Goal: Transaction & Acquisition: Purchase product/service

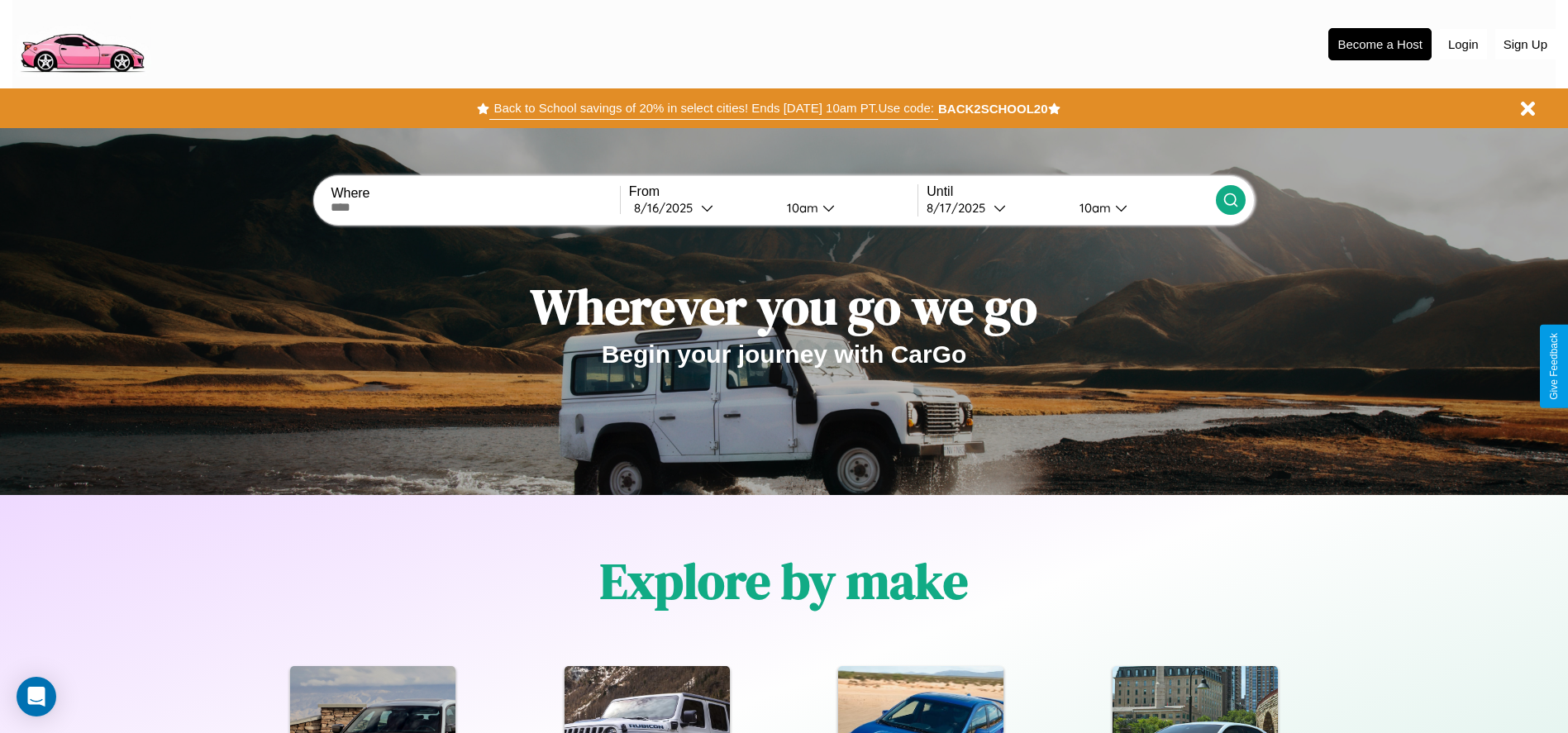
click at [714, 108] on button "Back to School savings of 20% in select cities! Ends 9/1 at 10am PT. Use code:" at bounding box center [713, 108] width 448 height 23
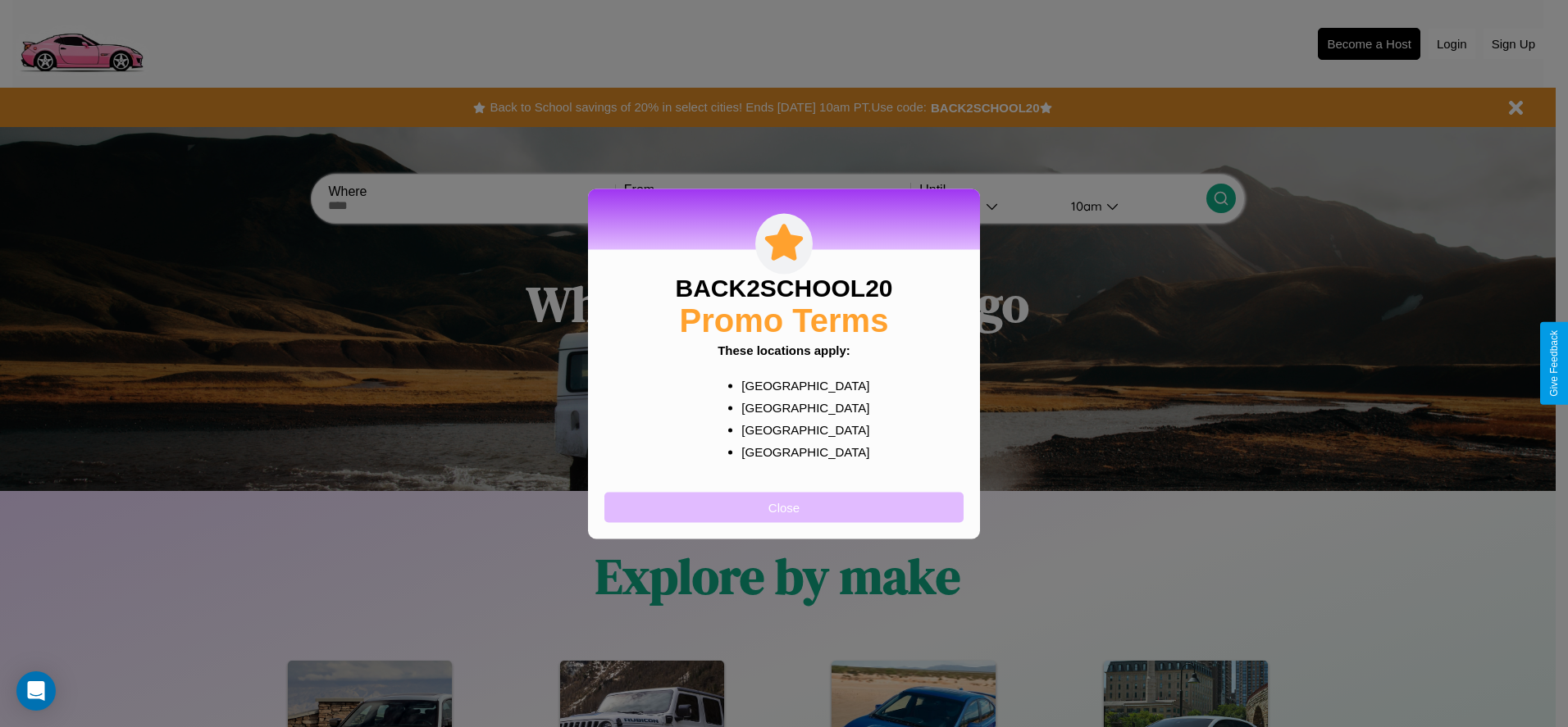
click at [784, 506] on button "Close" at bounding box center [784, 507] width 359 height 31
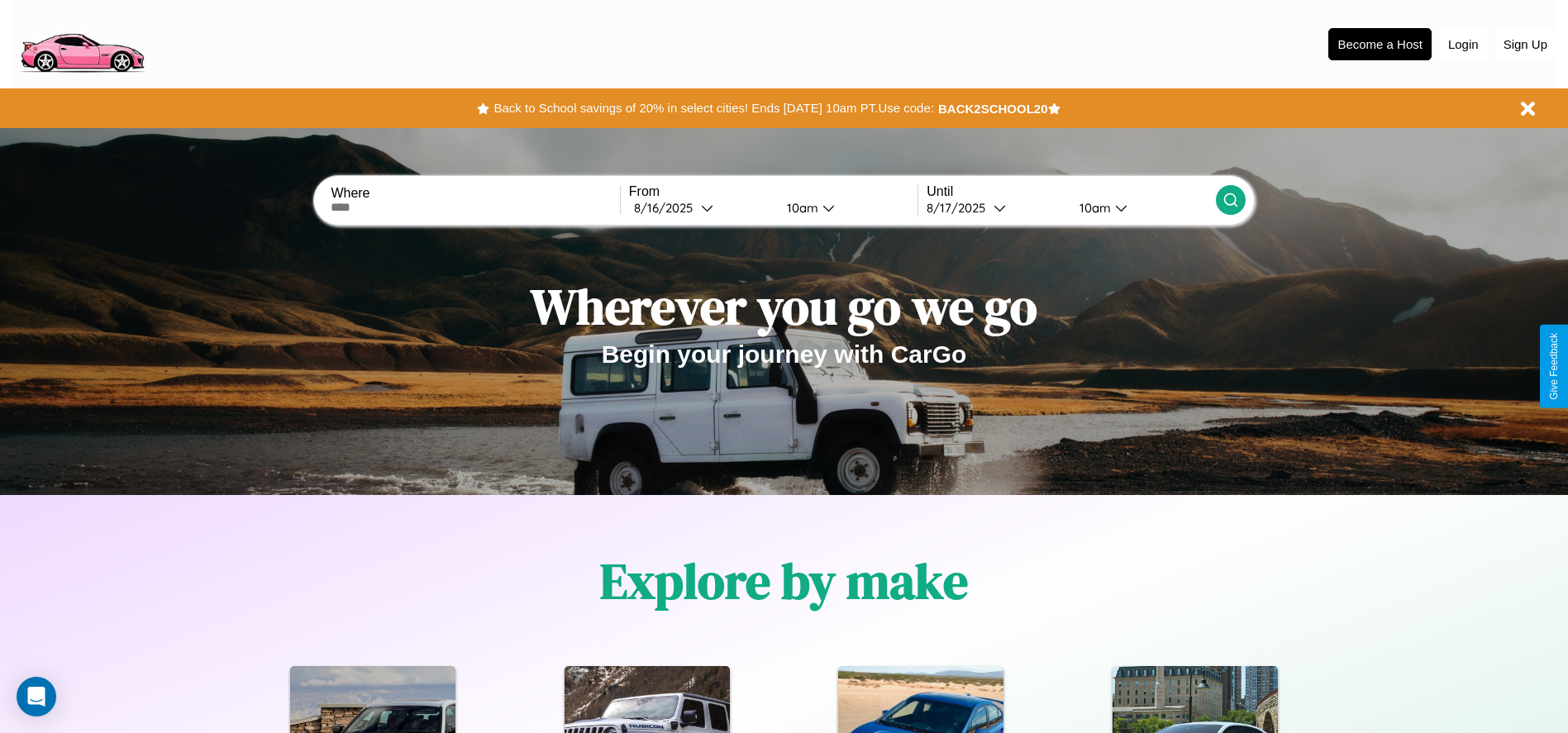
click at [476, 207] on input "text" at bounding box center [475, 206] width 289 height 13
type input "**********"
click at [701, 207] on div "8 / 16 / 2025" at bounding box center [667, 207] width 67 height 15
select select "*"
select select "****"
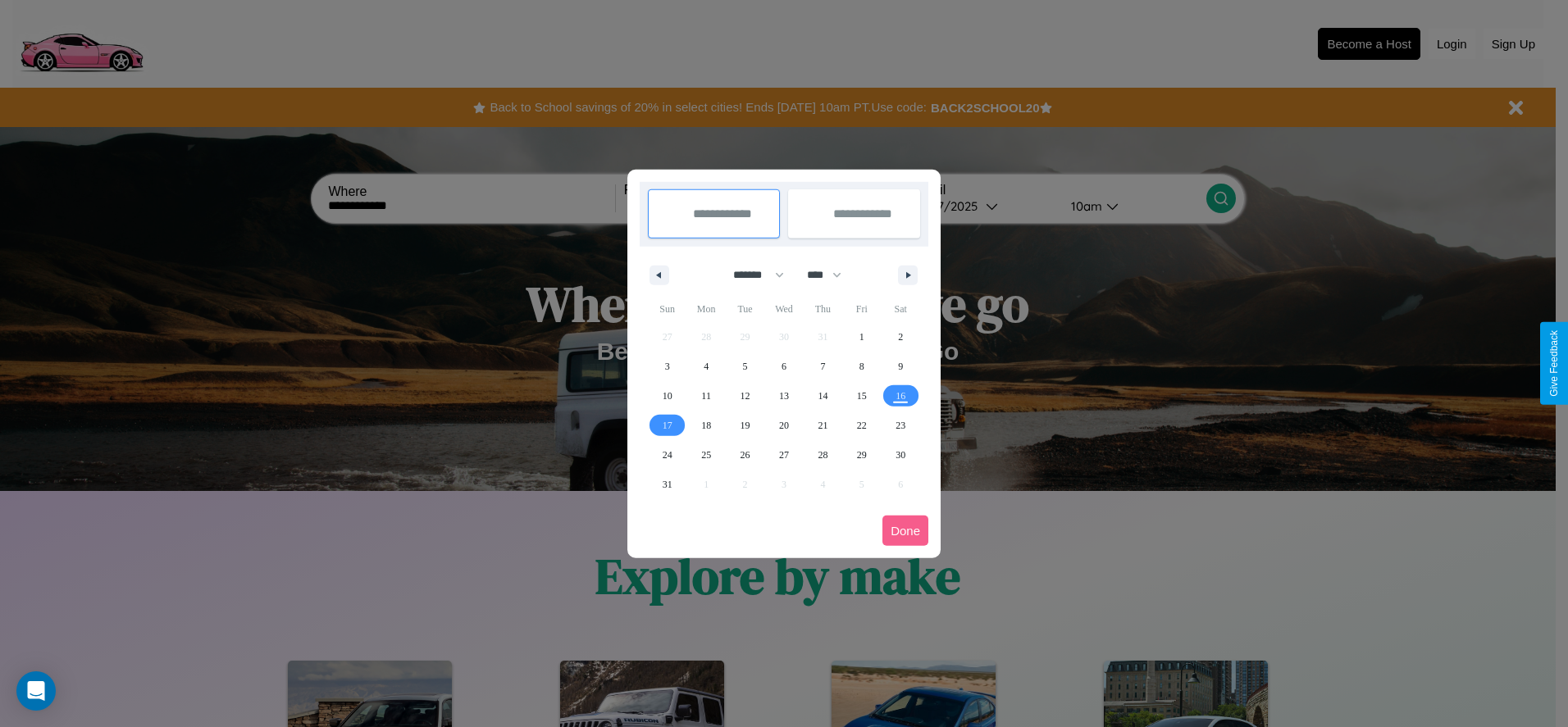
drag, startPoint x: 751, startPoint y: 274, endPoint x: 784, endPoint y: 329, distance: 64.1
click at [751, 274] on select "******* ******** ***** ***** *** **** **** ****** ********* ******* ******** **…" at bounding box center [756, 275] width 70 height 27
select select "*"
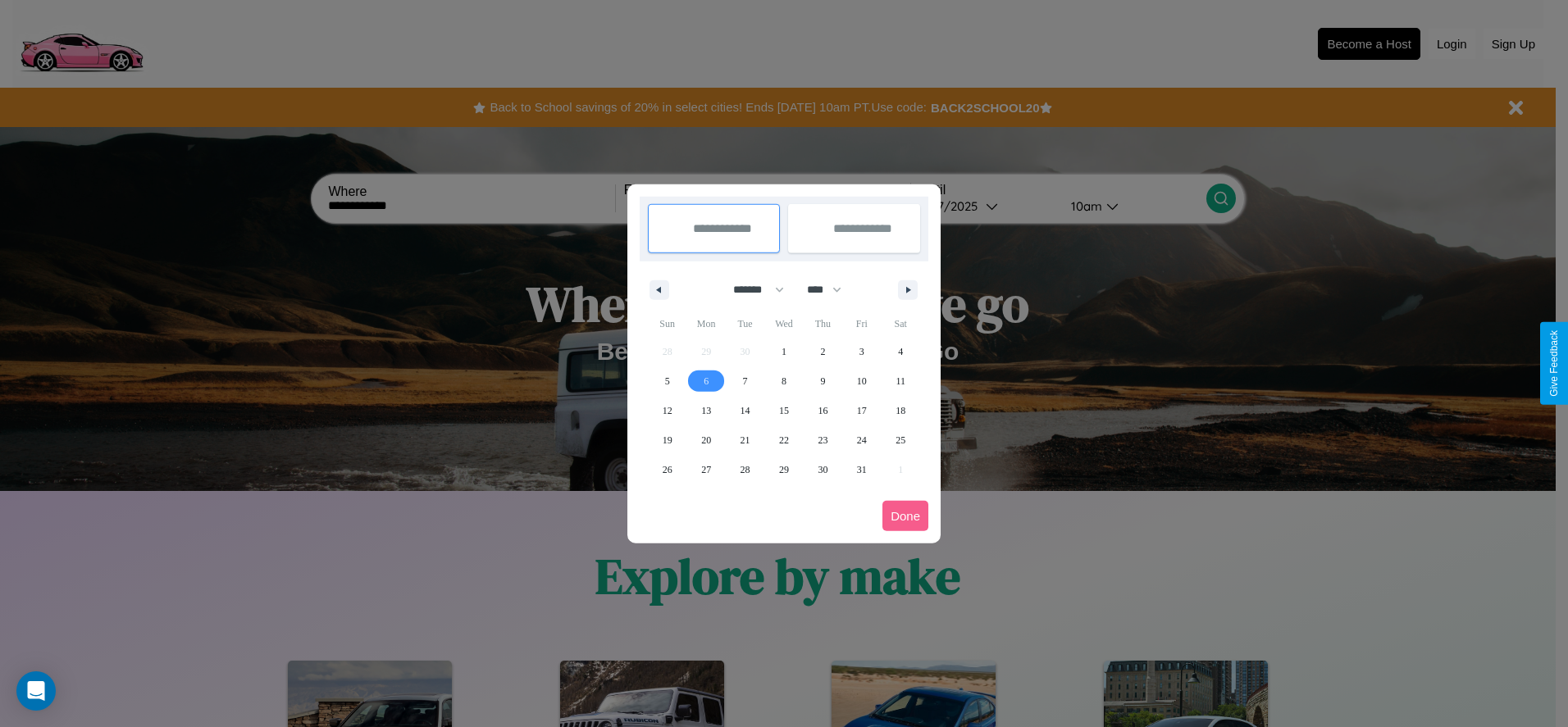
click at [706, 380] on span "6" at bounding box center [706, 380] width 5 height 30
type input "**********"
click at [783, 409] on span "15" at bounding box center [784, 410] width 10 height 30
type input "**********"
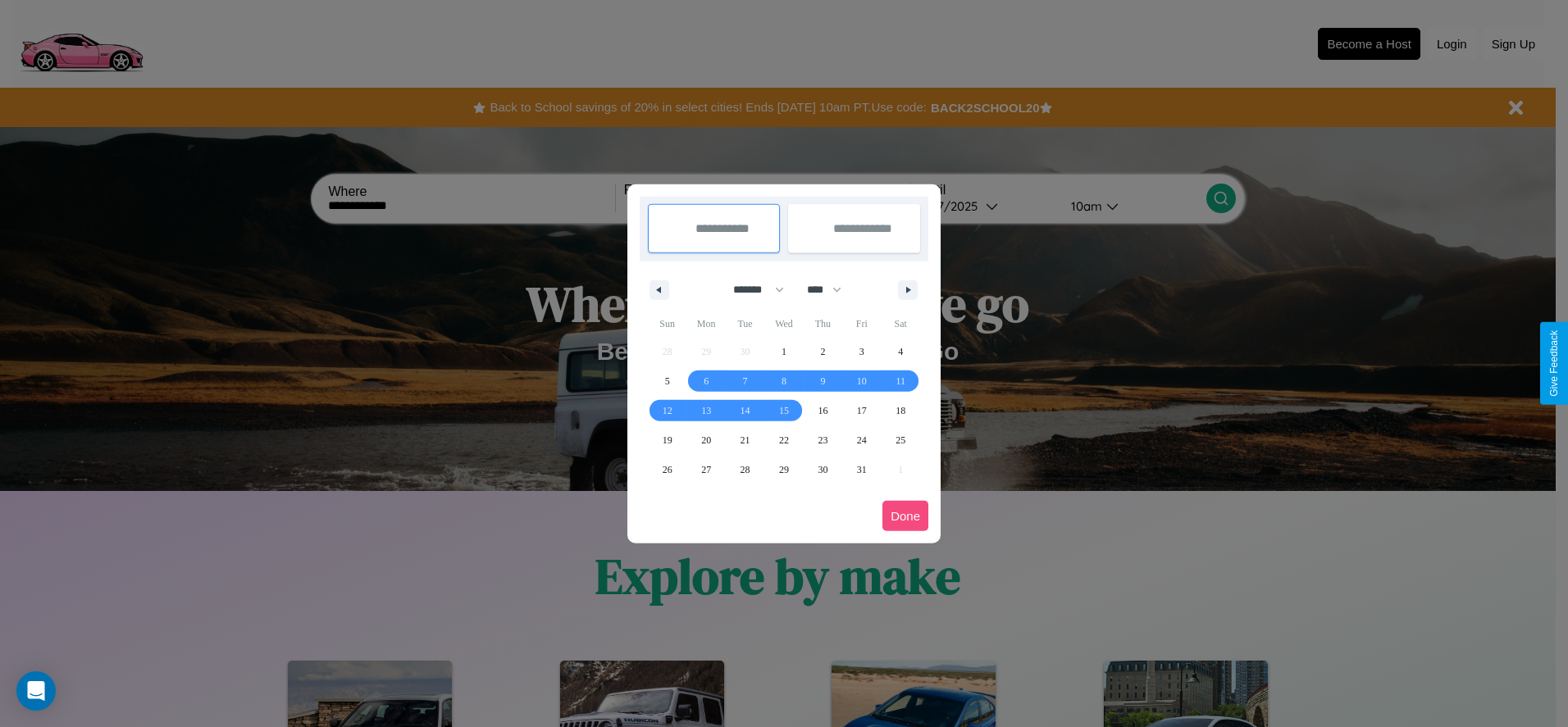
click at [905, 516] on button "Done" at bounding box center [905, 516] width 46 height 31
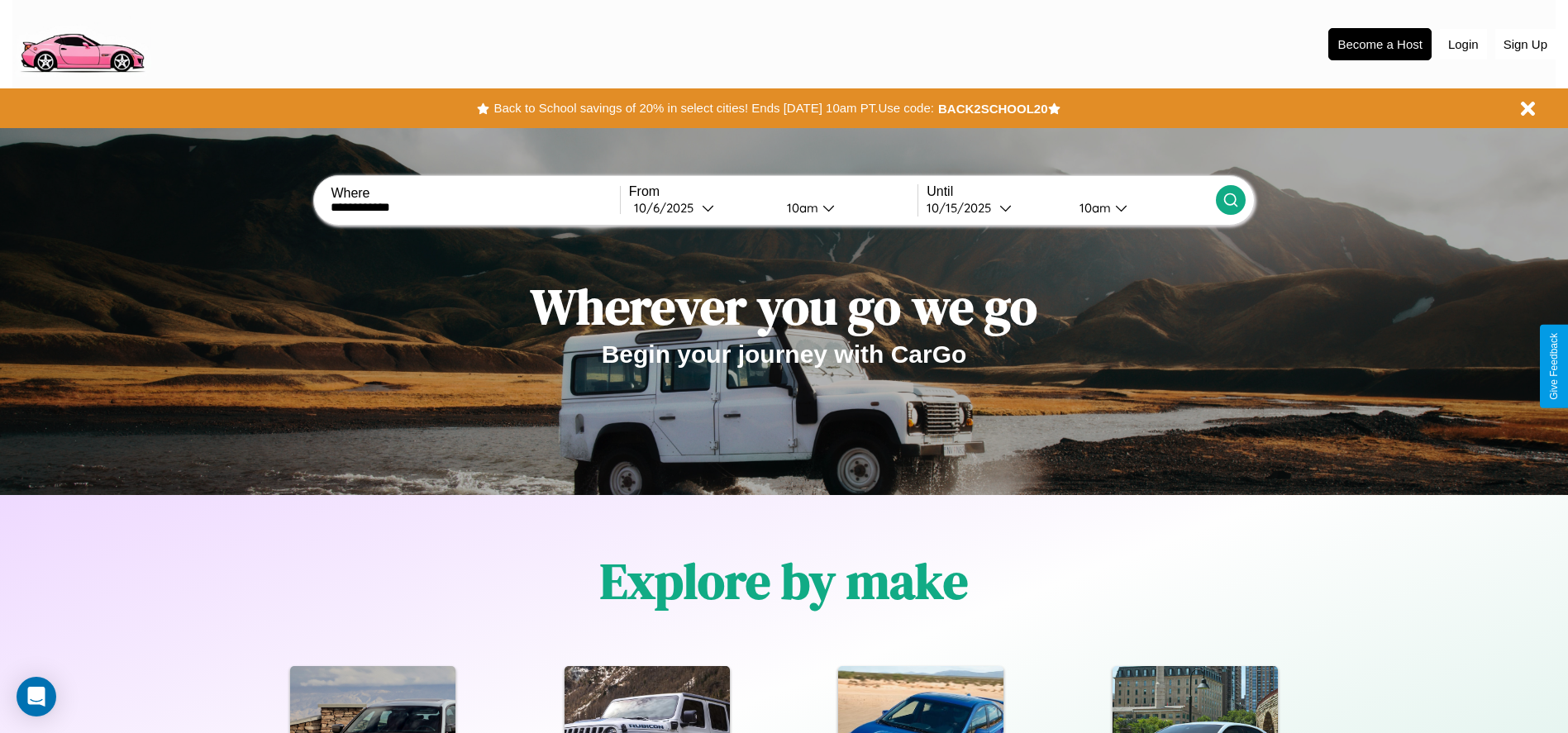
click at [1230, 200] on icon at bounding box center [1230, 200] width 16 height 16
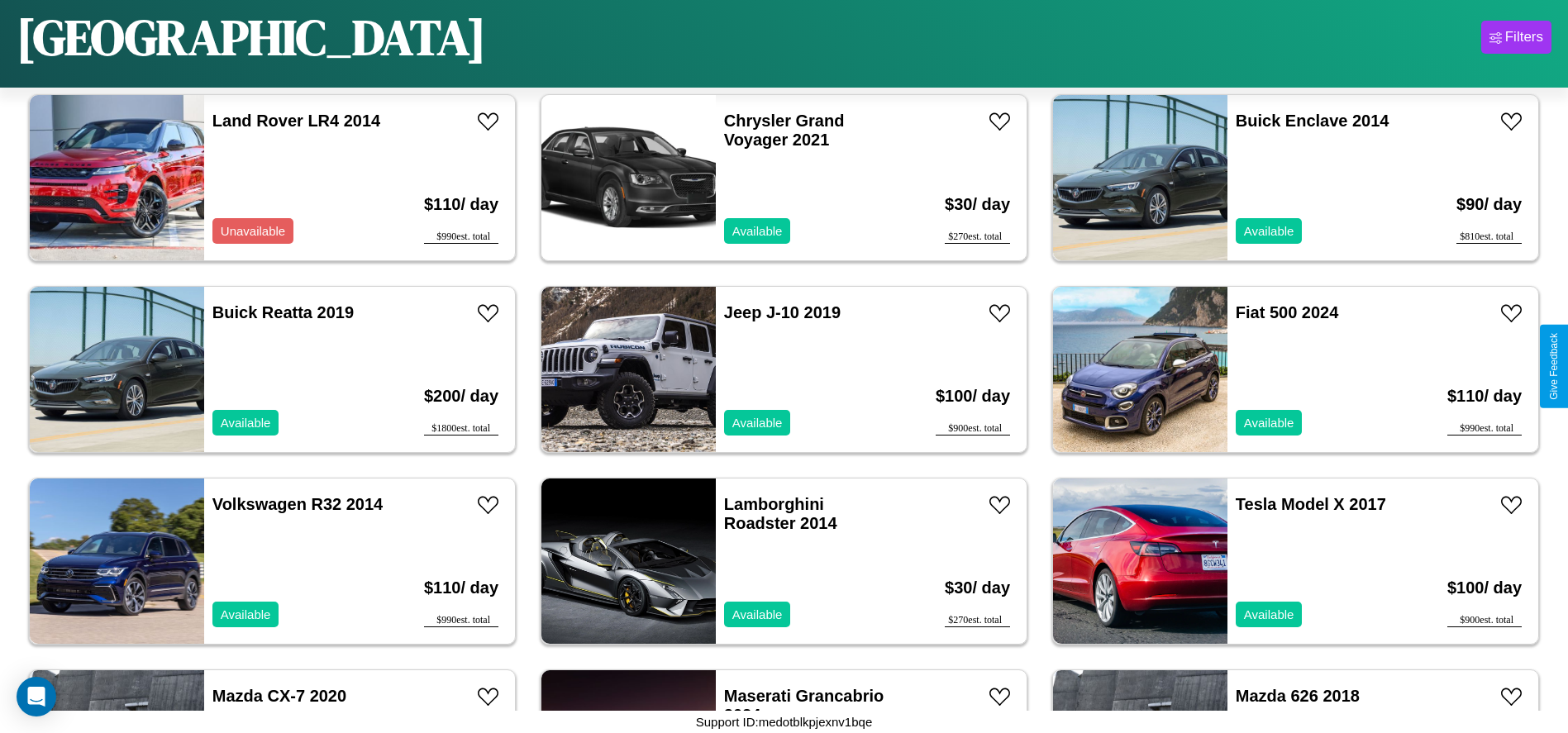
scroll to position [1526, 0]
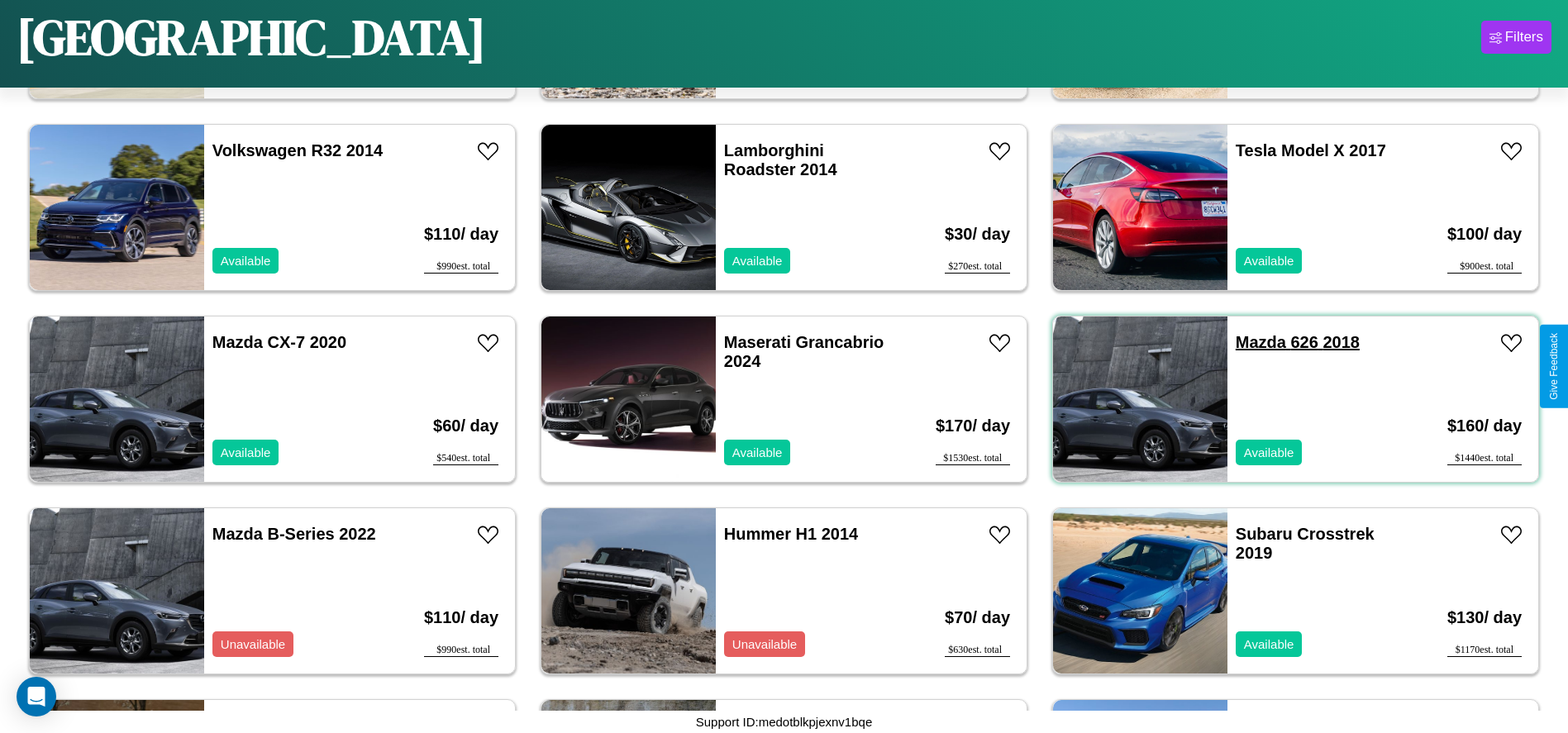
click at [1251, 342] on link "Mazda 626 2018" at bounding box center [1297, 342] width 124 height 18
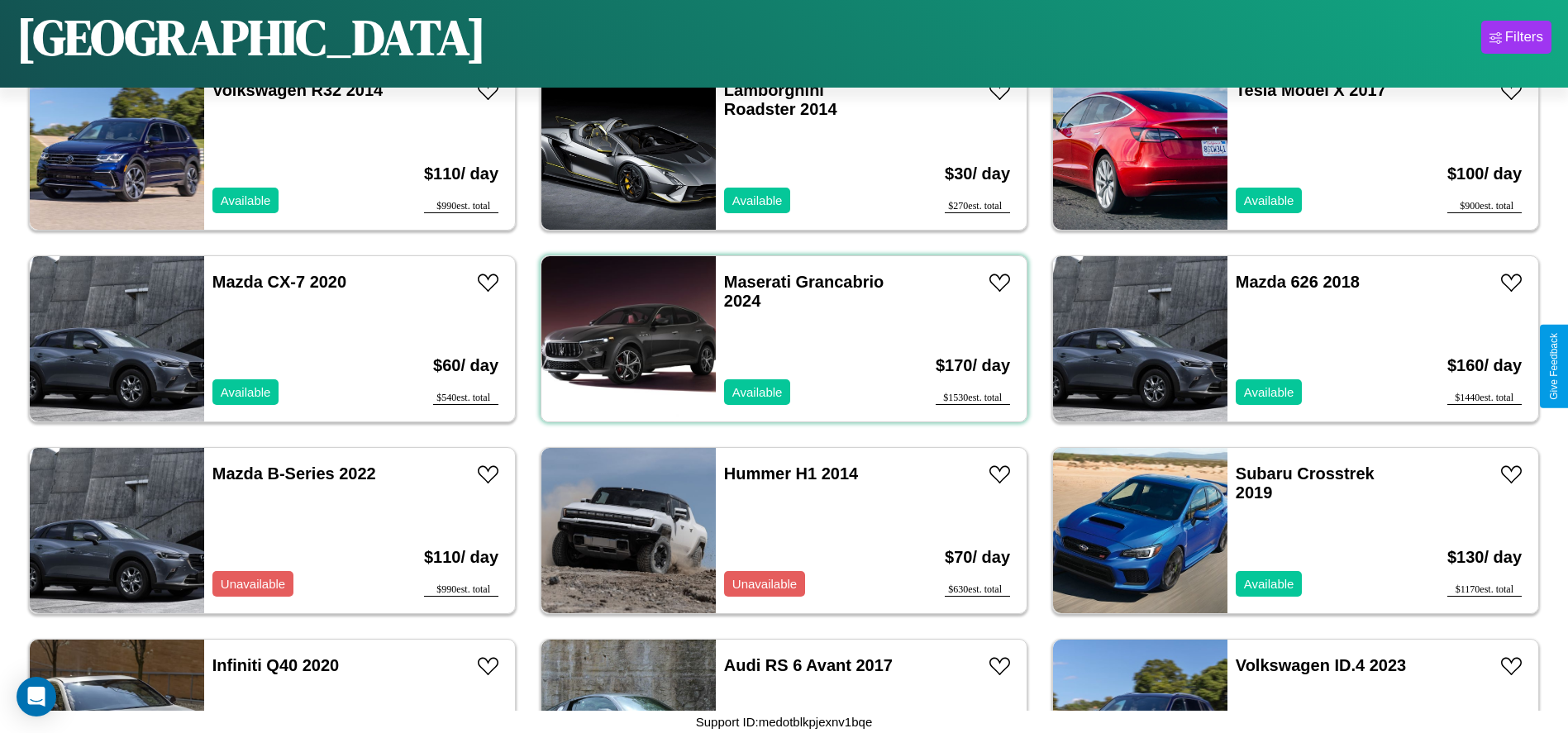
scroll to position [2292, 0]
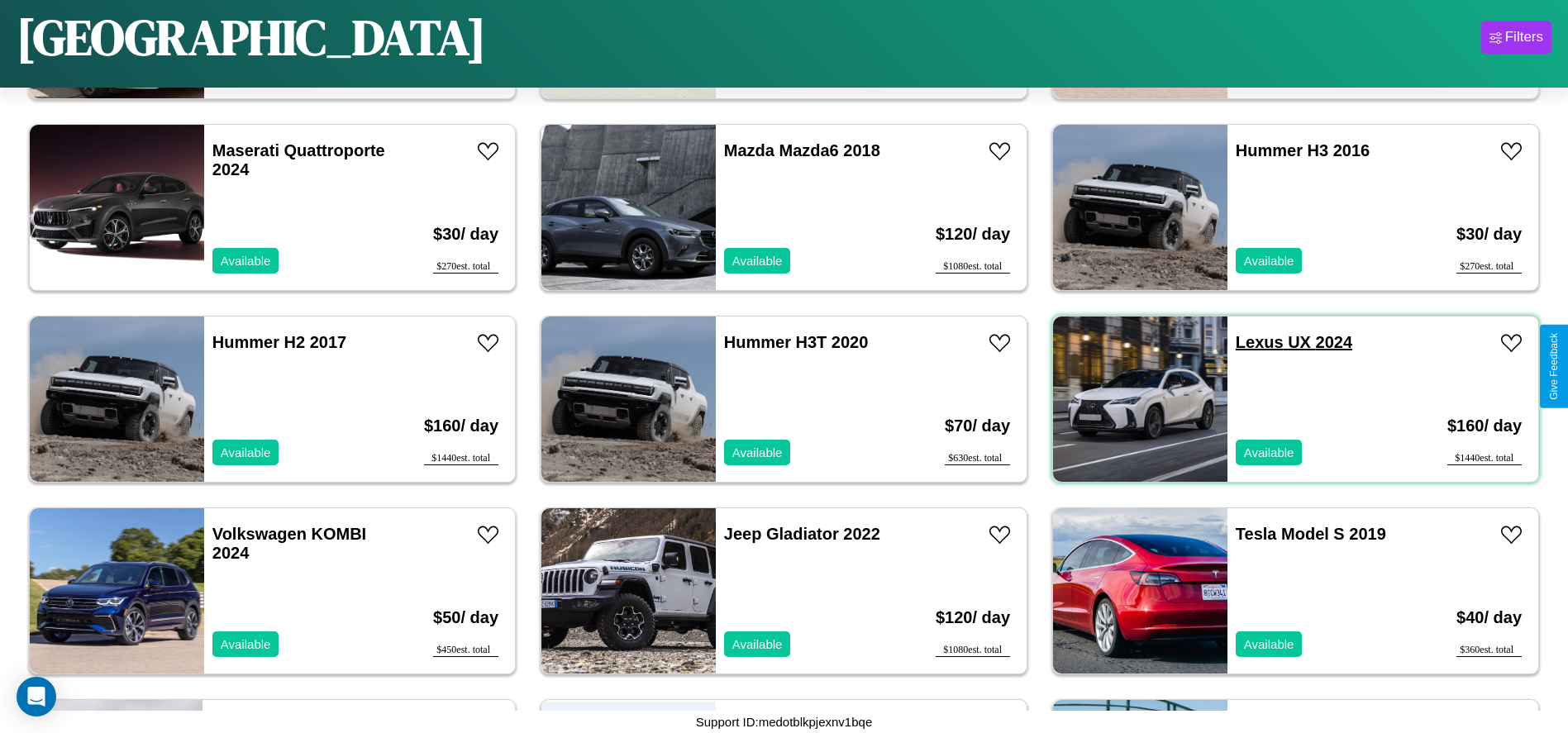
click at [1249, 342] on link "Lexus UX 2024" at bounding box center [1294, 342] width 117 height 18
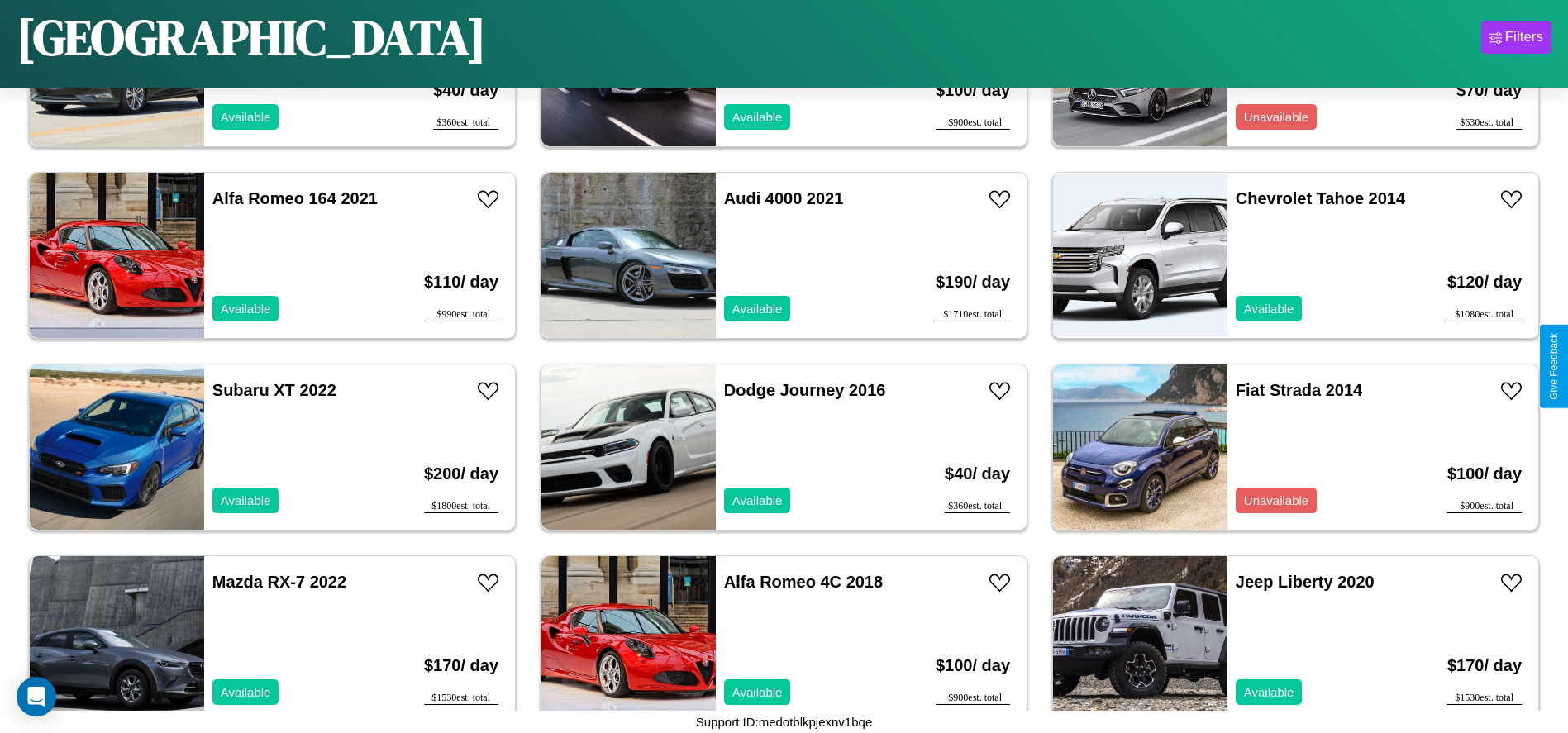
scroll to position [7084, 0]
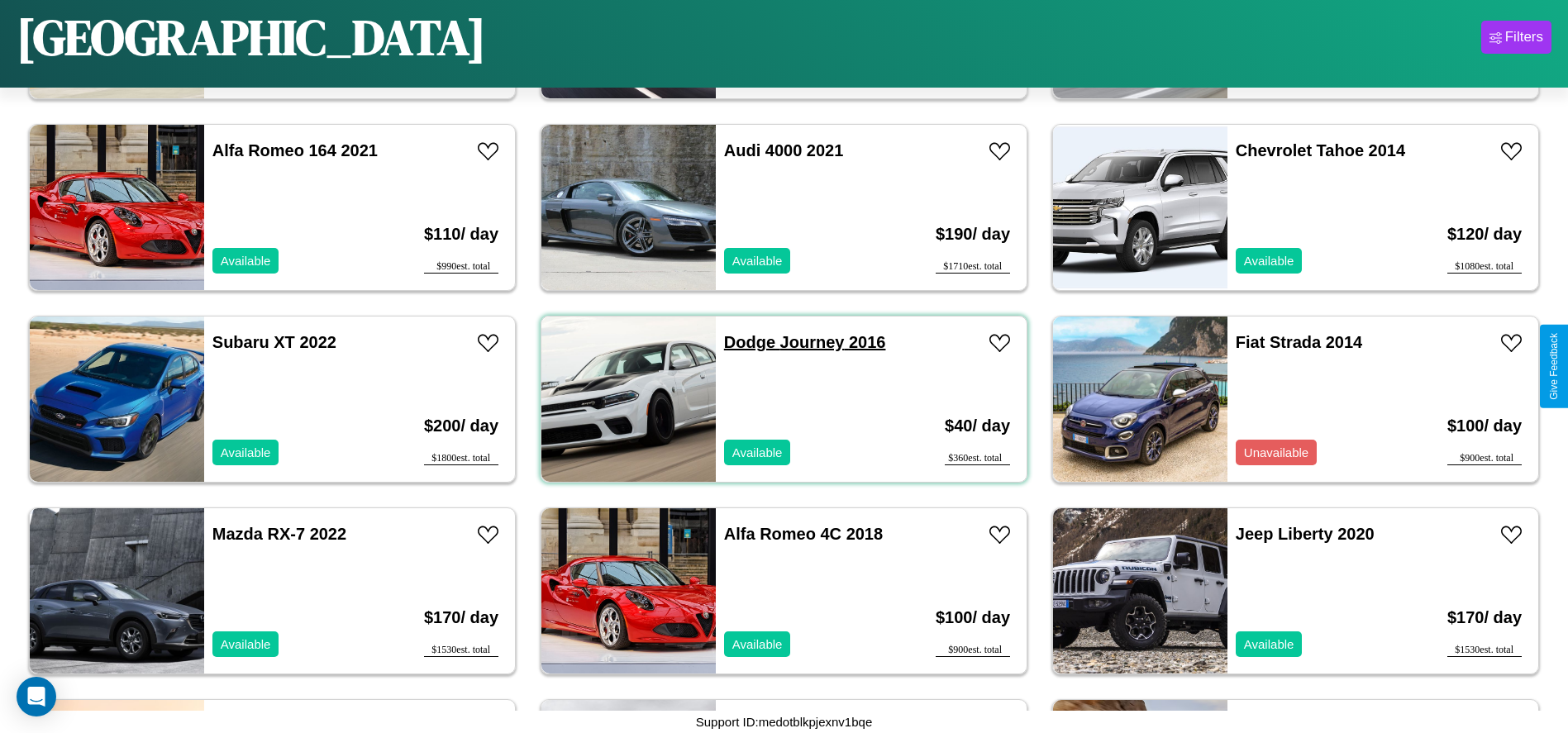
click at [743, 342] on link "Dodge Journey 2016" at bounding box center [805, 342] width 162 height 18
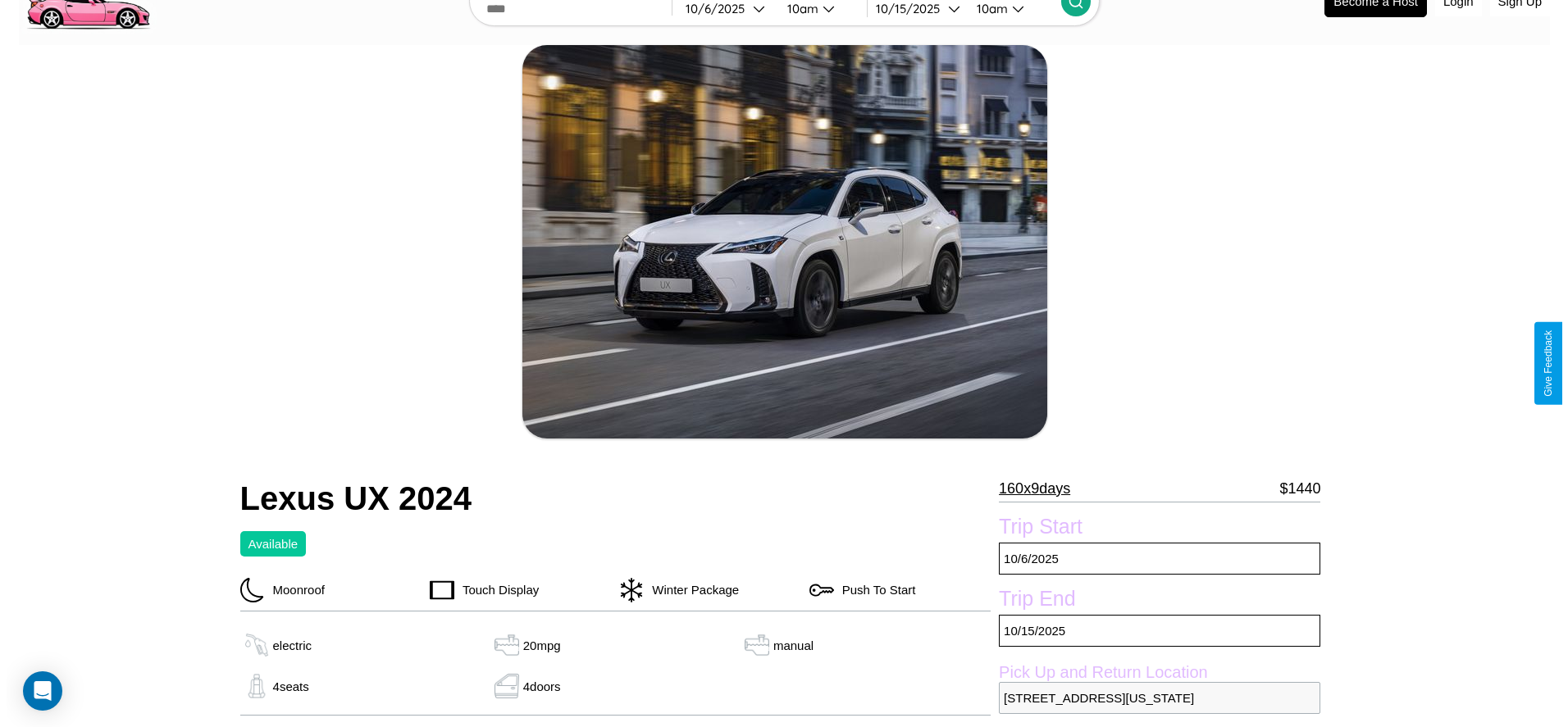
scroll to position [238, 0]
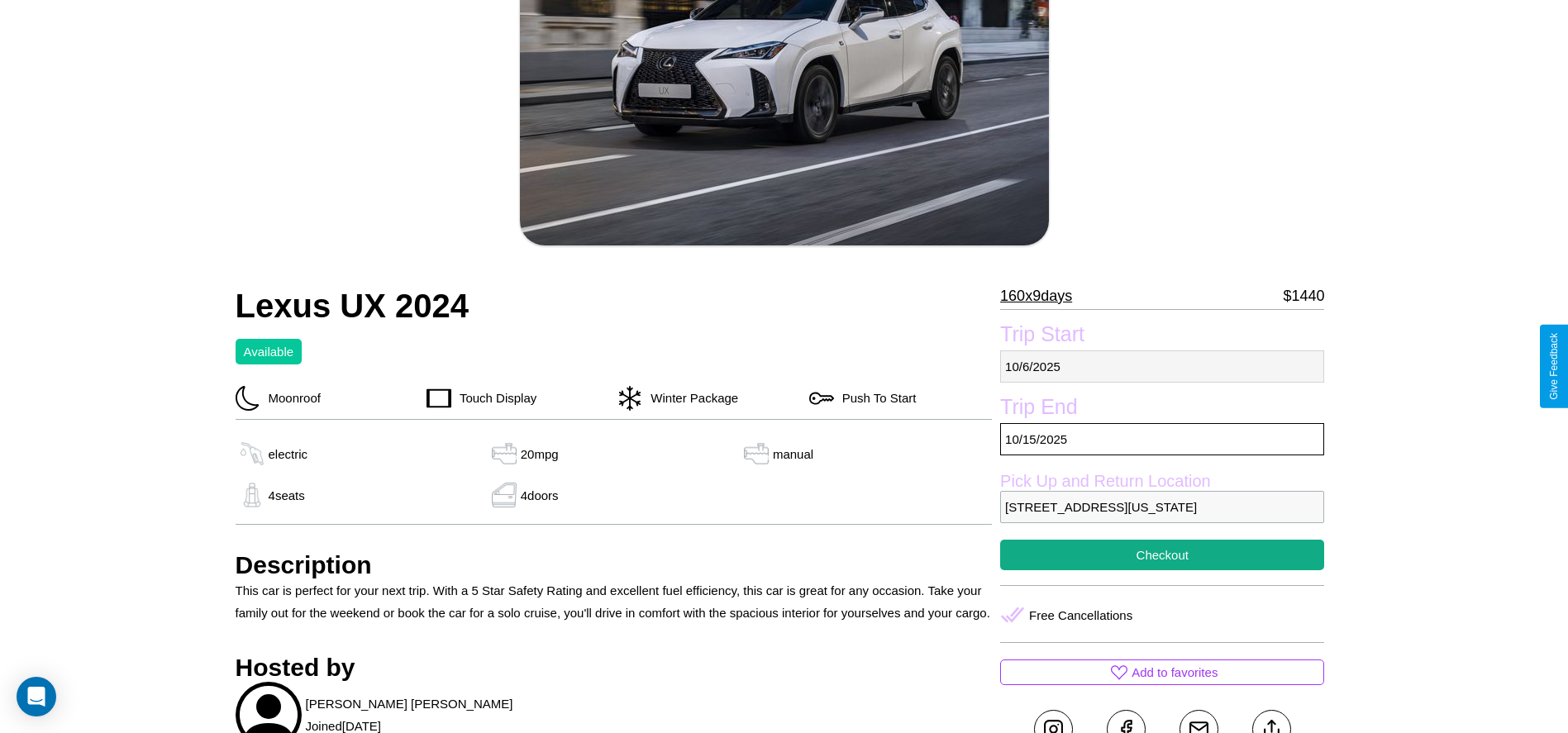
click at [1162, 366] on p "10 / 6 / 2025" at bounding box center [1162, 366] width 324 height 33
select select "*"
select select "****"
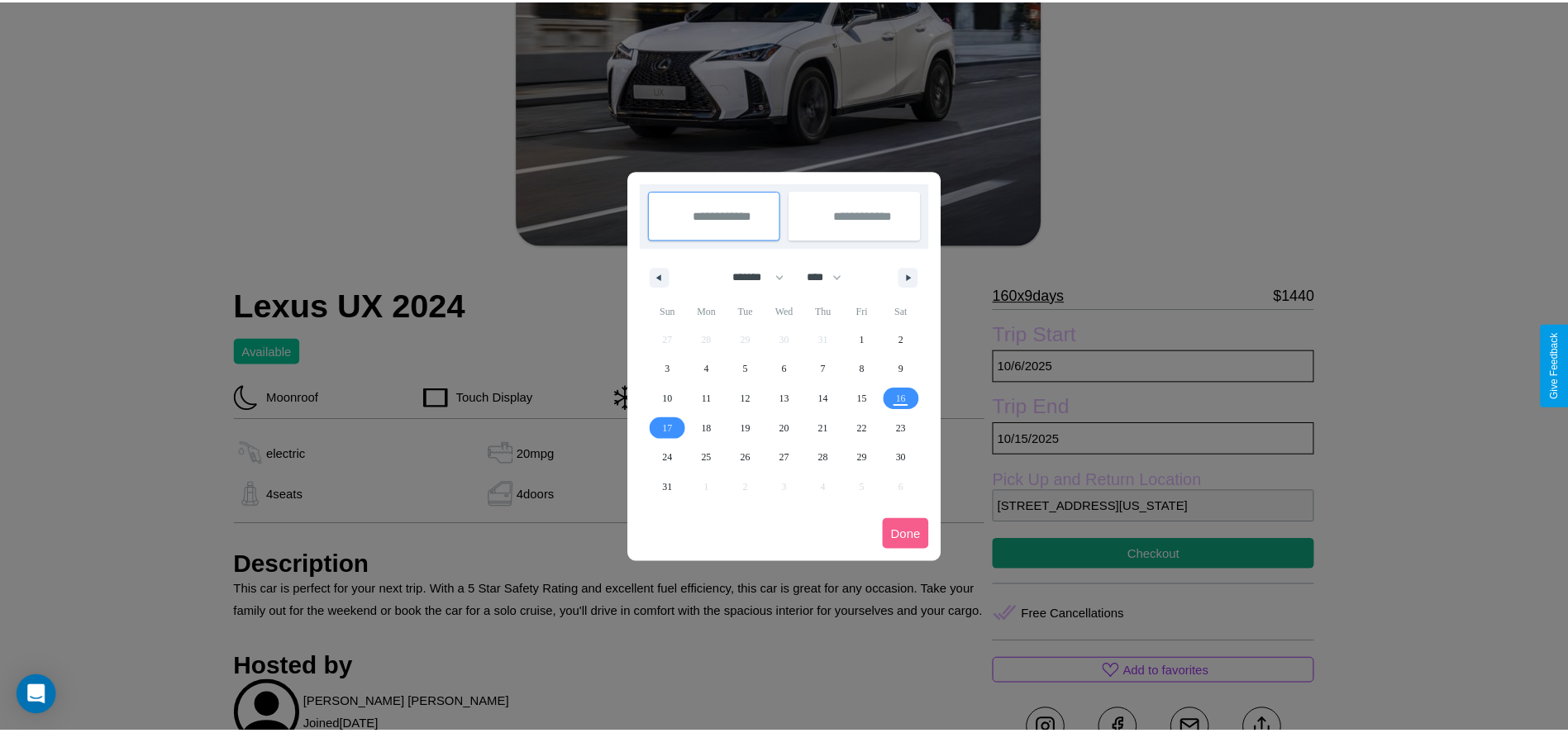
scroll to position [0, 0]
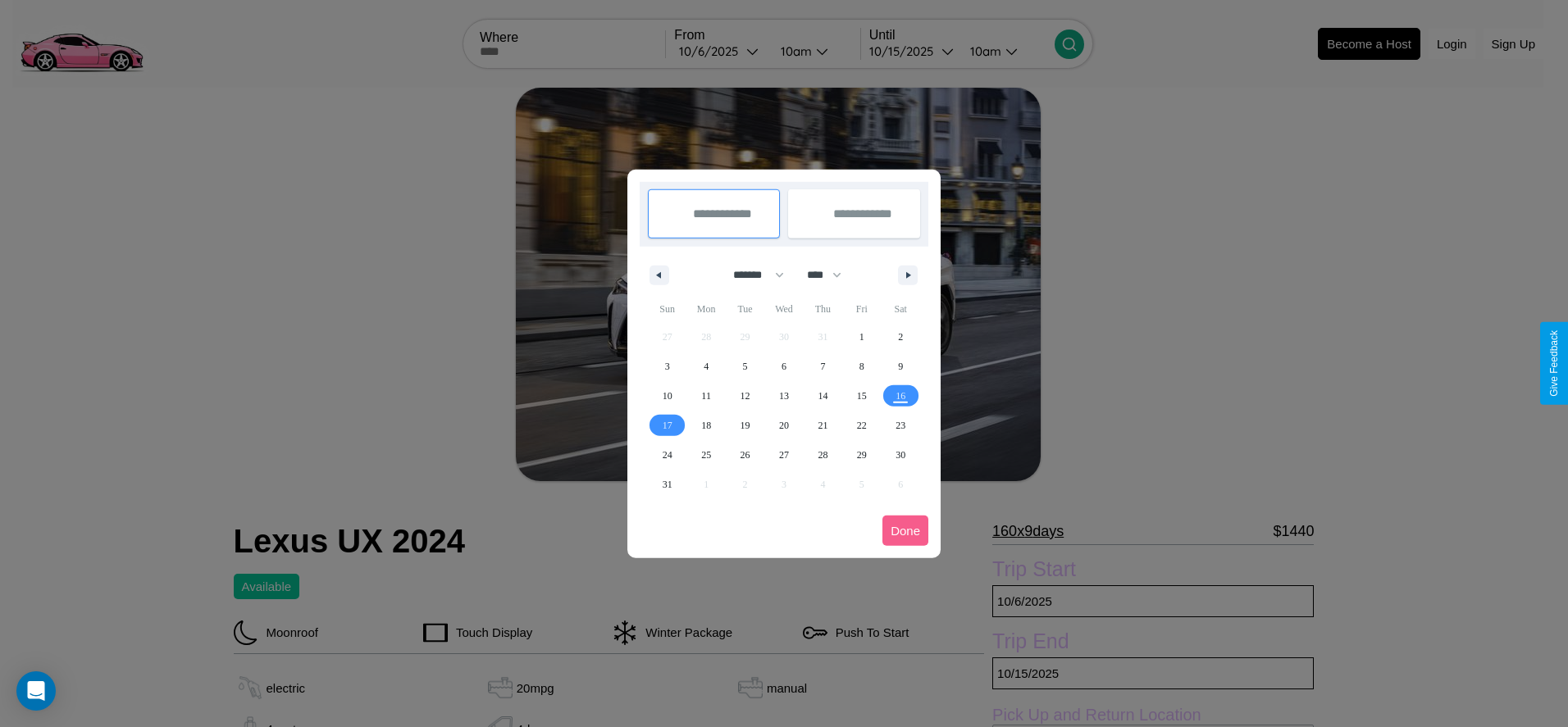
click at [720, 51] on div at bounding box center [784, 364] width 1568 height 727
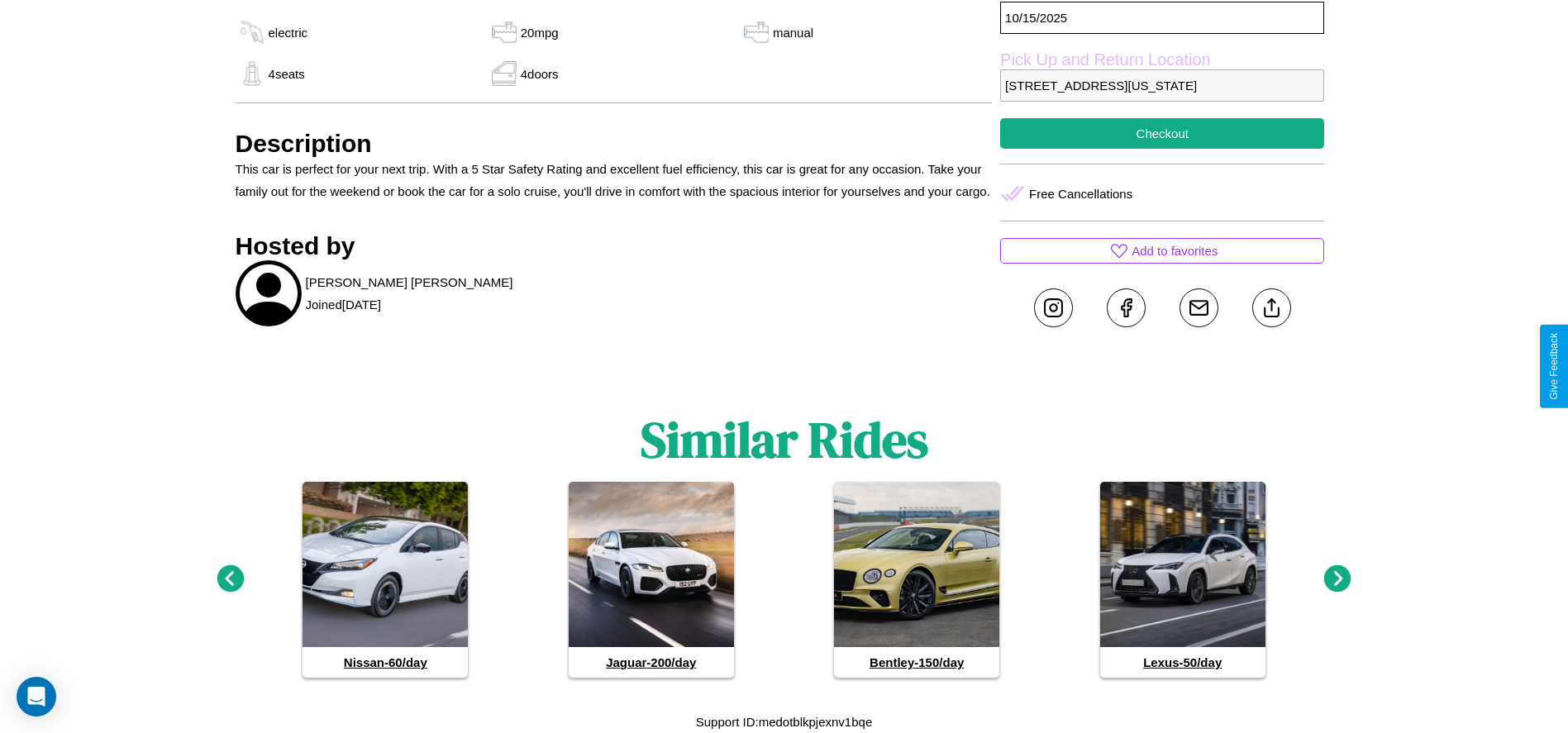
scroll to position [683, 0]
click at [1338, 579] on icon at bounding box center [1338, 579] width 27 height 27
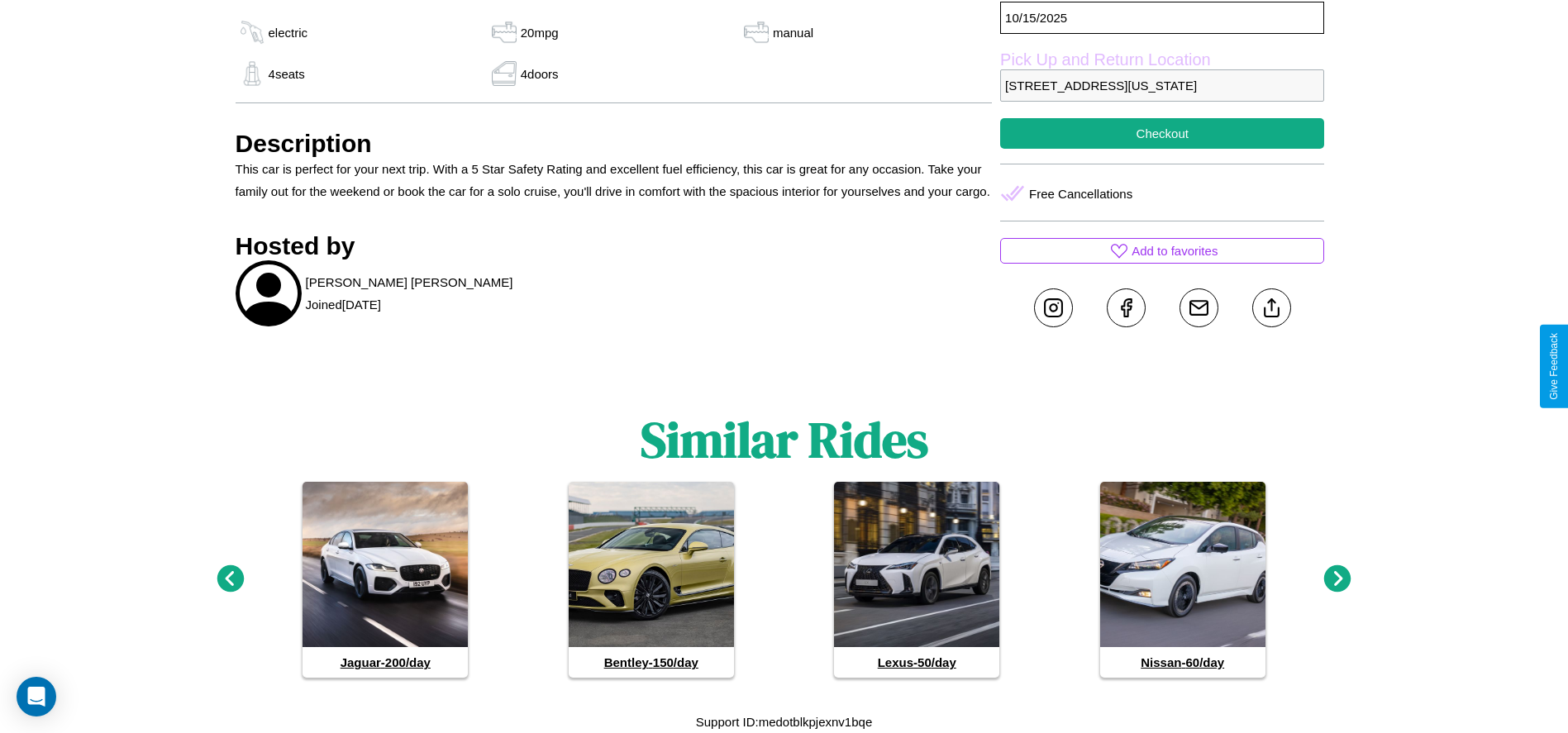
click at [1338, 579] on icon at bounding box center [1338, 579] width 27 height 27
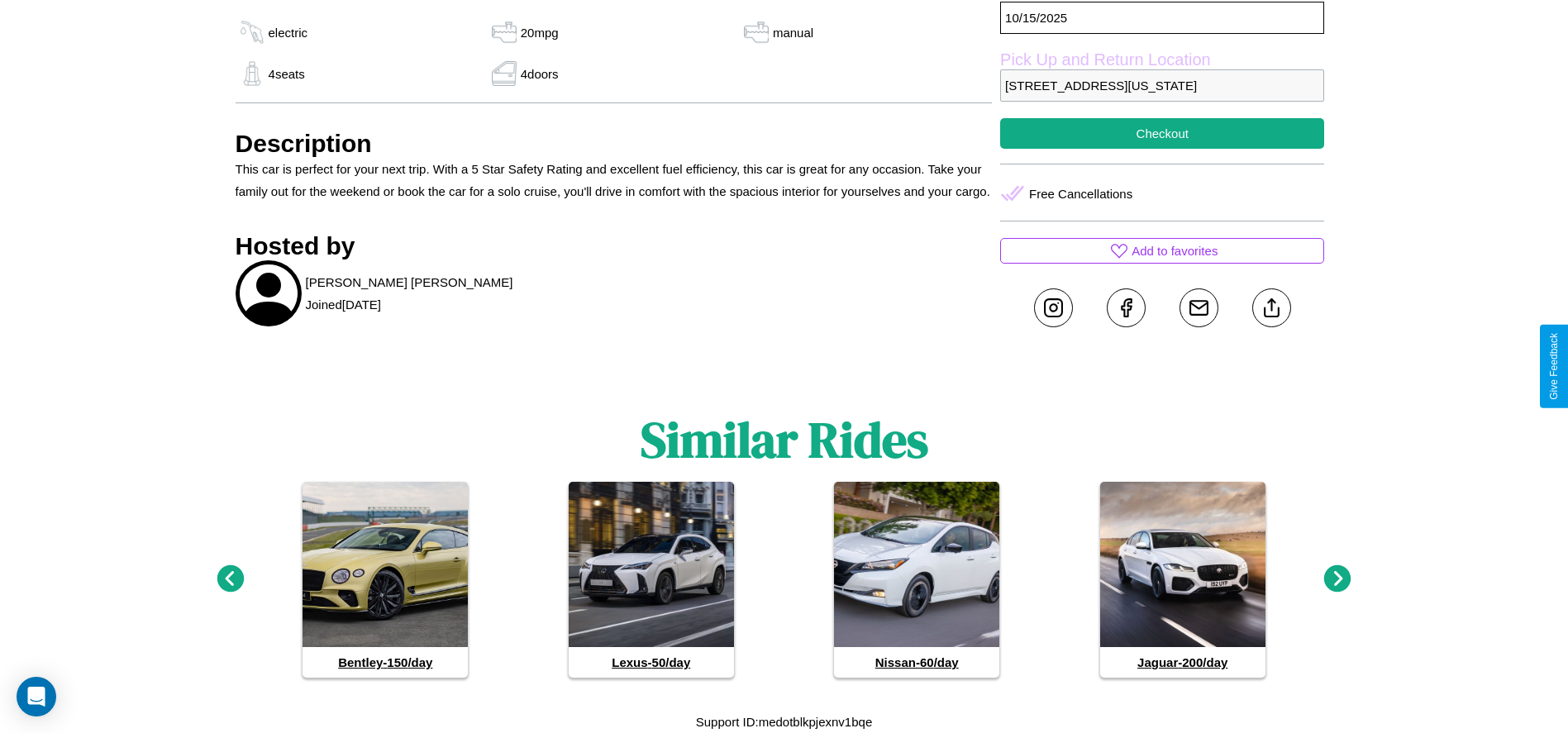
click at [1338, 579] on icon at bounding box center [1338, 579] width 27 height 27
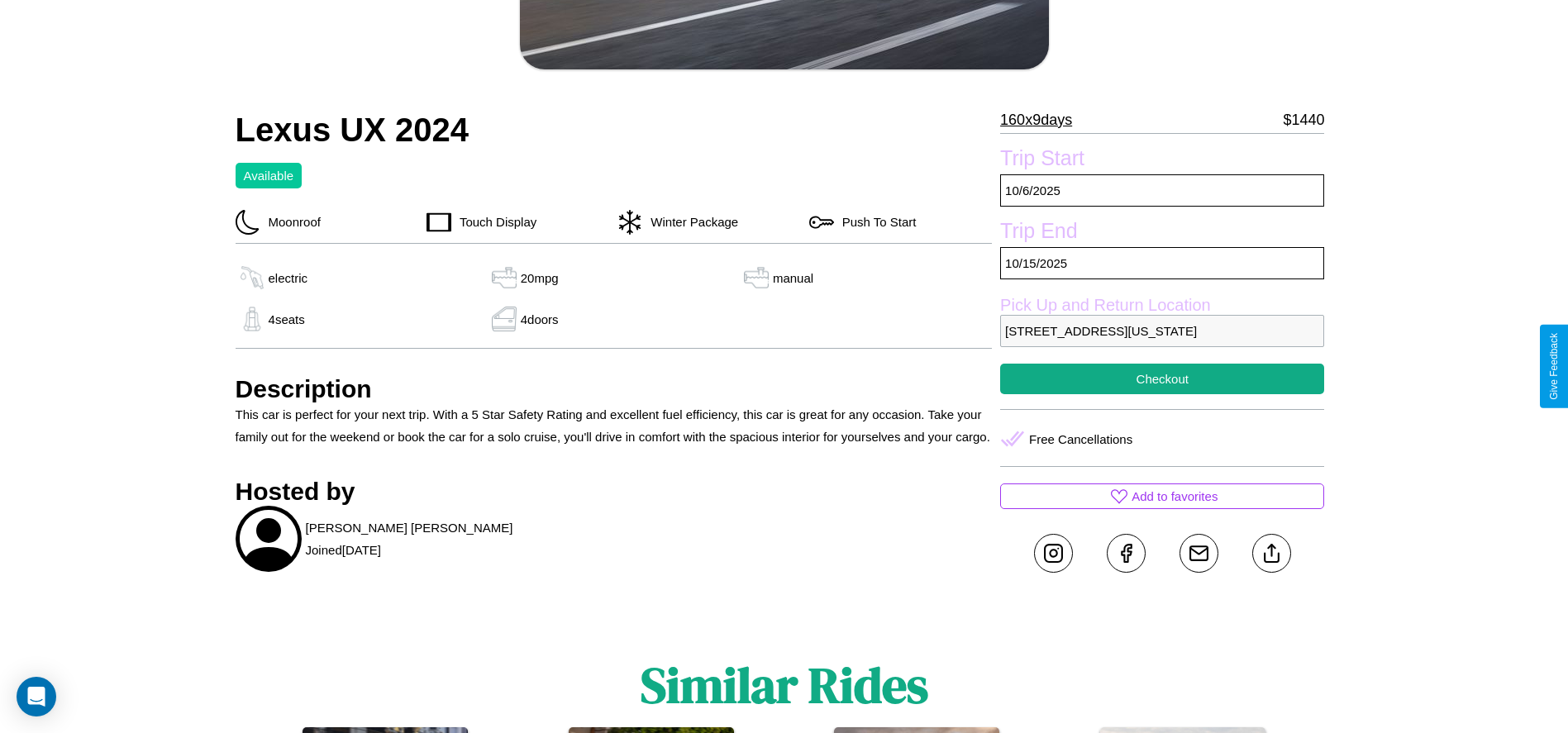
scroll to position [391, 0]
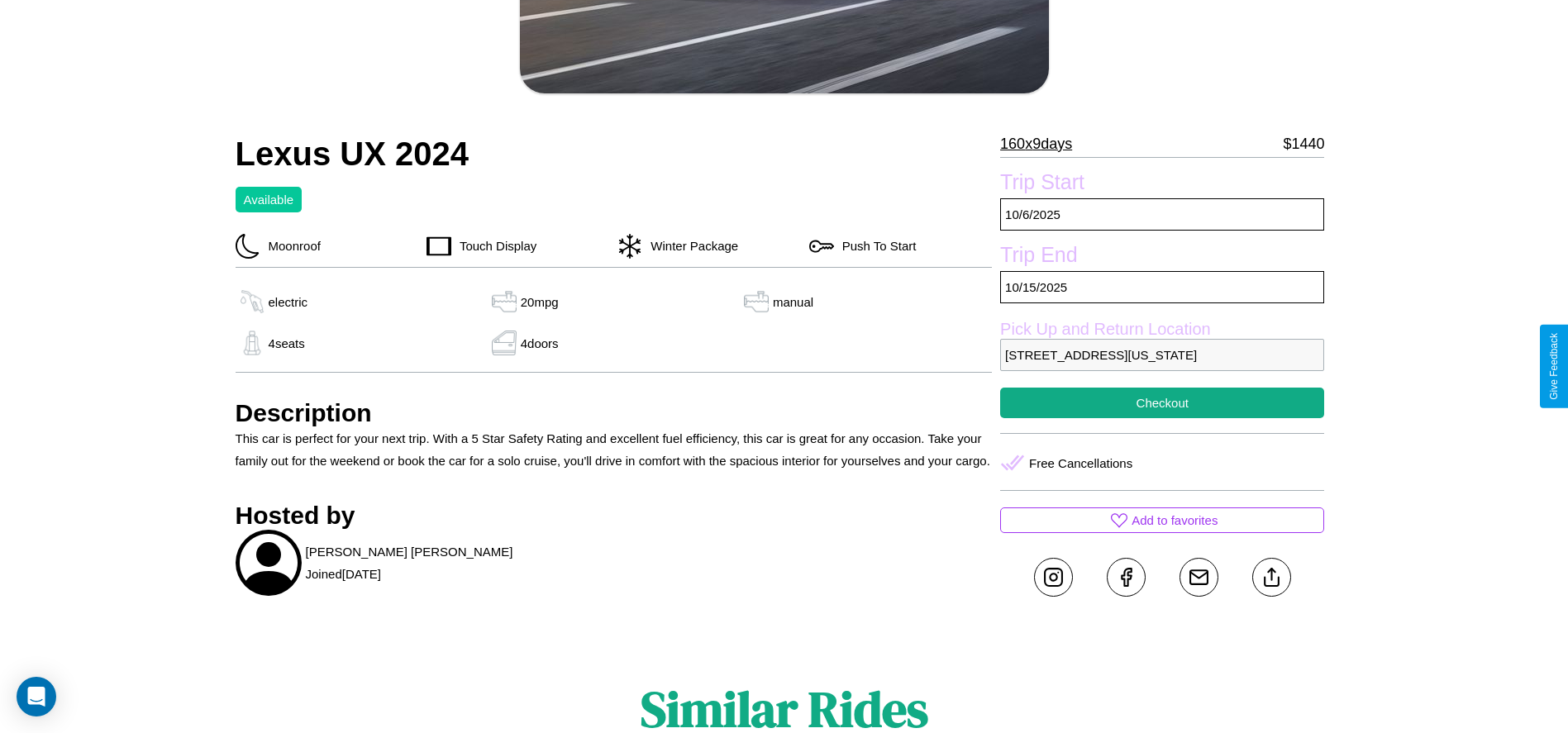
click at [1162, 366] on p "2213 Market Street Philadelphia Pennsylvania 66103 United States" at bounding box center [1162, 355] width 324 height 33
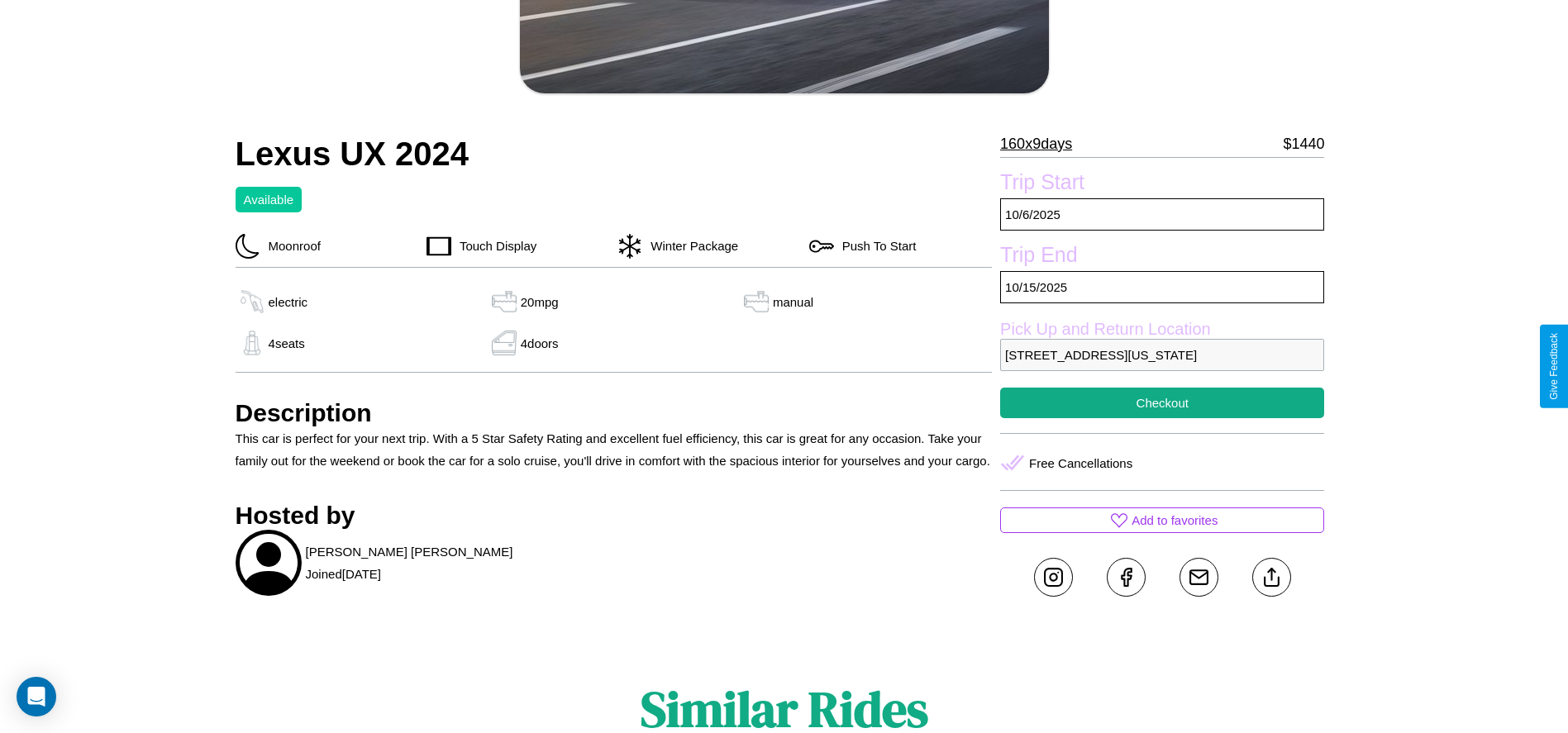
click at [1162, 366] on p "2213 Market Street Philadelphia Pennsylvania 66103 United States" at bounding box center [1162, 355] width 324 height 33
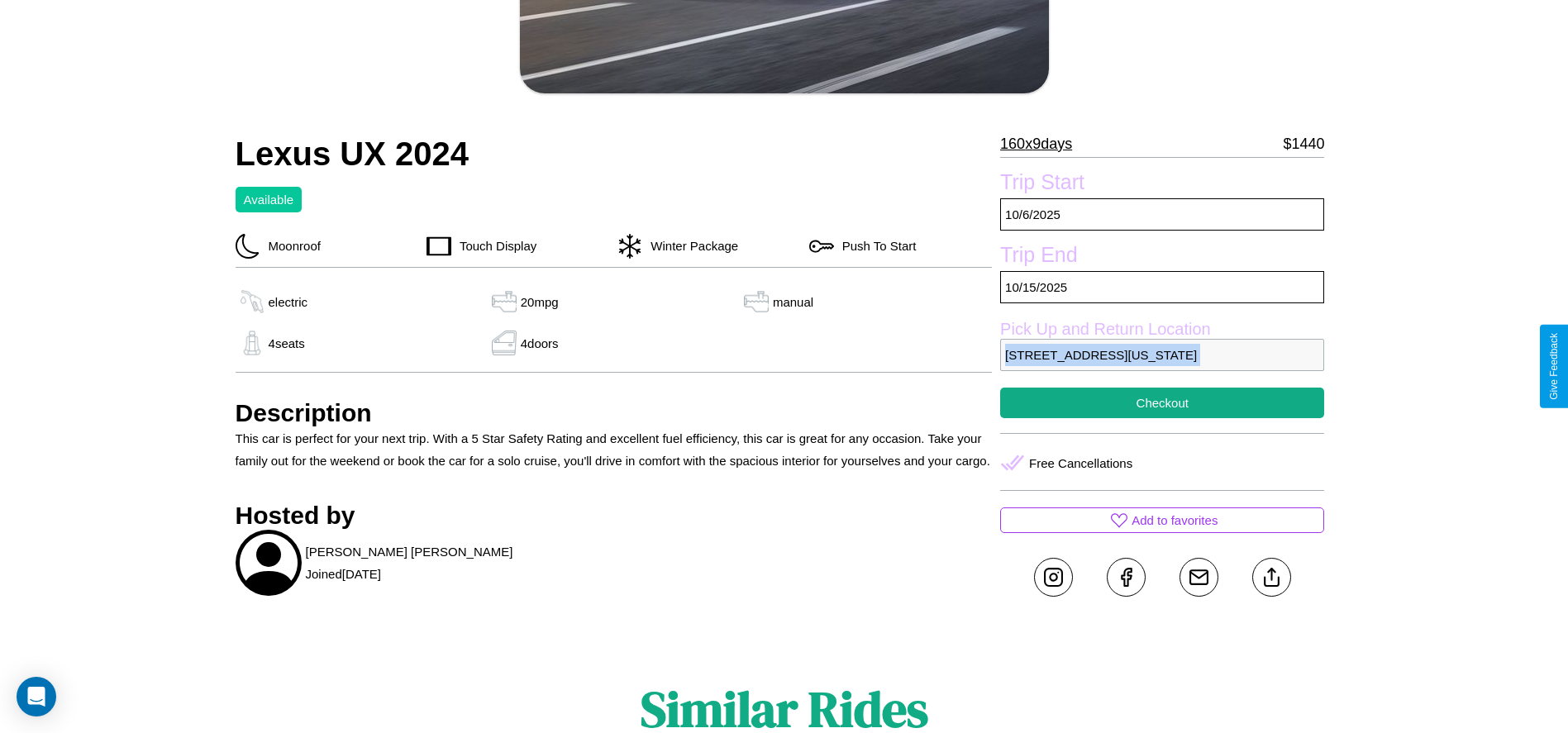
click at [1162, 366] on p "2213 Market Street Philadelphia Pennsylvania 66103 United States" at bounding box center [1162, 355] width 324 height 33
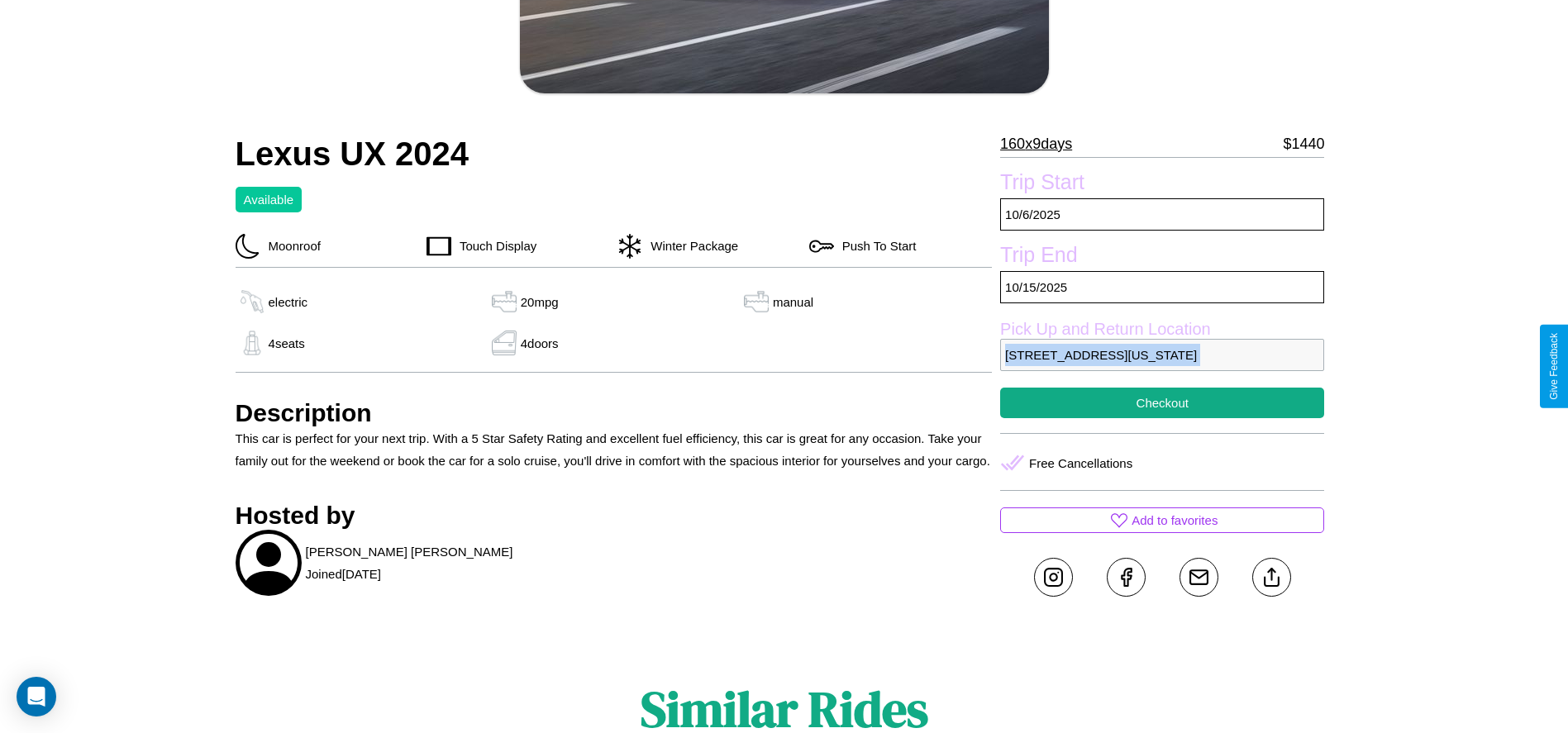
click at [1162, 366] on p "2213 Market Street Philadelphia Pennsylvania 66103 United States" at bounding box center [1162, 355] width 324 height 33
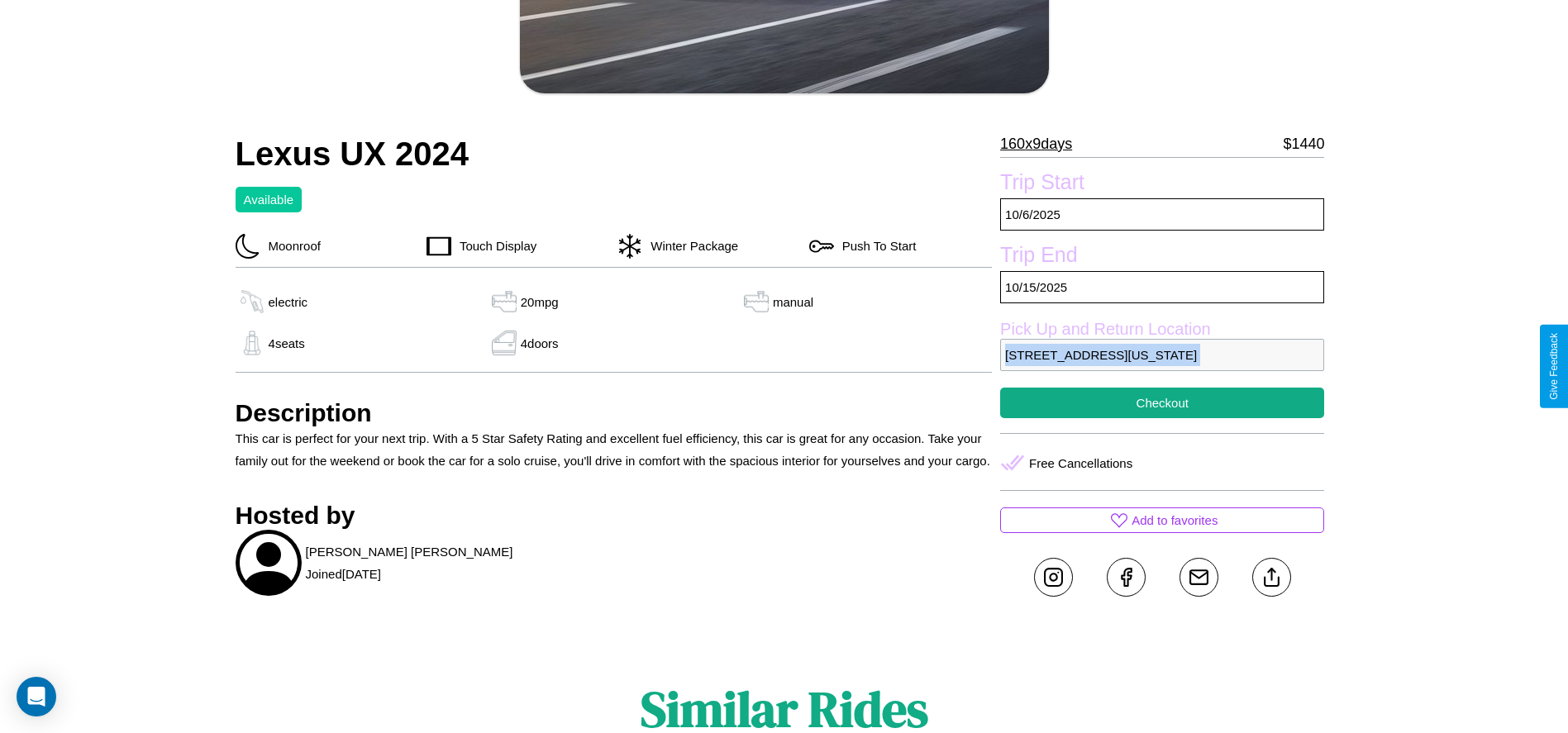
click at [1162, 366] on p "2213 Market Street Philadelphia Pennsylvania 66103 United States" at bounding box center [1162, 355] width 324 height 33
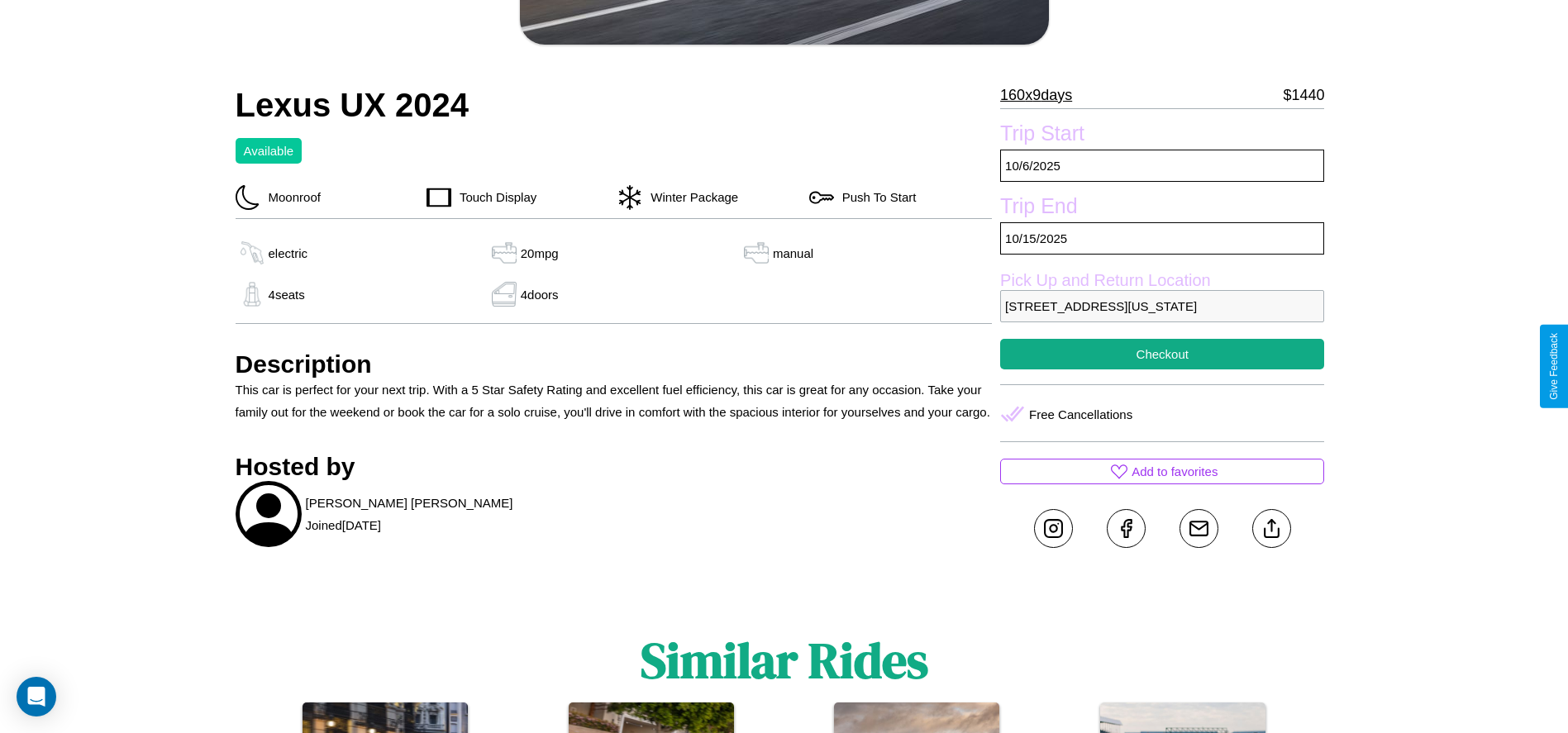
scroll to position [450, 0]
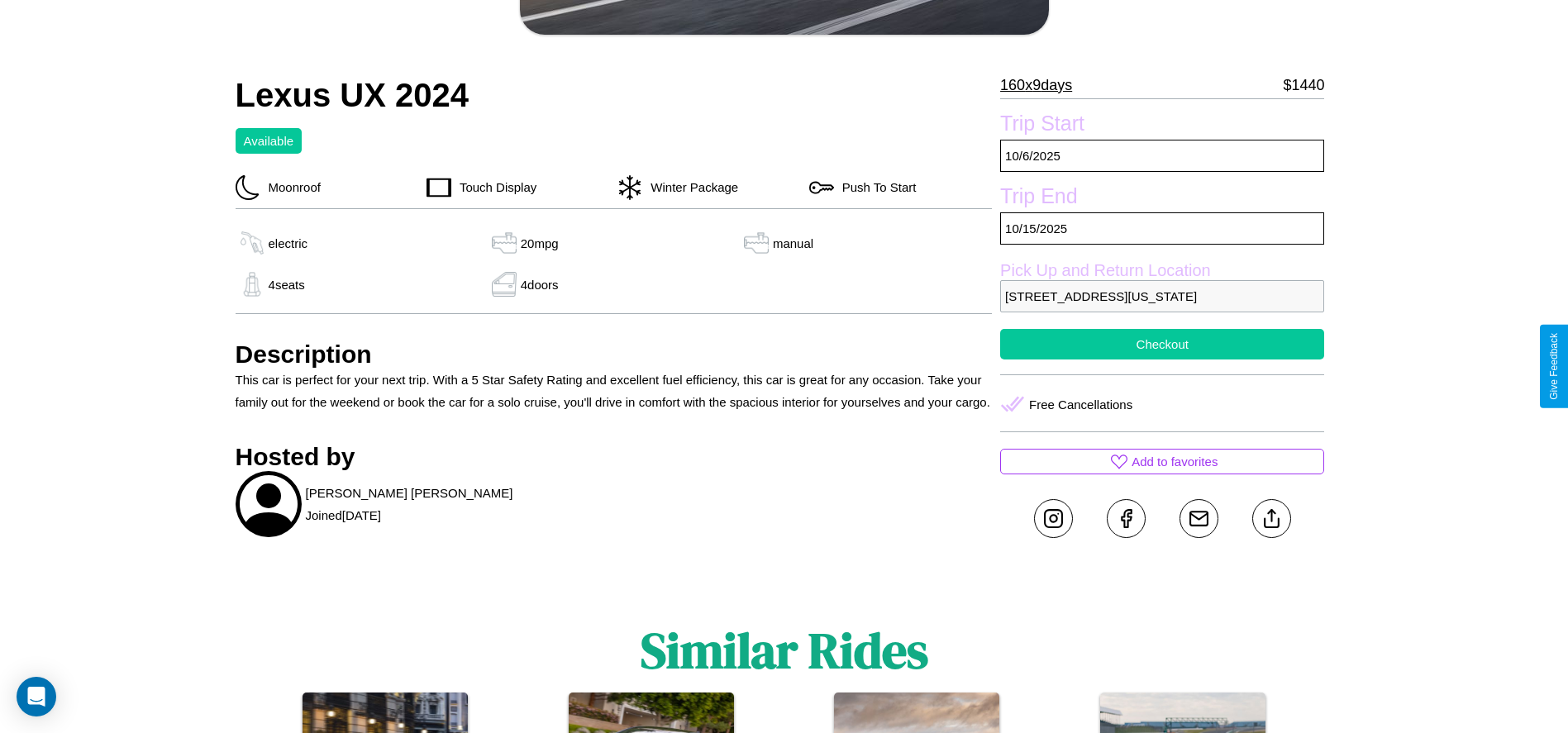
click at [1162, 360] on button "Checkout" at bounding box center [1162, 344] width 324 height 31
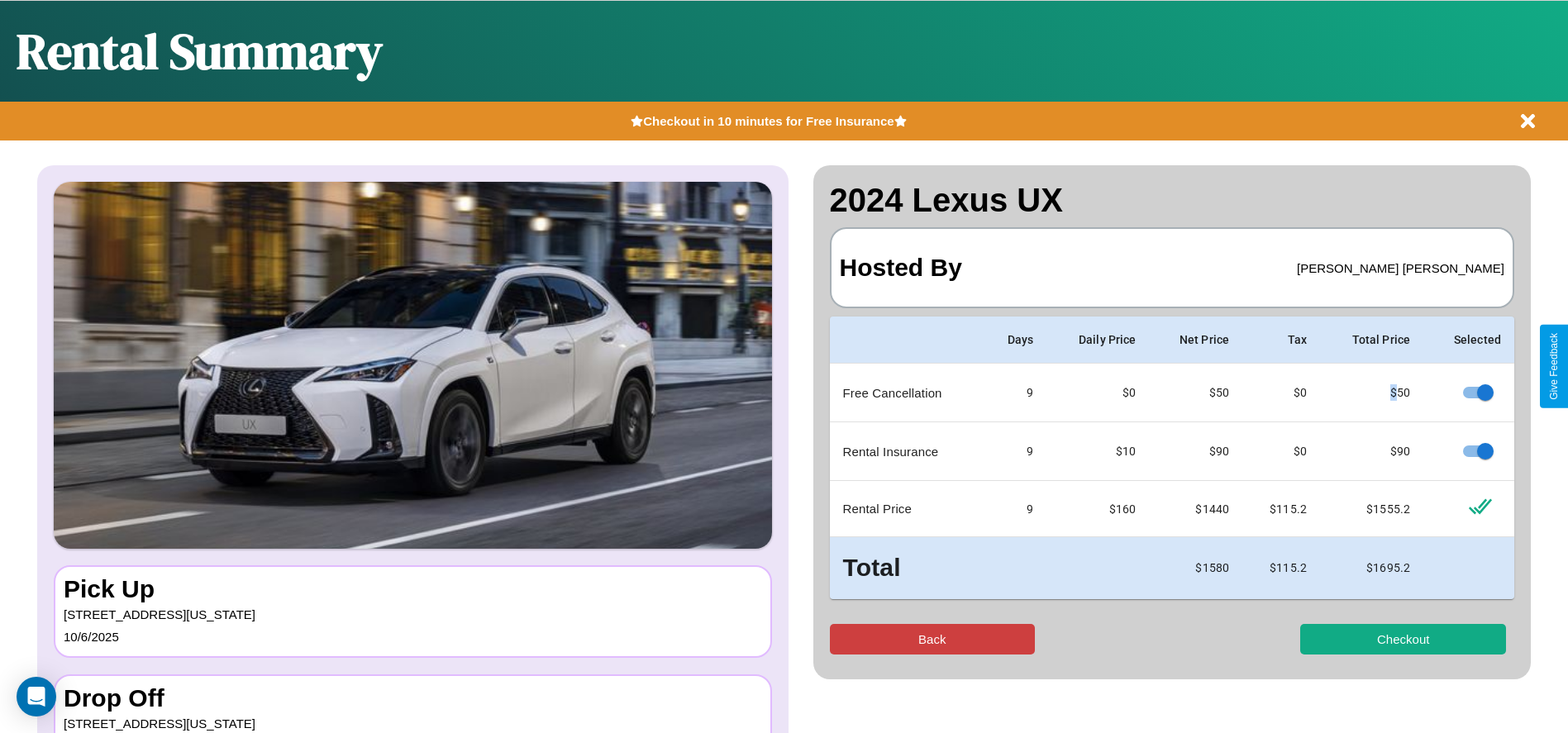
click at [931, 639] on button "Back" at bounding box center [933, 639] width 206 height 31
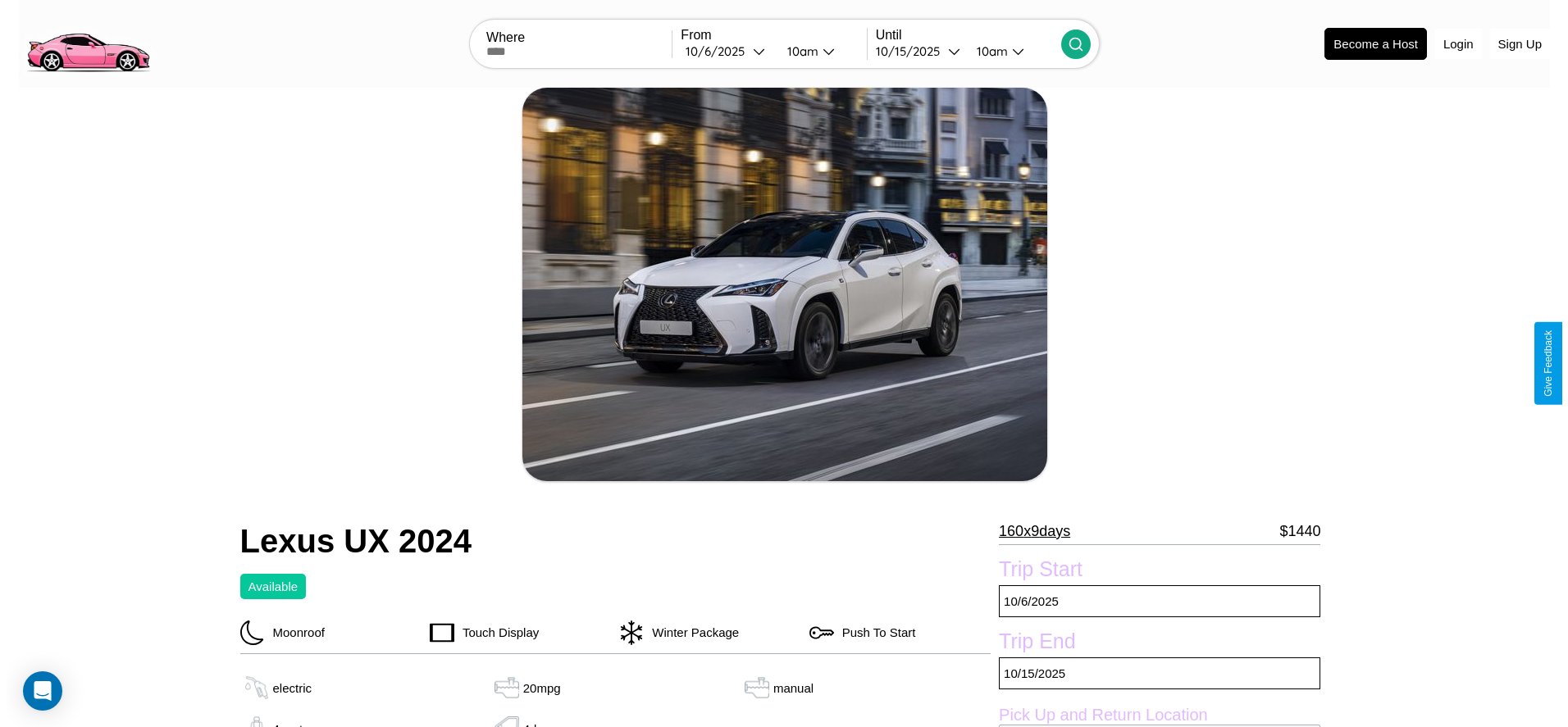
scroll to position [238, 0]
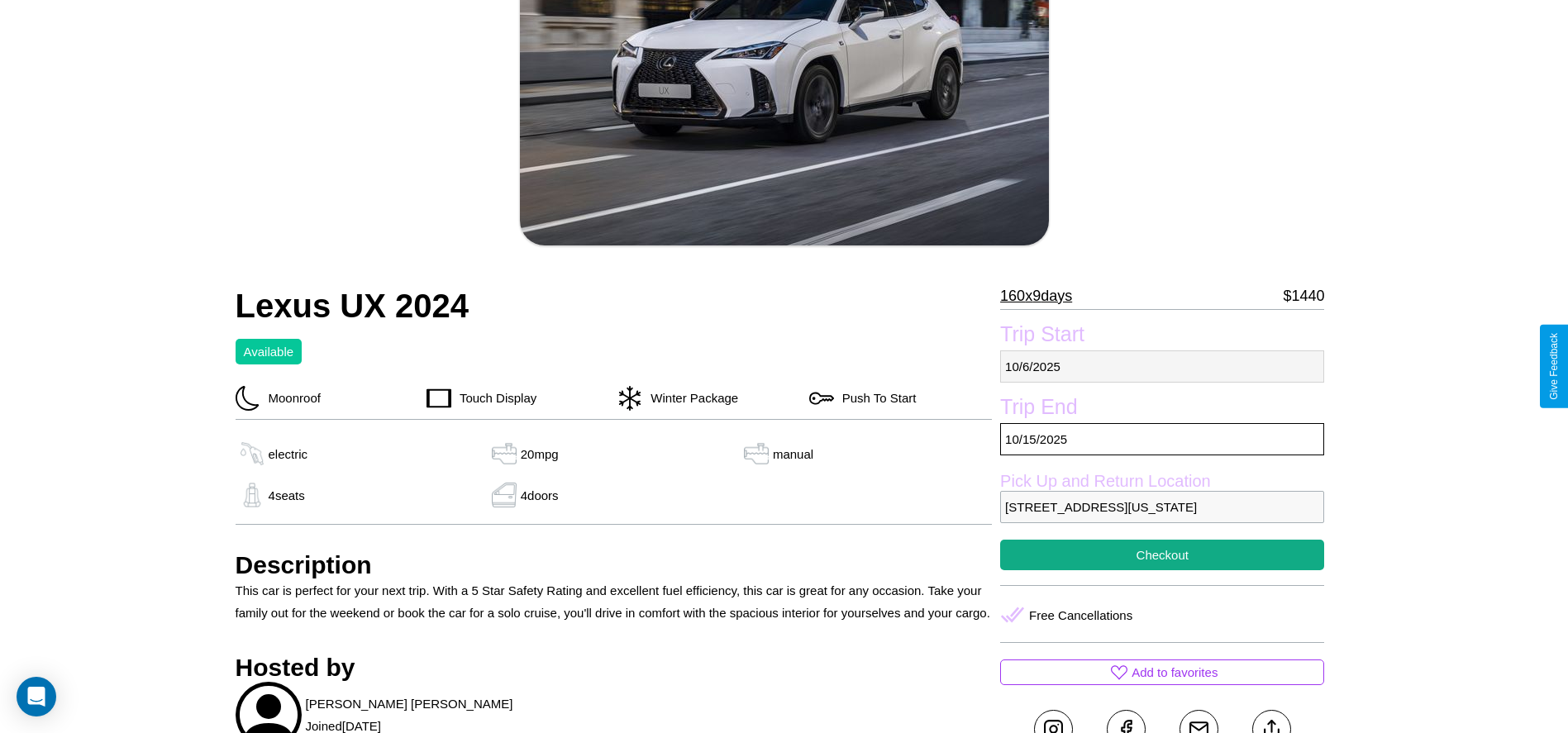
click at [1162, 366] on p "10 / 6 / 2025" at bounding box center [1162, 366] width 324 height 33
select select "*"
select select "****"
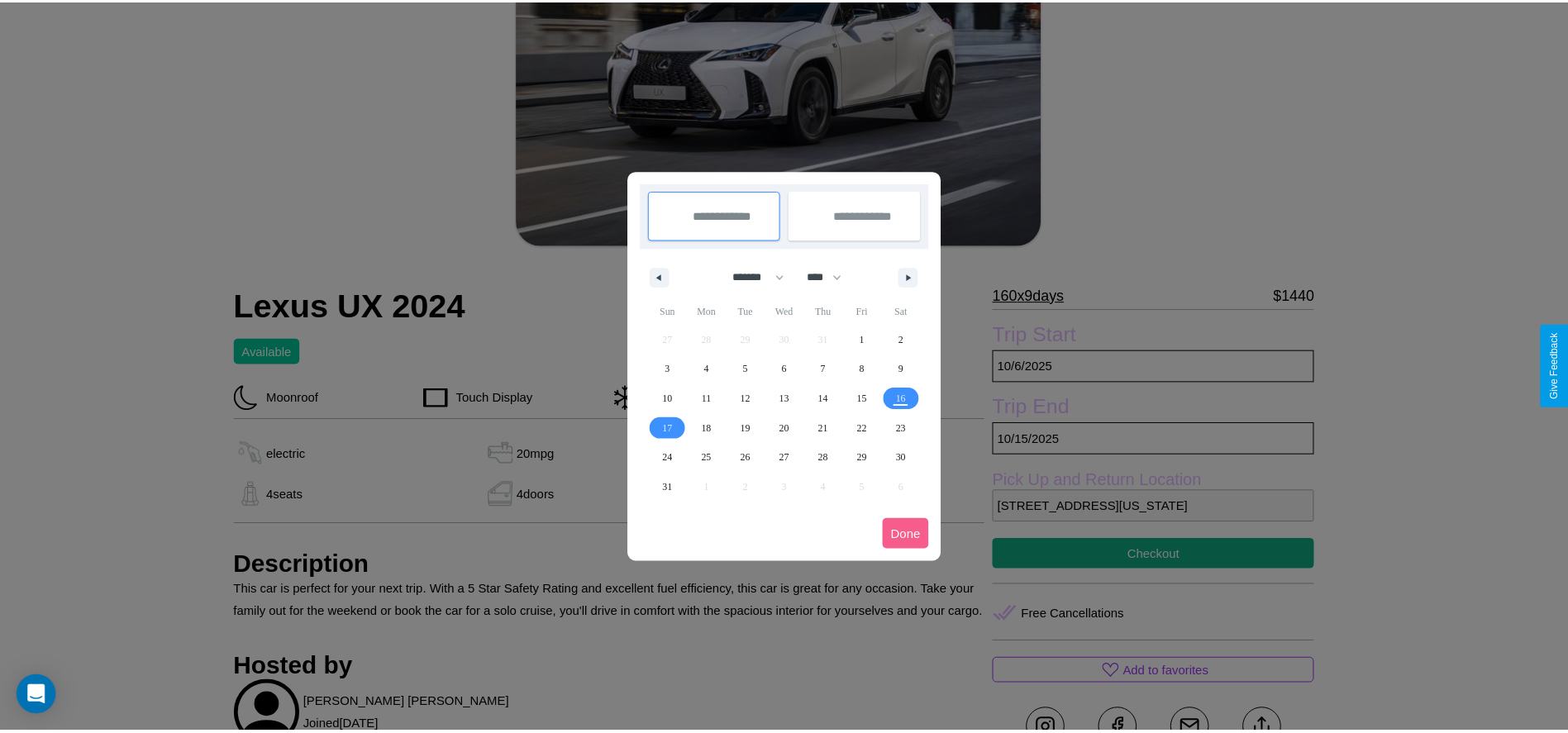
scroll to position [0, 0]
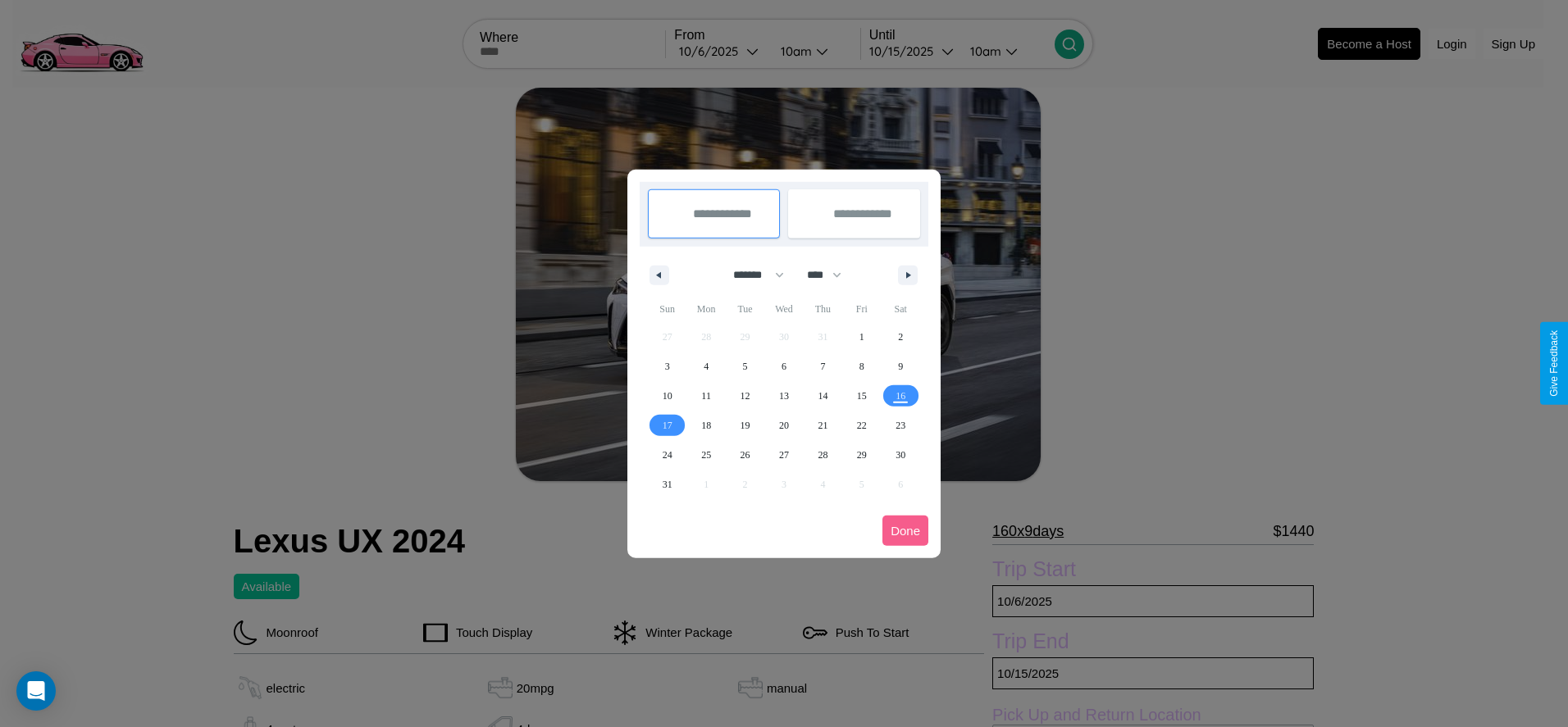
click at [720, 51] on div at bounding box center [784, 364] width 1568 height 727
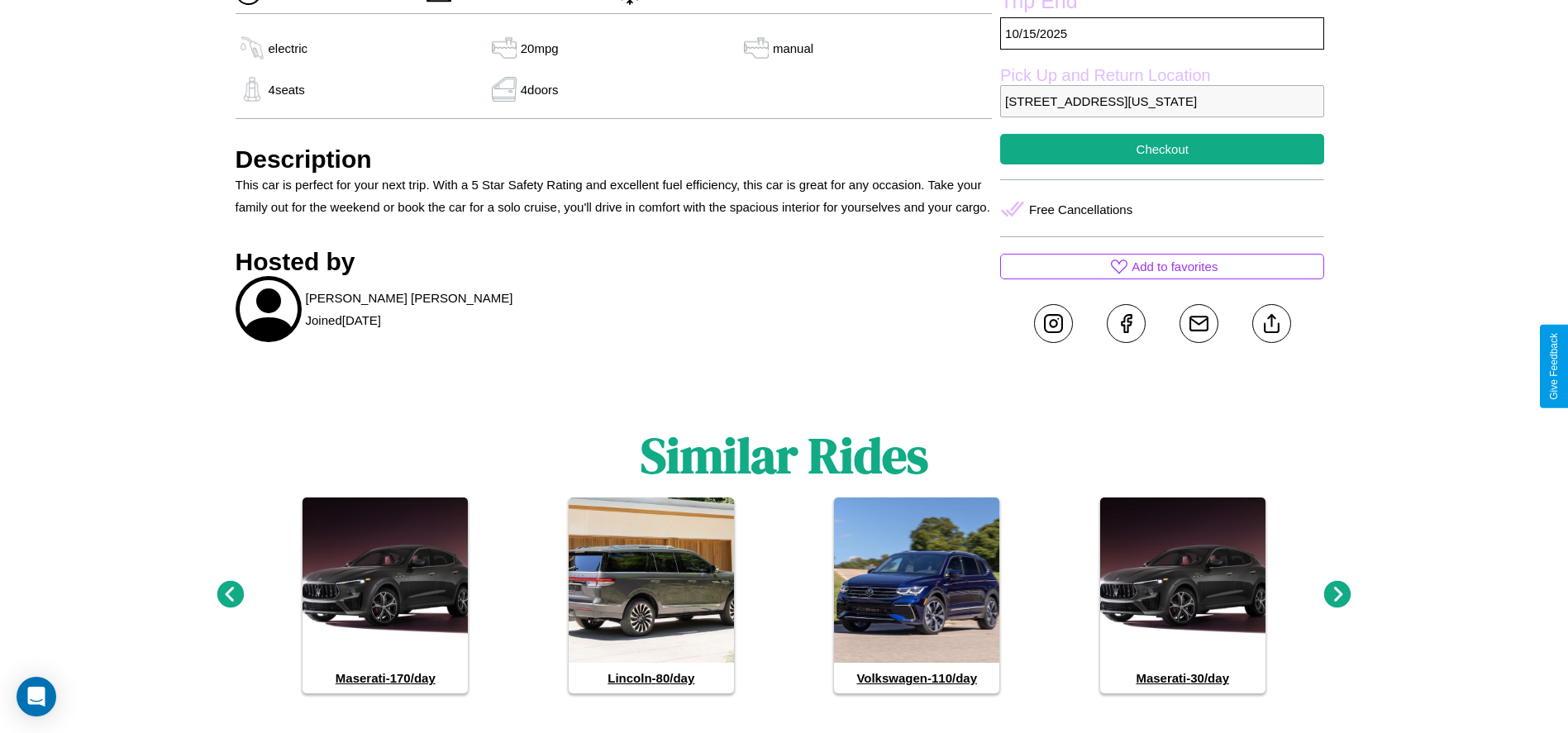
scroll to position [683, 0]
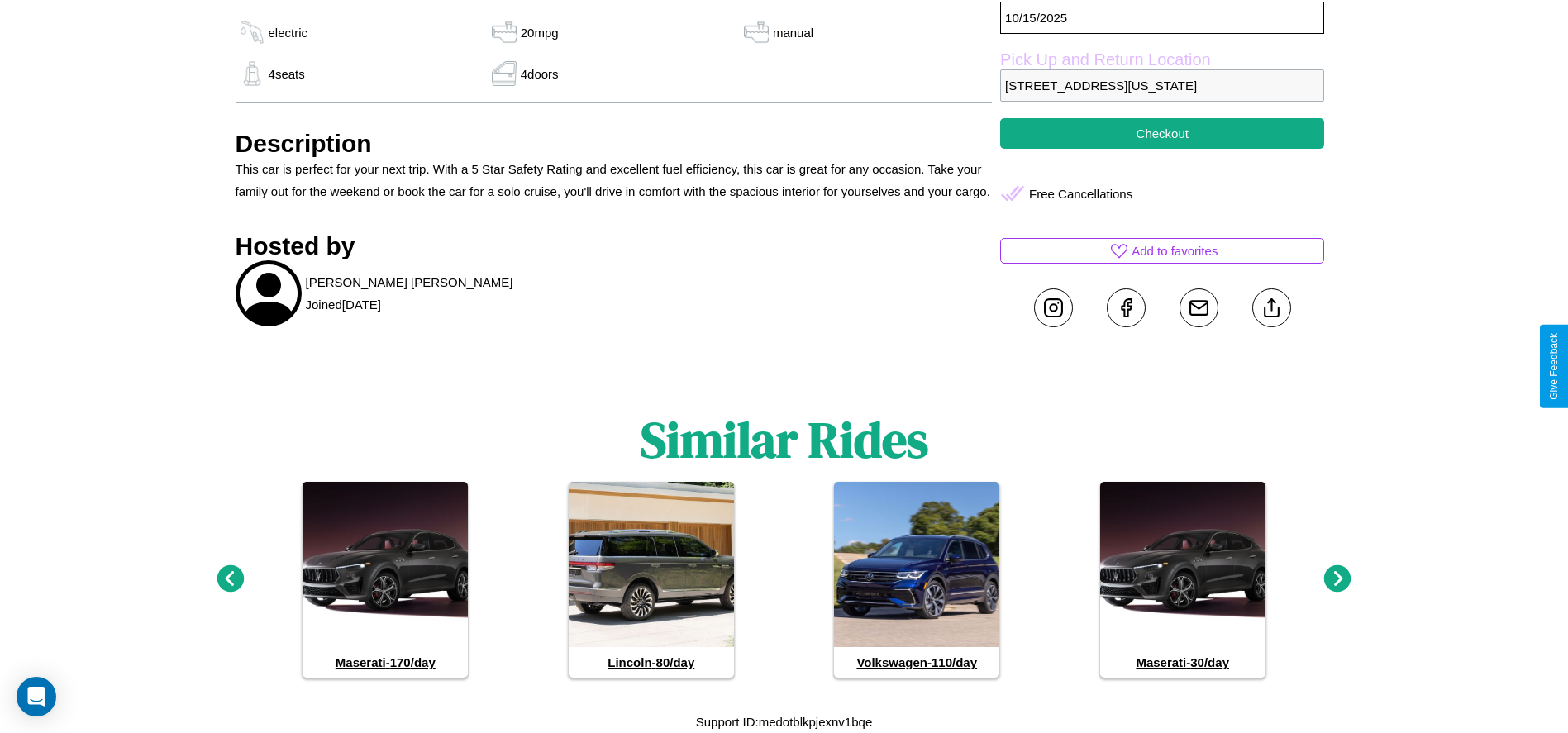
click at [230, 579] on icon at bounding box center [230, 579] width 27 height 27
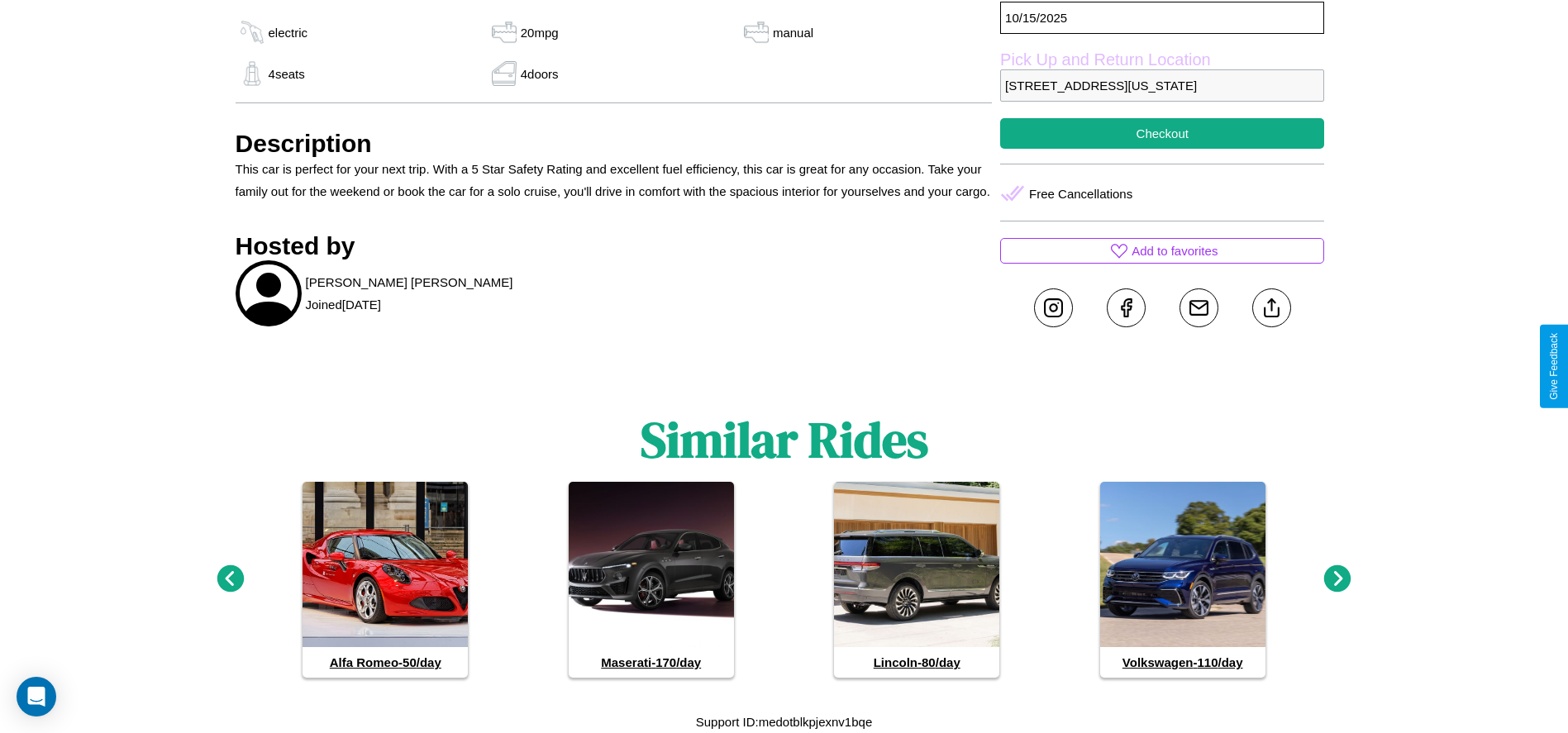
click at [230, 579] on icon at bounding box center [230, 579] width 27 height 27
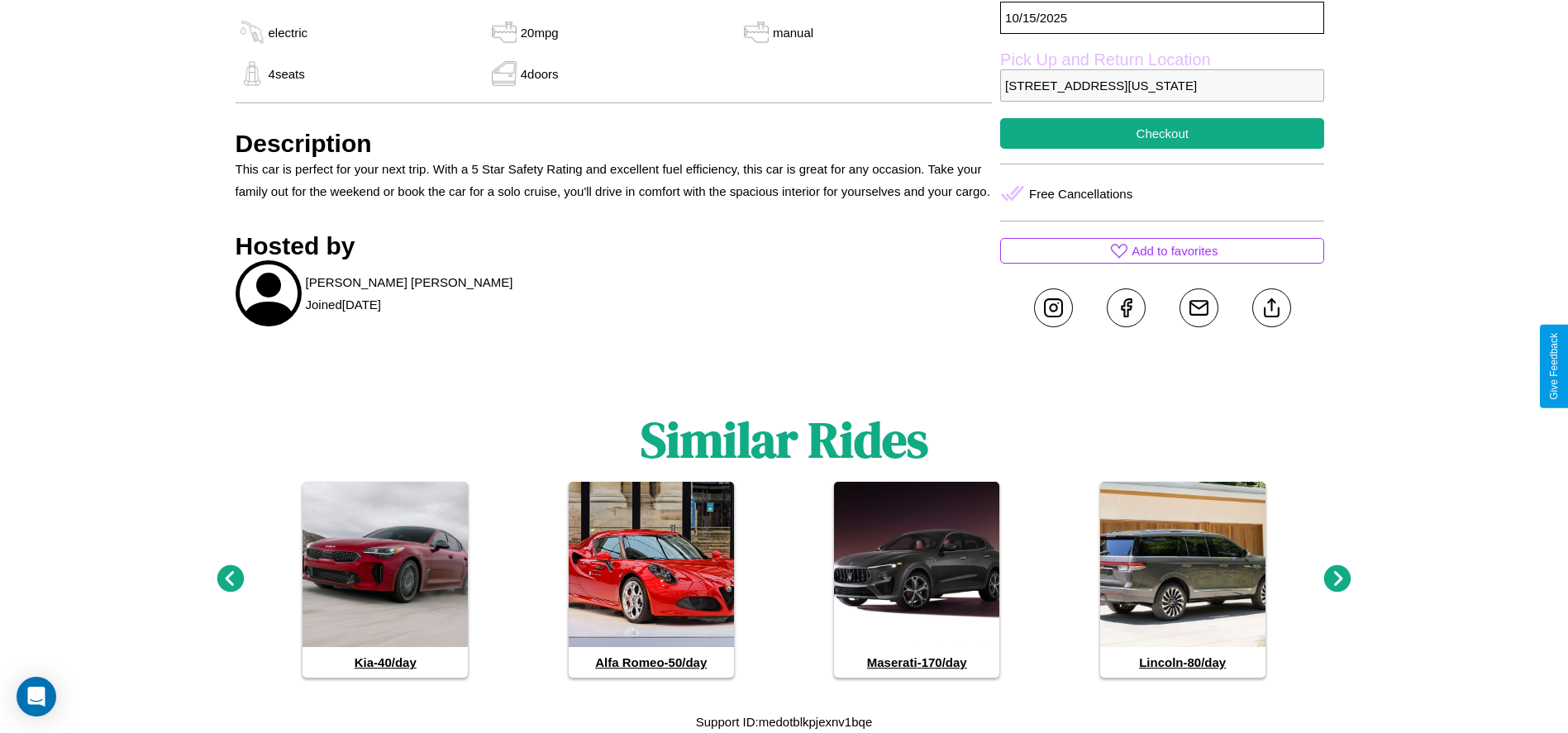
click at [1338, 579] on icon at bounding box center [1338, 579] width 27 height 27
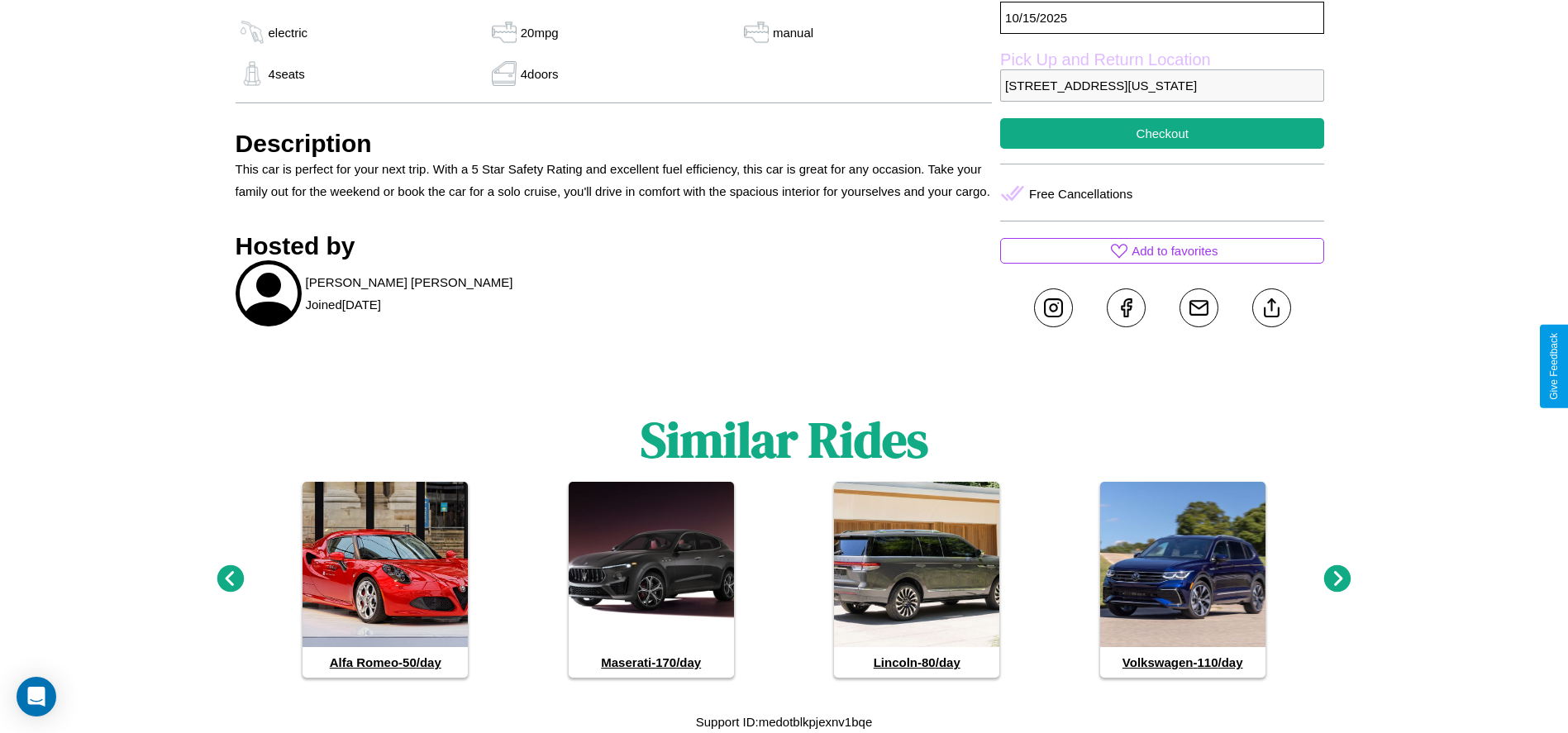
click at [1338, 579] on icon at bounding box center [1338, 579] width 27 height 27
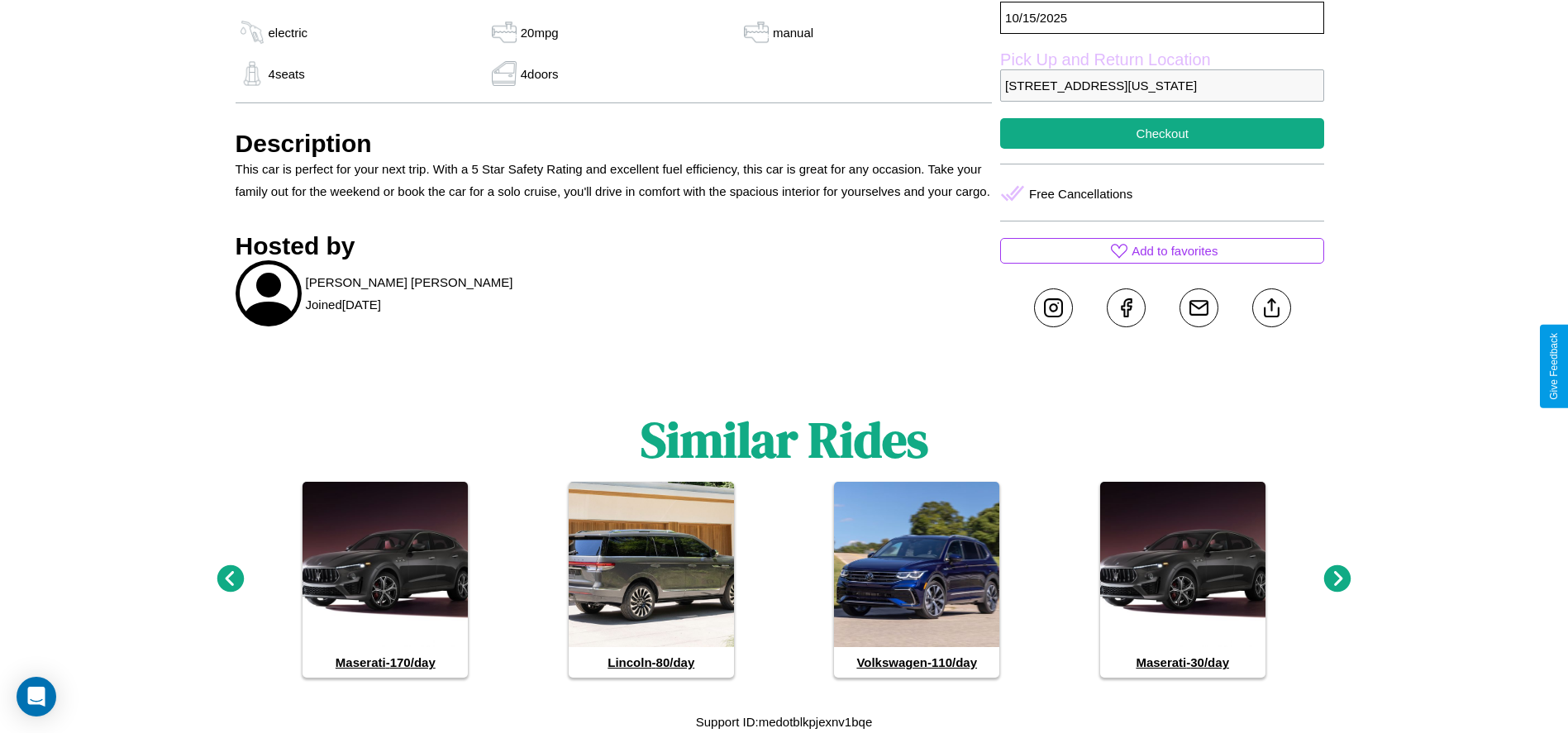
click at [1338, 579] on icon at bounding box center [1338, 579] width 27 height 27
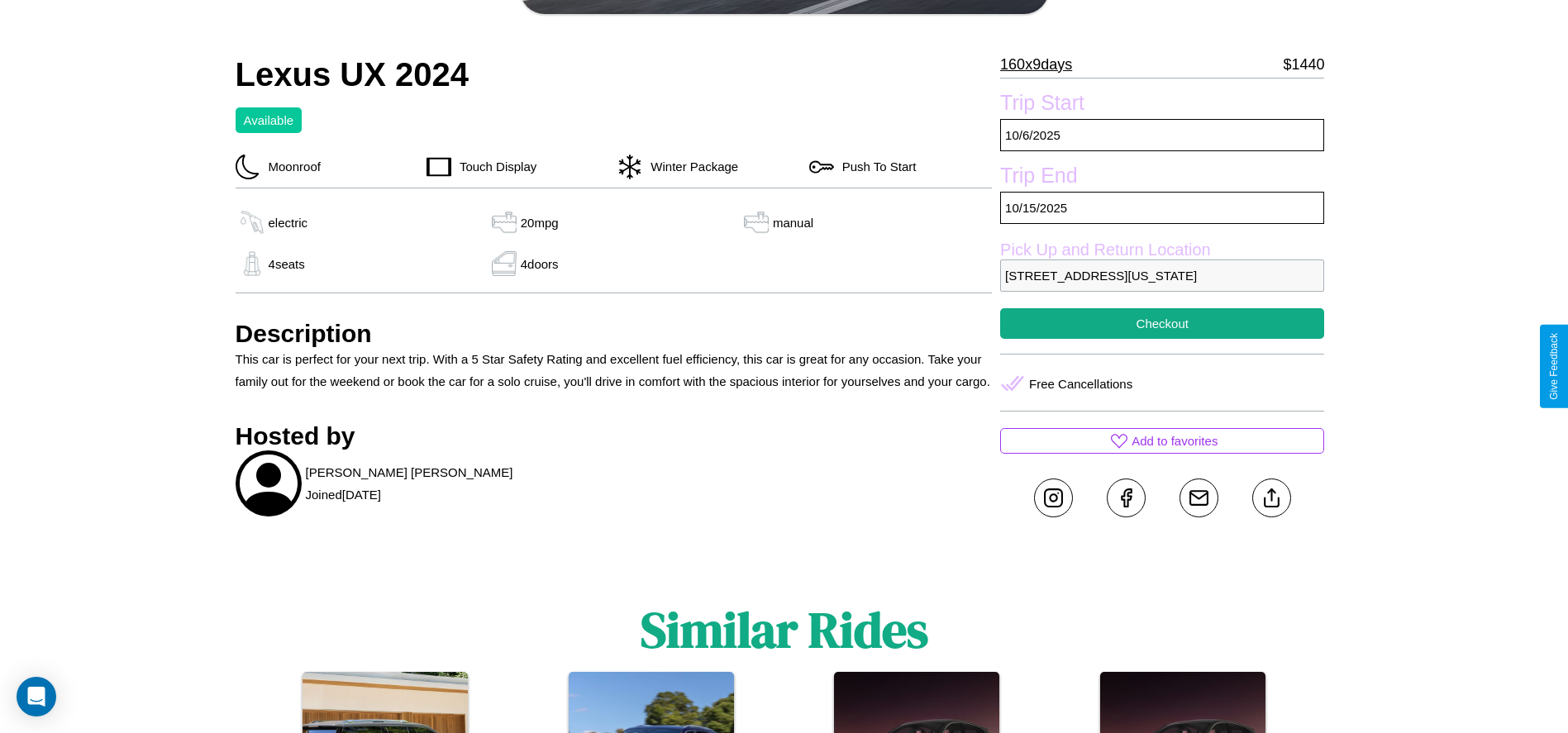
scroll to position [391, 0]
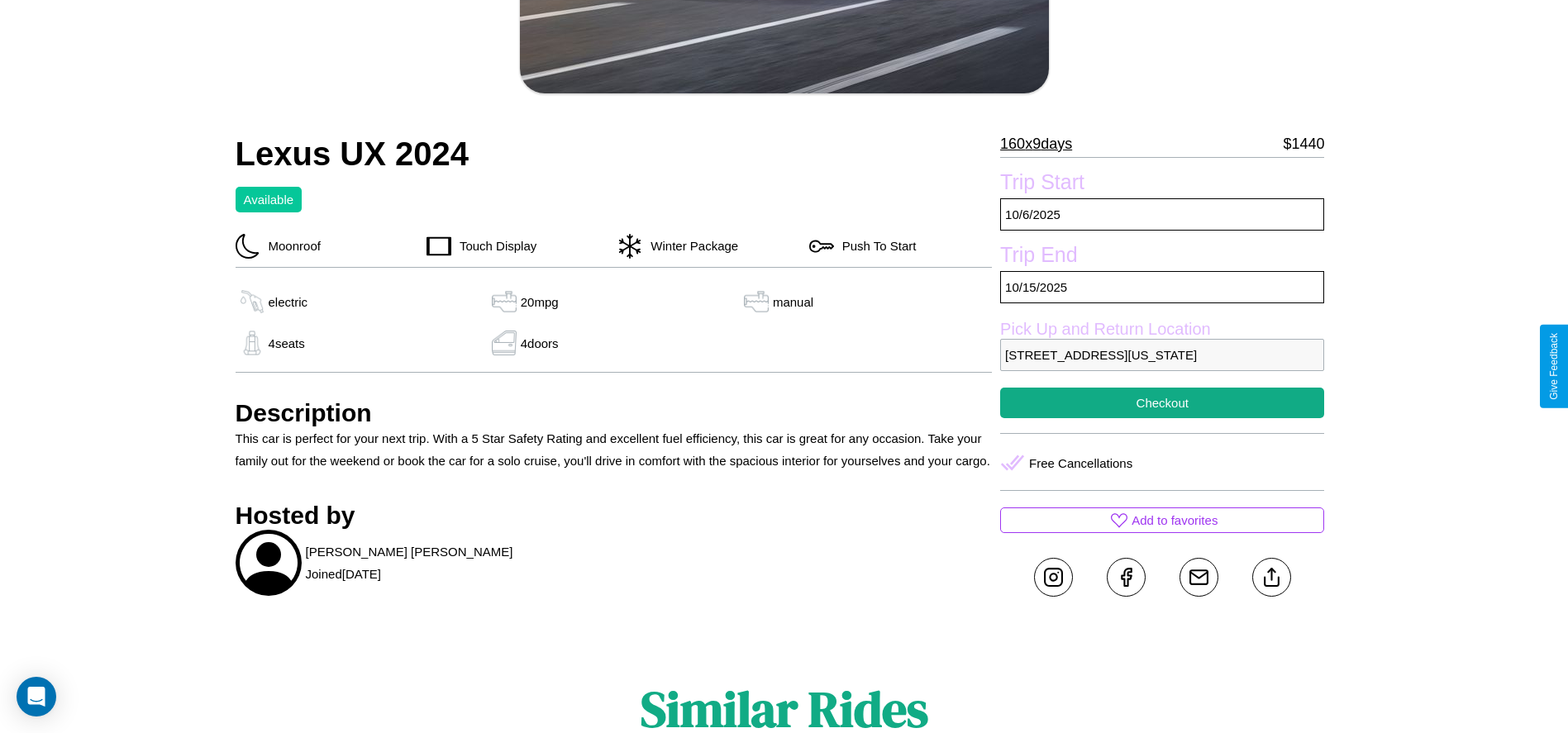
click at [1162, 366] on p "2213 Market Street Philadelphia Pennsylvania 66103 United States" at bounding box center [1162, 355] width 324 height 33
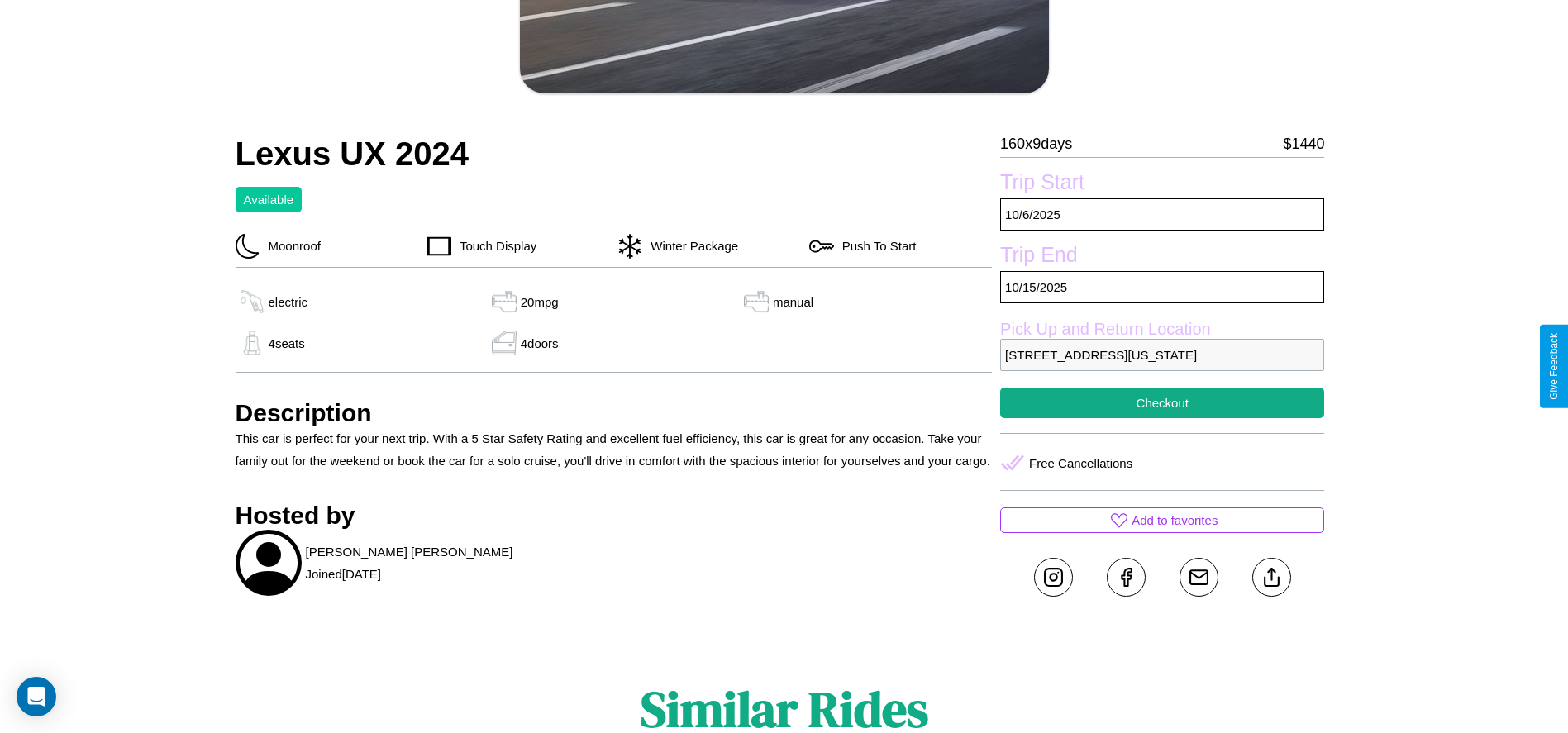
click at [1162, 366] on p "2213 Market Street Philadelphia Pennsylvania 66103 United States" at bounding box center [1162, 355] width 324 height 33
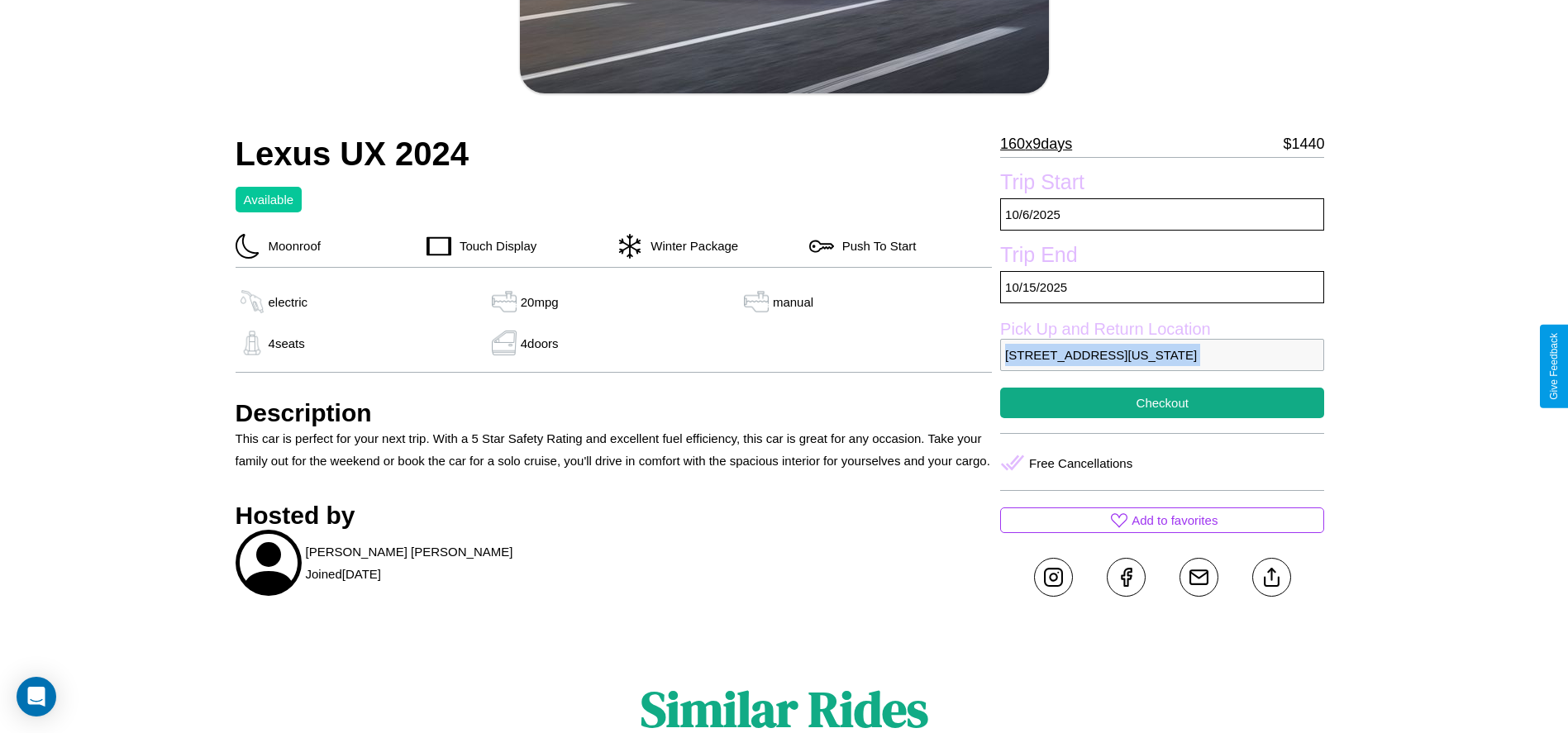
click at [1162, 366] on p "2213 Market Street Philadelphia Pennsylvania 66103 United States" at bounding box center [1162, 355] width 324 height 33
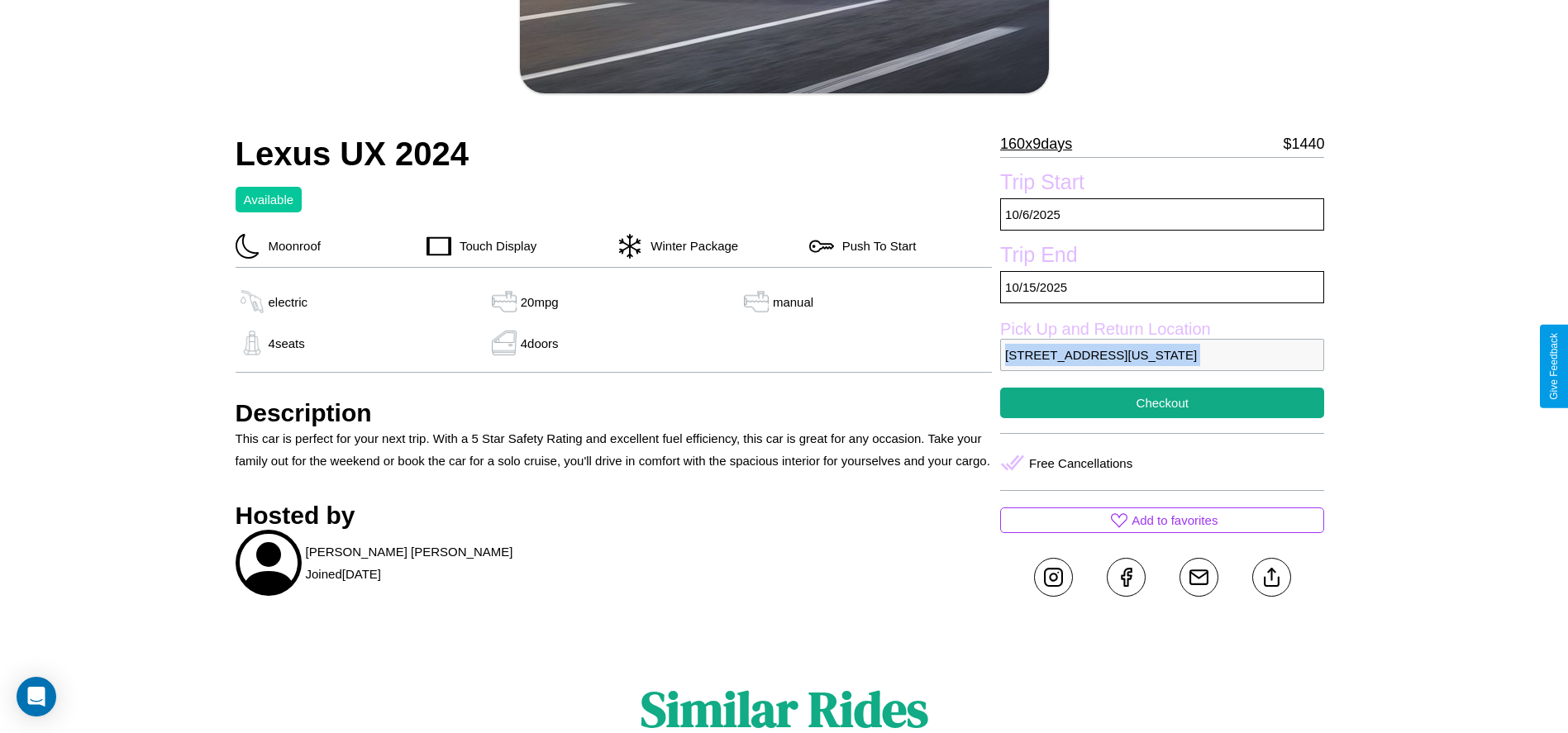
click at [1162, 366] on p "2213 Market Street Philadelphia Pennsylvania 66103 United States" at bounding box center [1162, 355] width 324 height 33
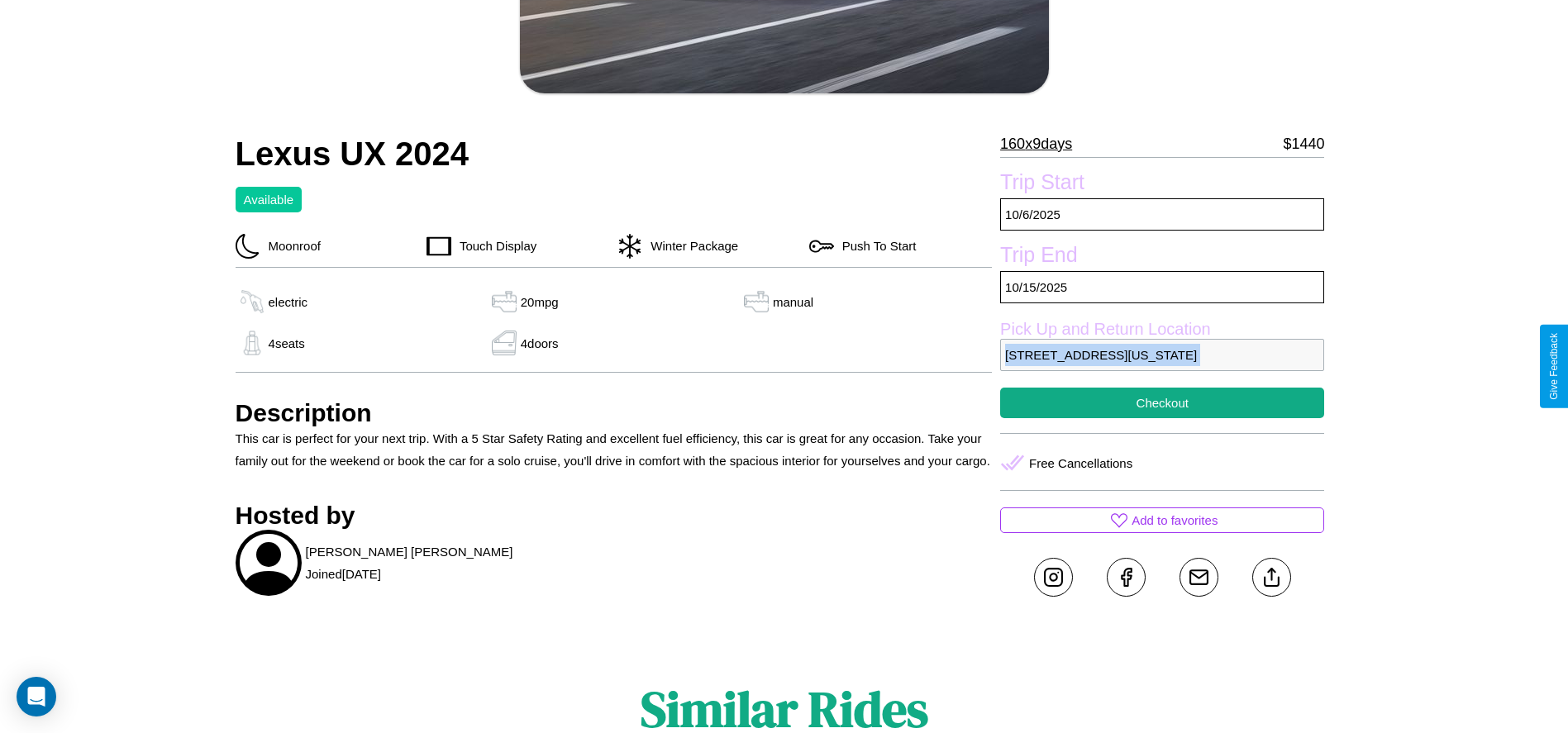
click at [1162, 366] on p "2213 Market Street Philadelphia Pennsylvania 66103 United States" at bounding box center [1162, 355] width 324 height 33
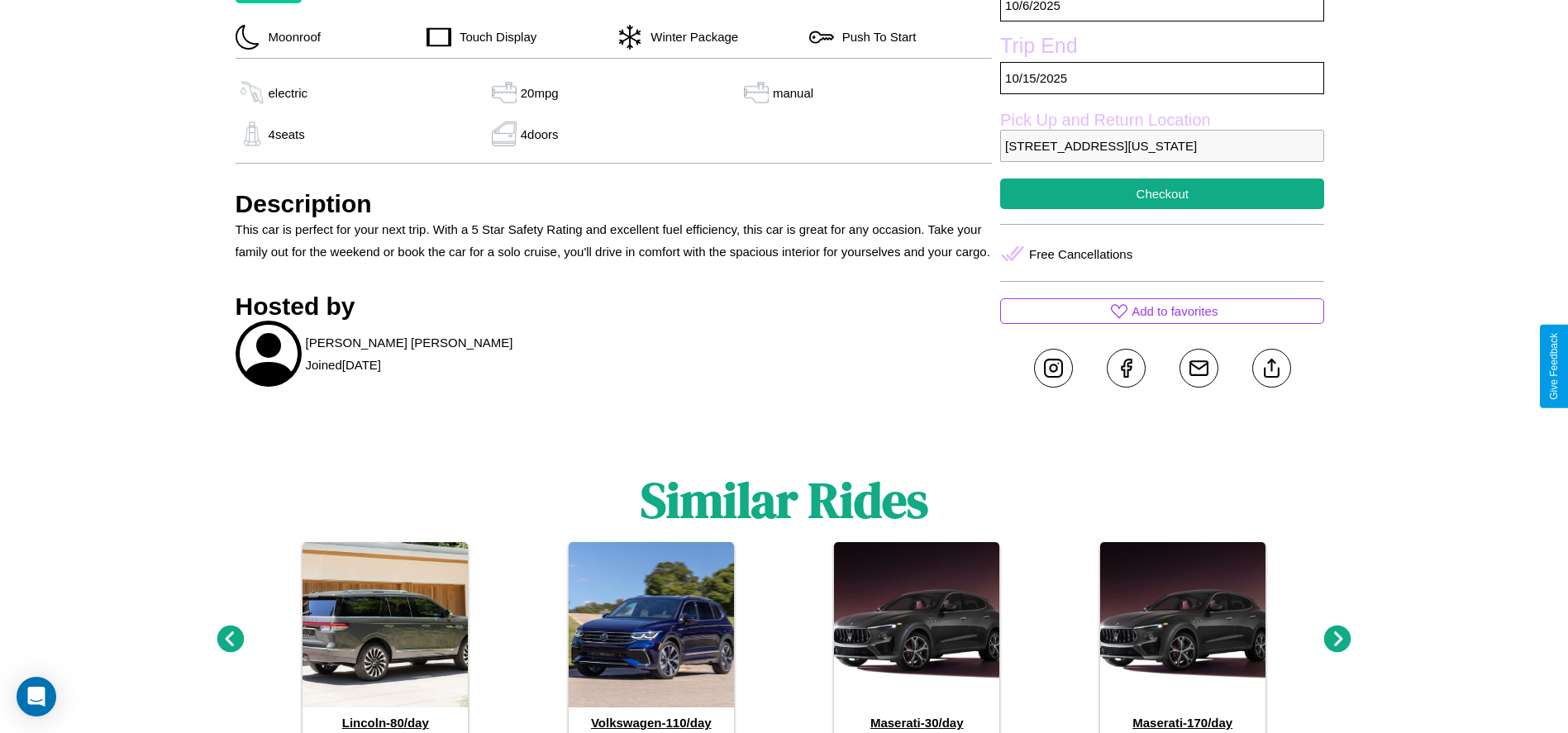
scroll to position [624, 0]
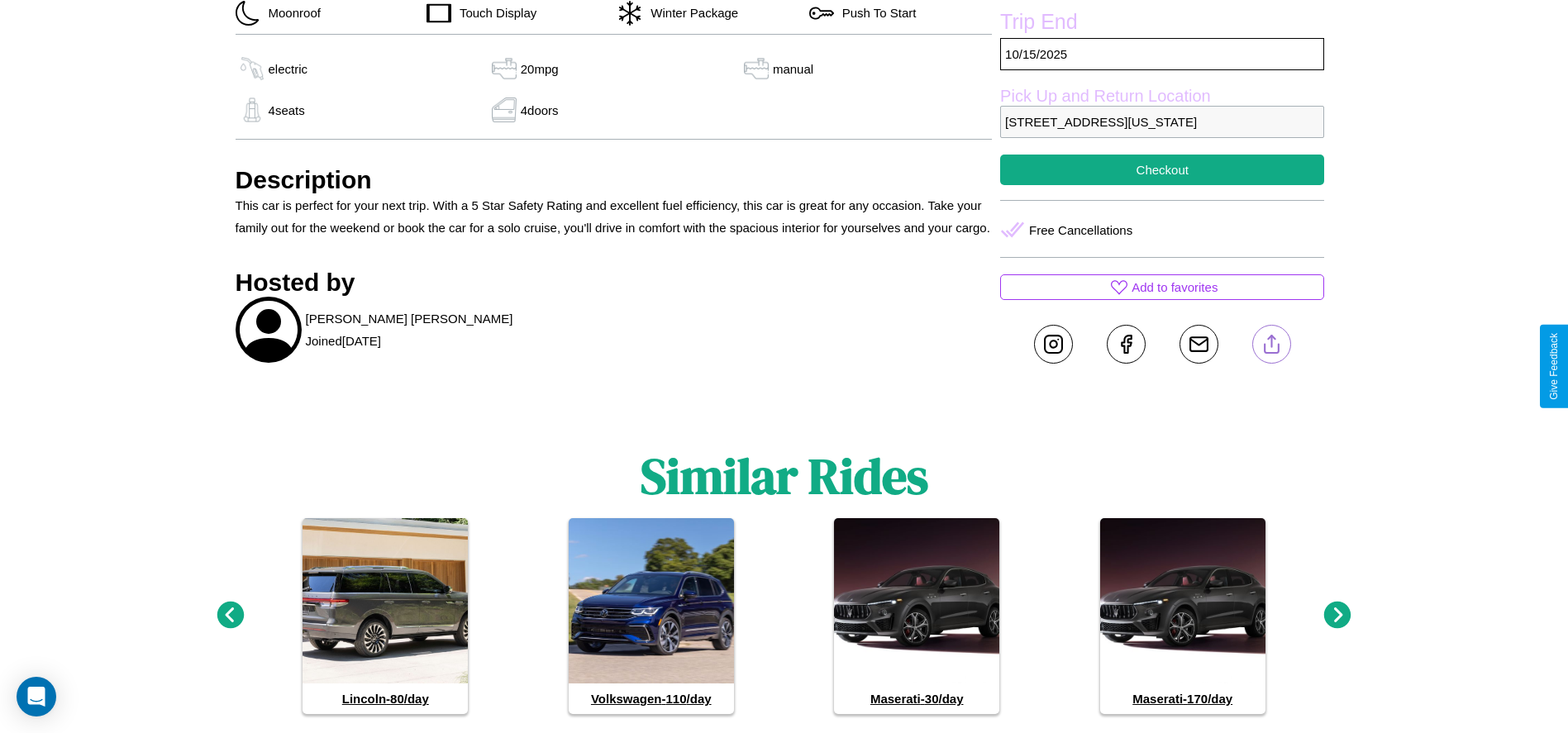
click at [1272, 347] on line at bounding box center [1272, 342] width 0 height 12
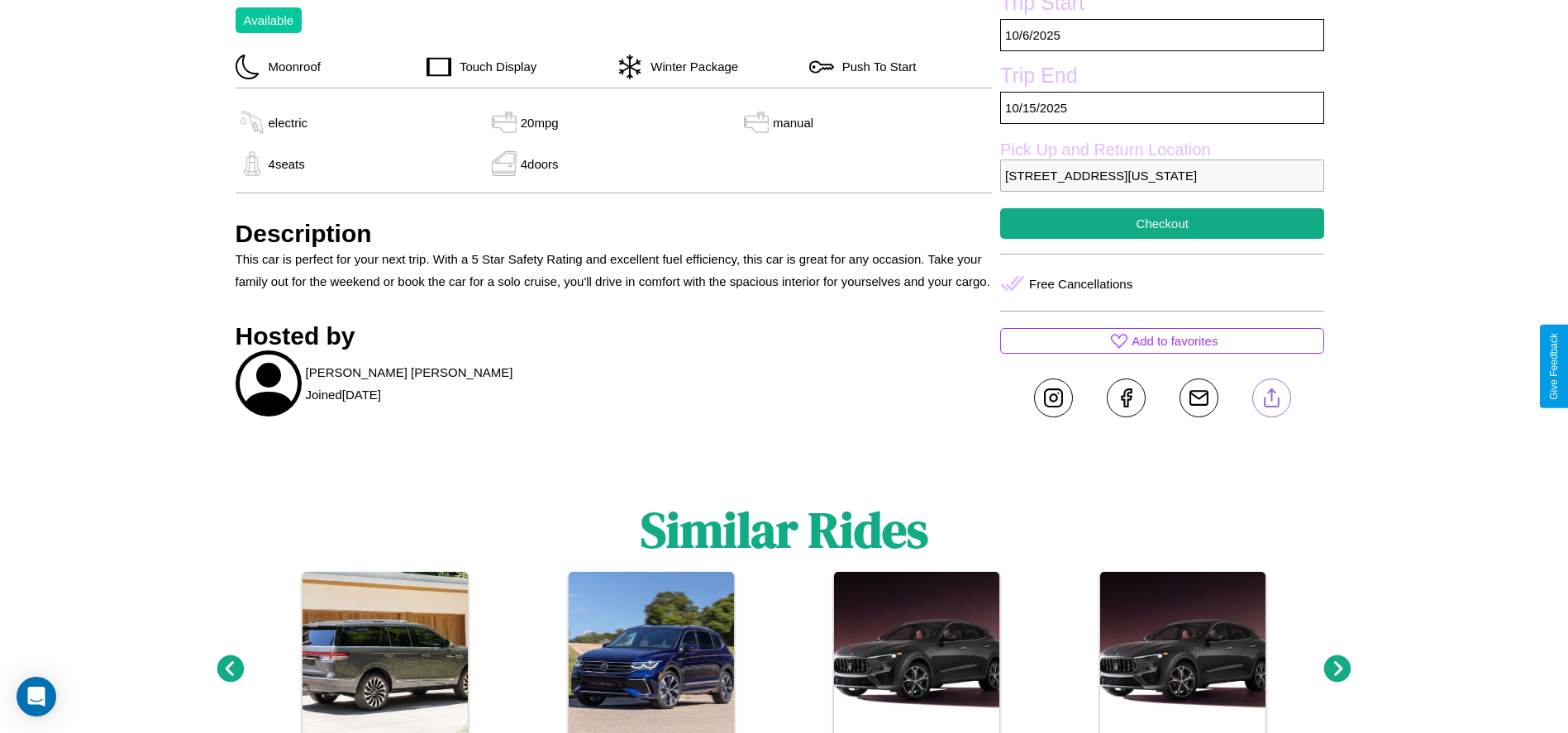
scroll to position [568, 0]
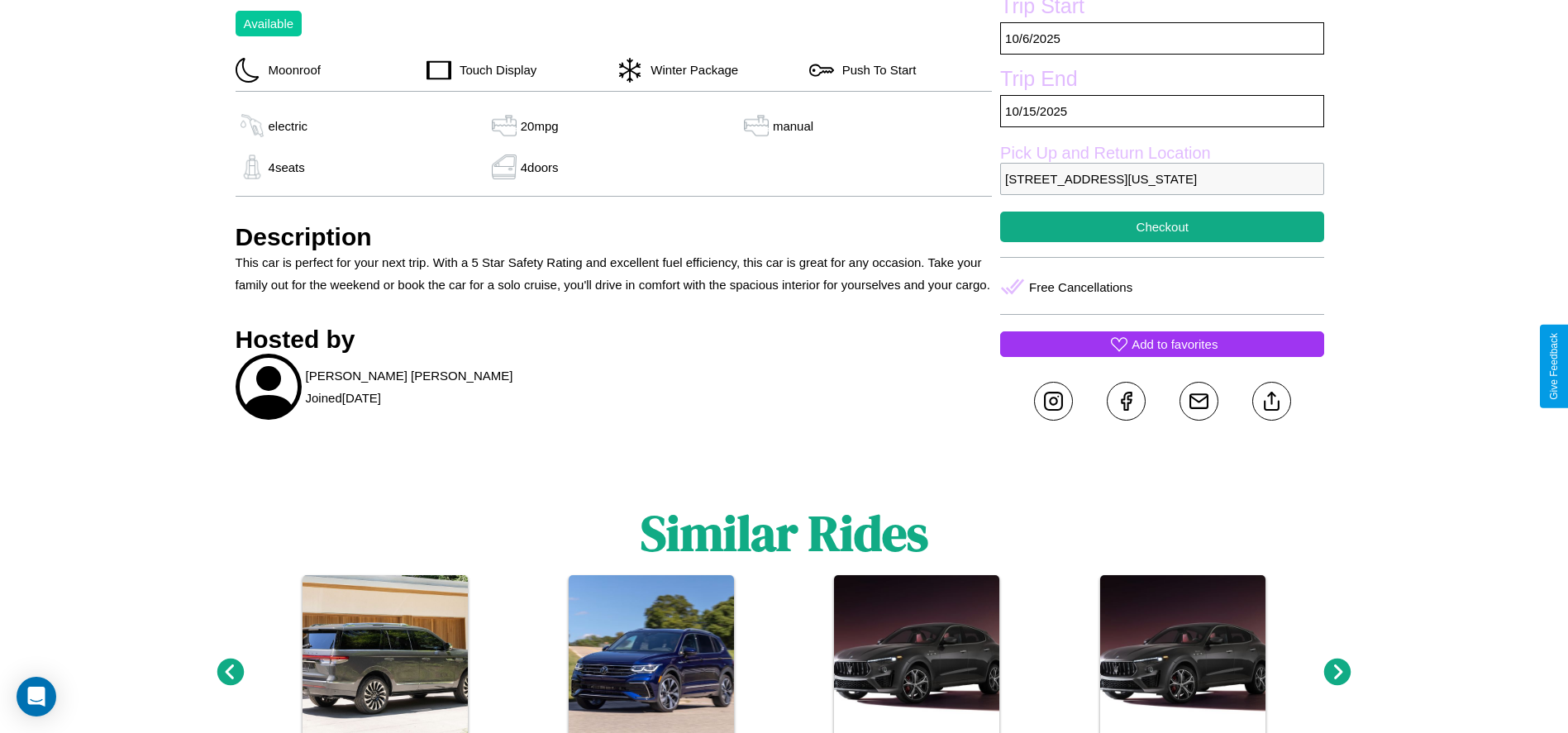
click at [1162, 355] on p "Add to favorites" at bounding box center [1175, 344] width 86 height 22
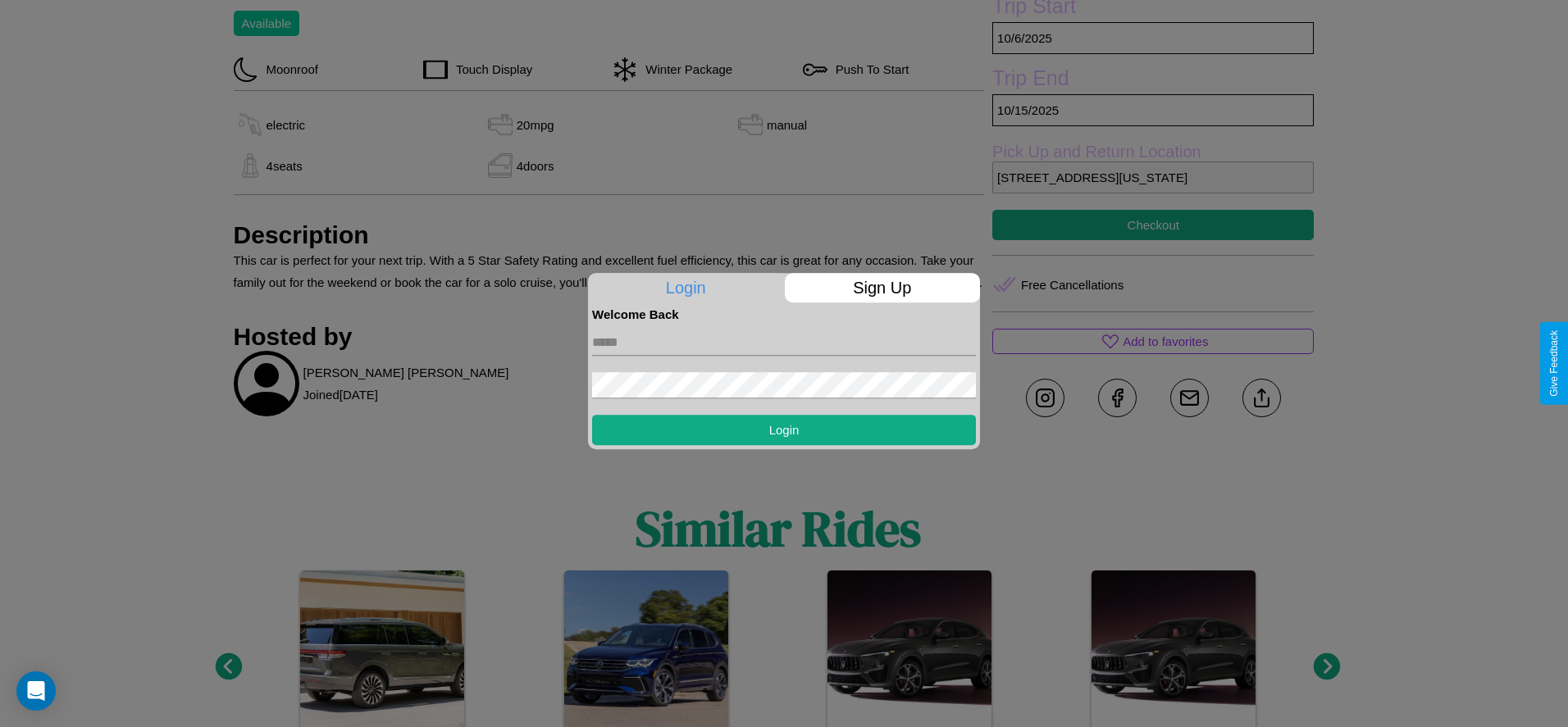
click at [881, 288] on p "Sign Up" at bounding box center [882, 287] width 196 height 30
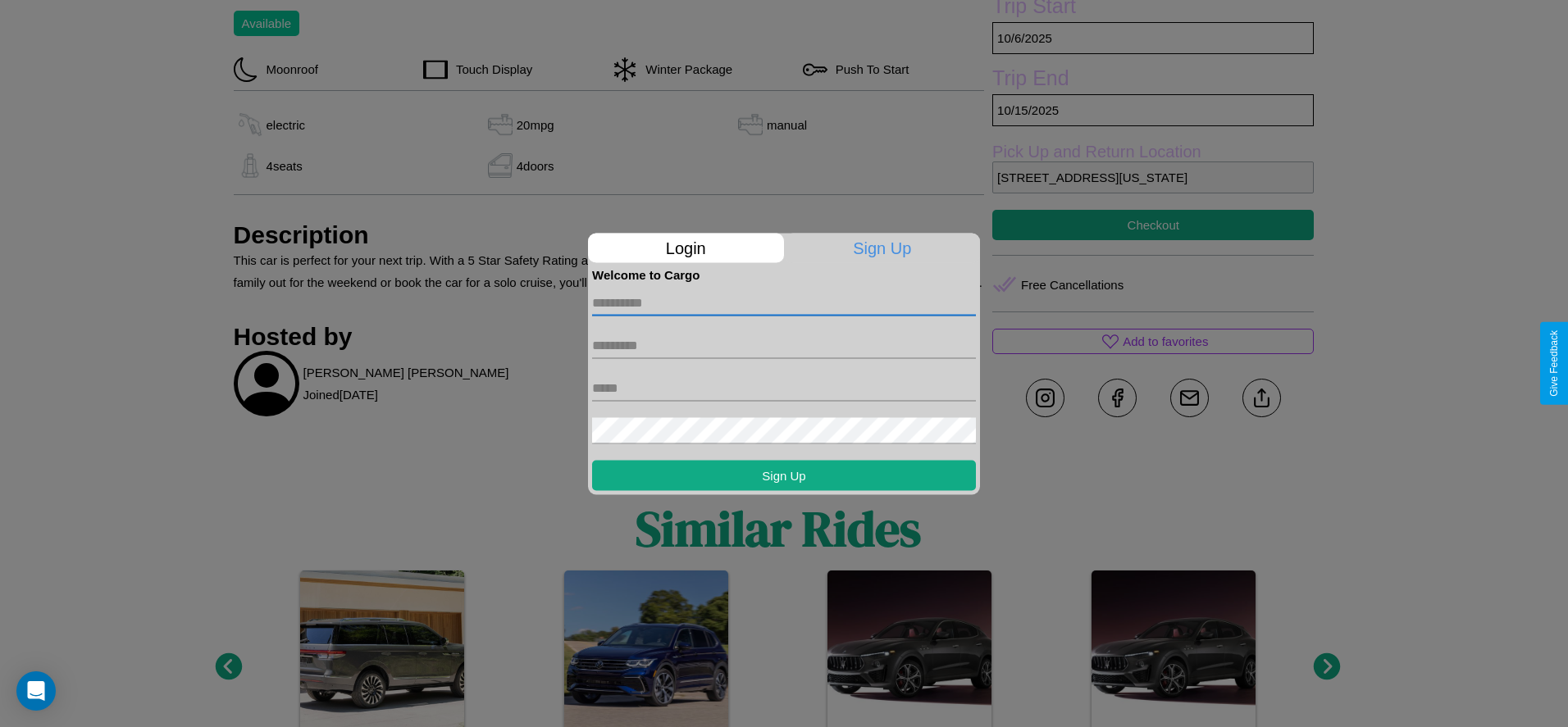
click at [784, 302] on input "text" at bounding box center [784, 302] width 384 height 26
type input "*******"
click at [784, 345] on input "text" at bounding box center [784, 345] width 384 height 26
type input "******"
click at [784, 387] on input "text" at bounding box center [784, 387] width 384 height 26
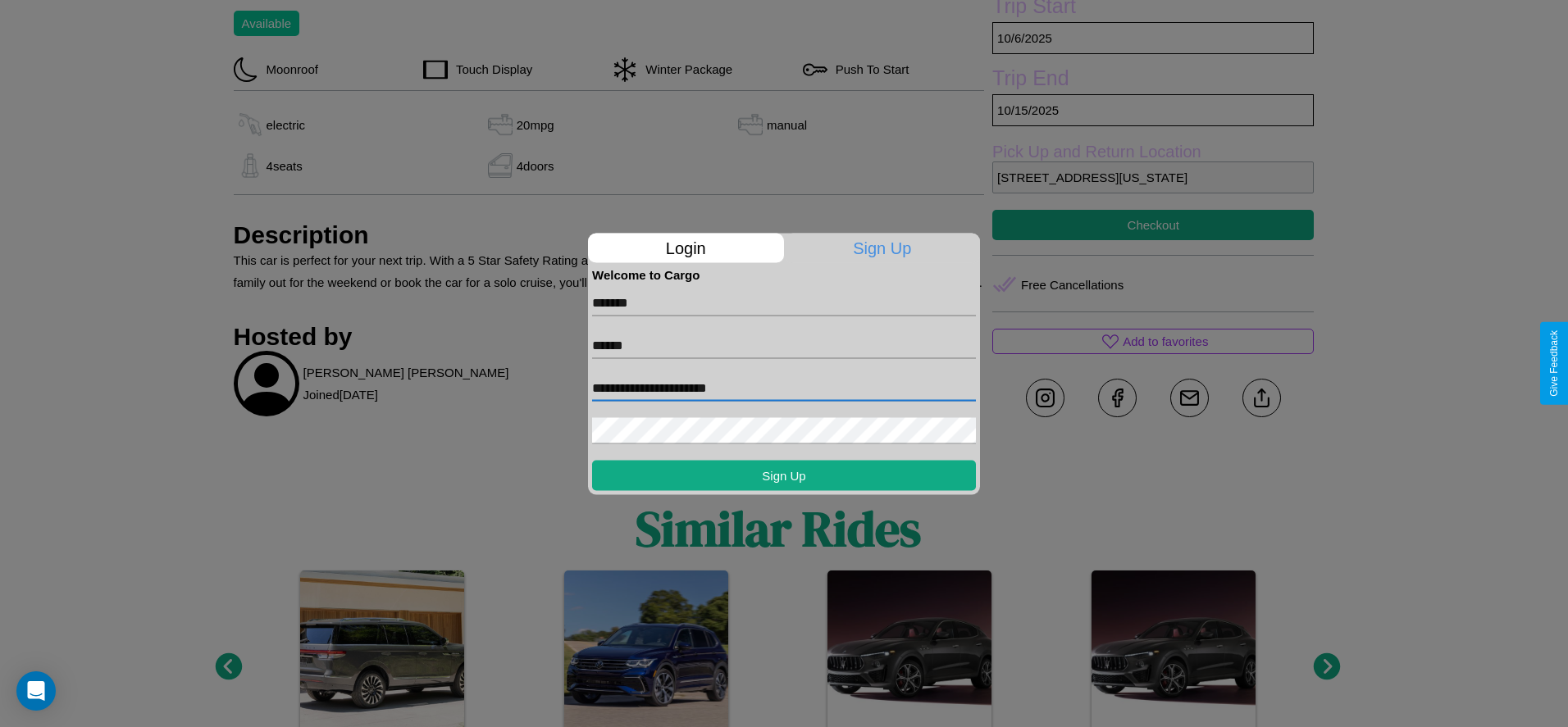
type input "**********"
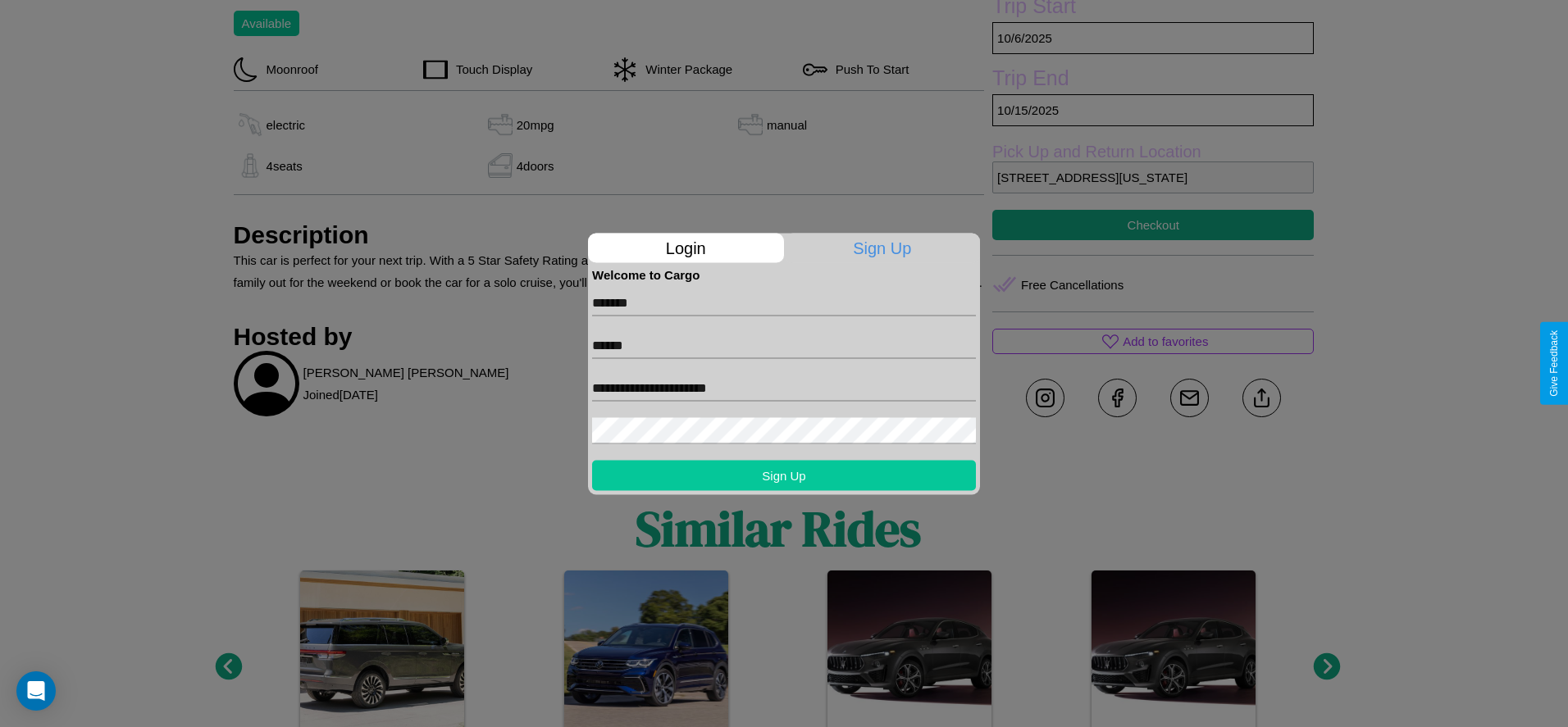
click at [784, 475] on button "Sign Up" at bounding box center [784, 475] width 384 height 31
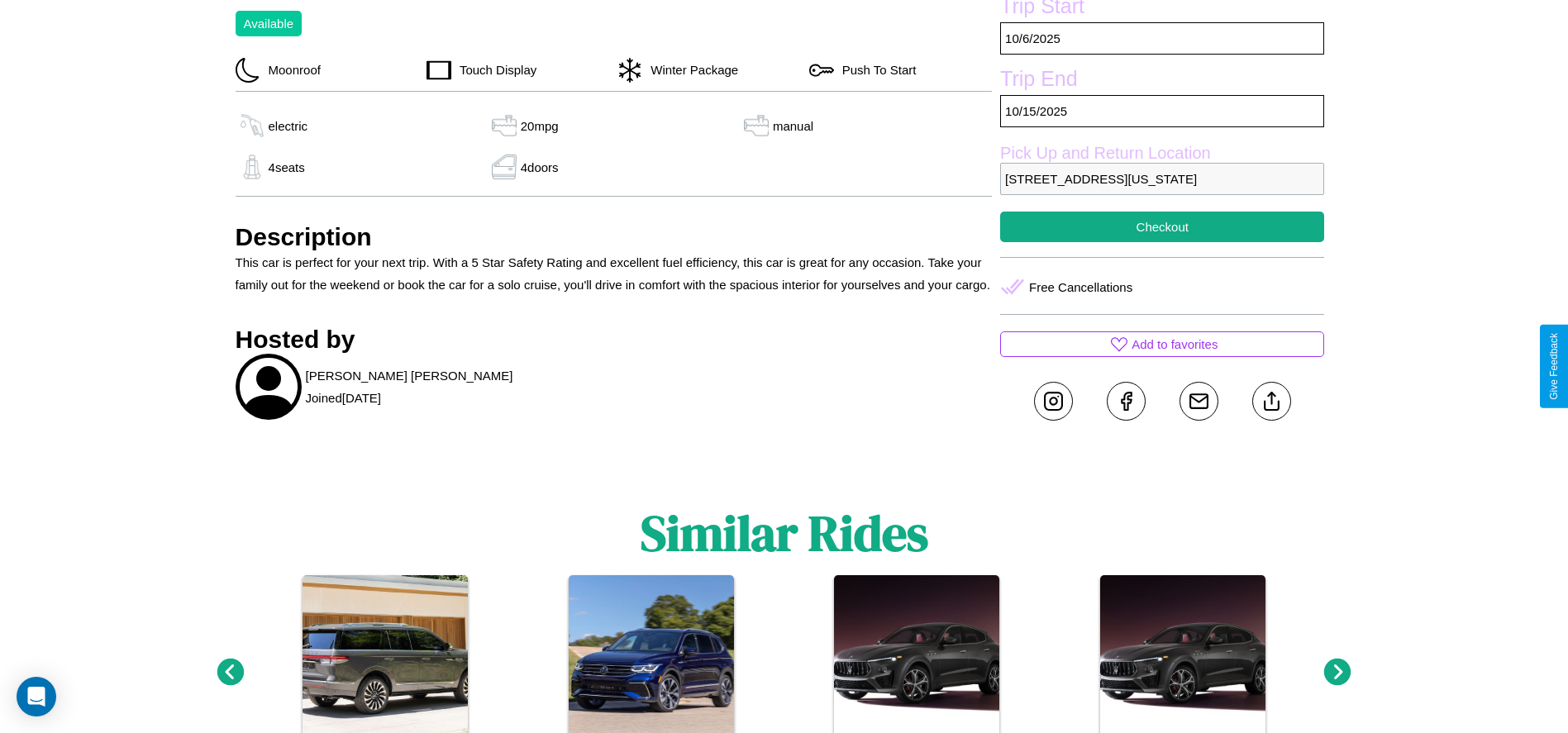
scroll to position [450, 0]
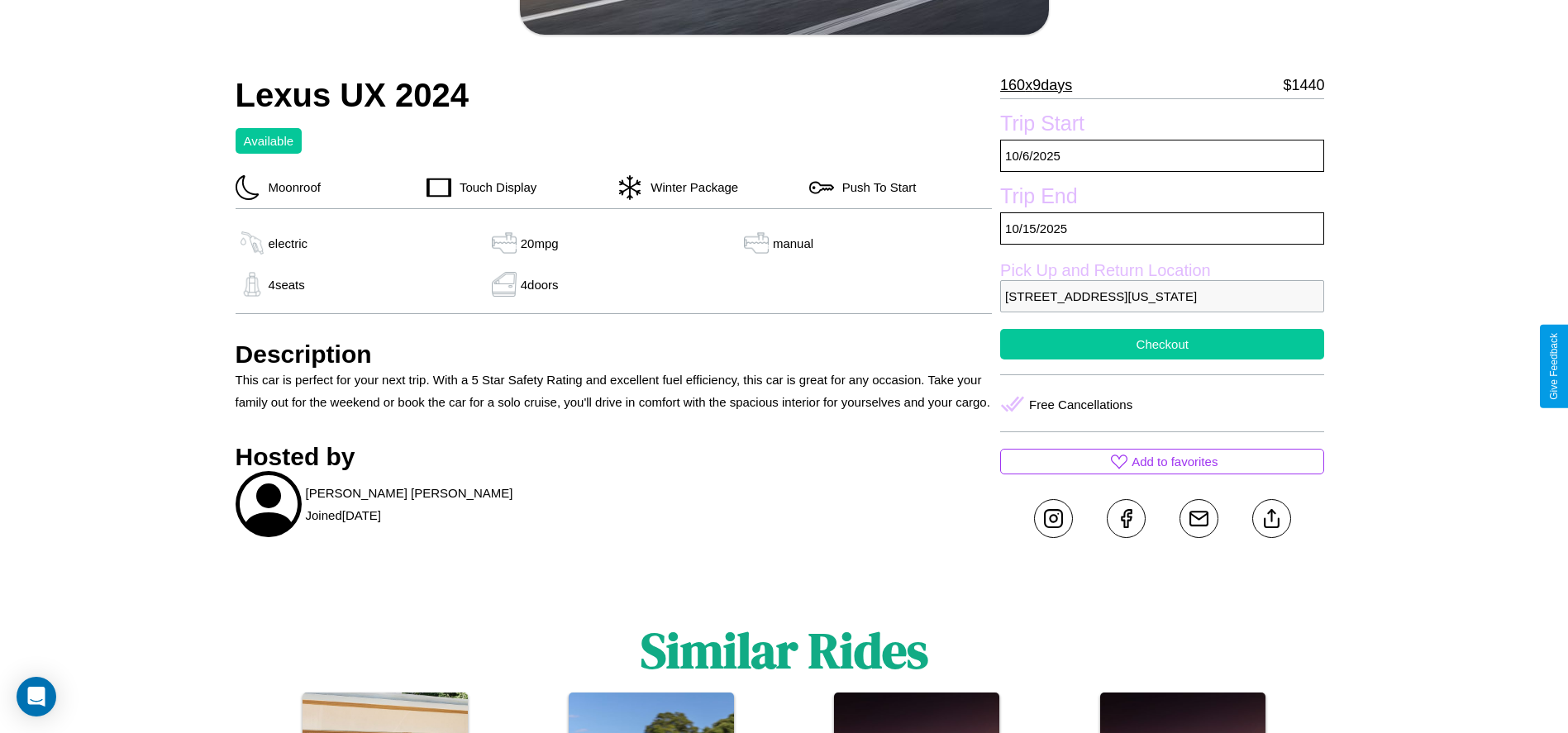
click at [1162, 360] on button "Checkout" at bounding box center [1162, 344] width 324 height 31
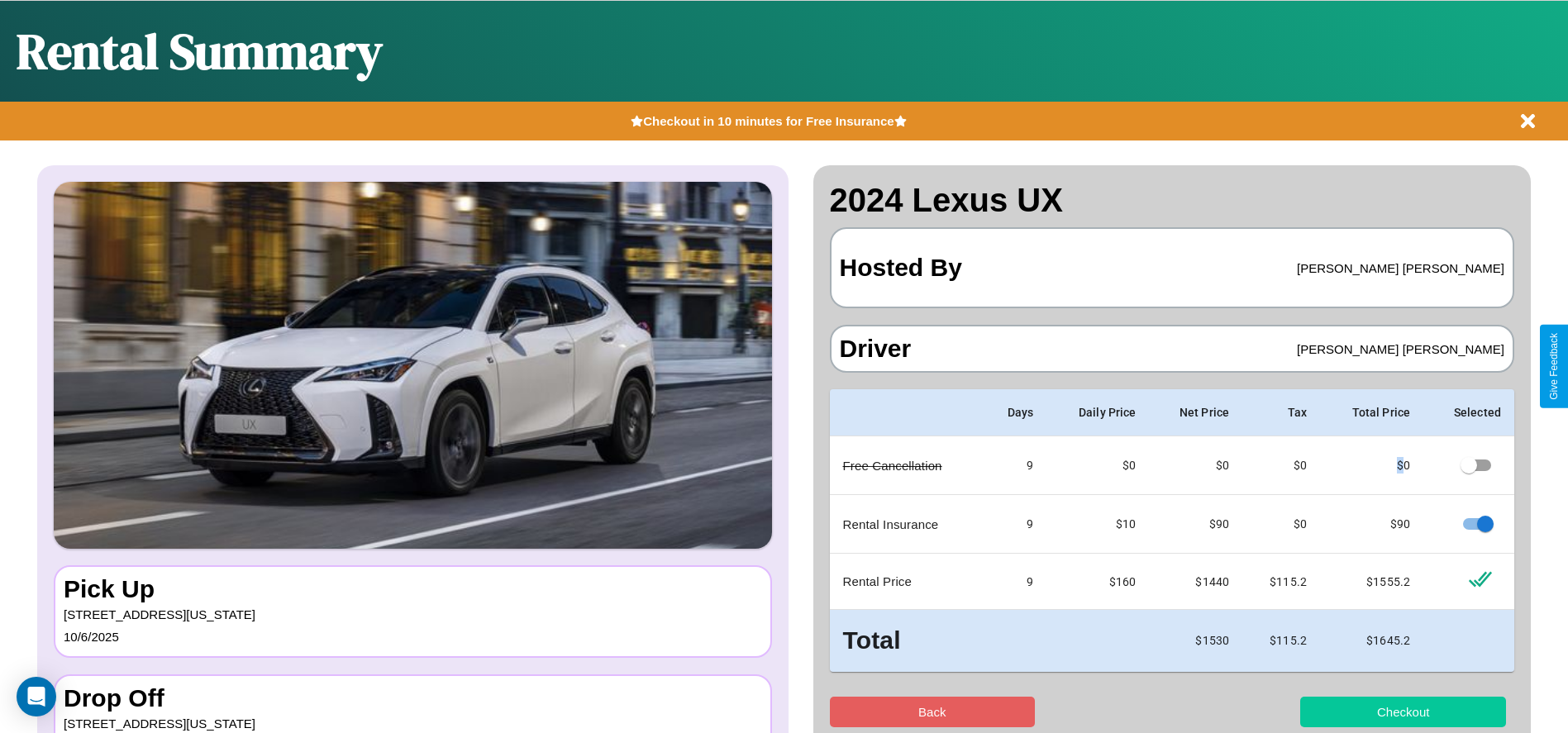
click at [1403, 712] on button "Checkout" at bounding box center [1403, 712] width 206 height 31
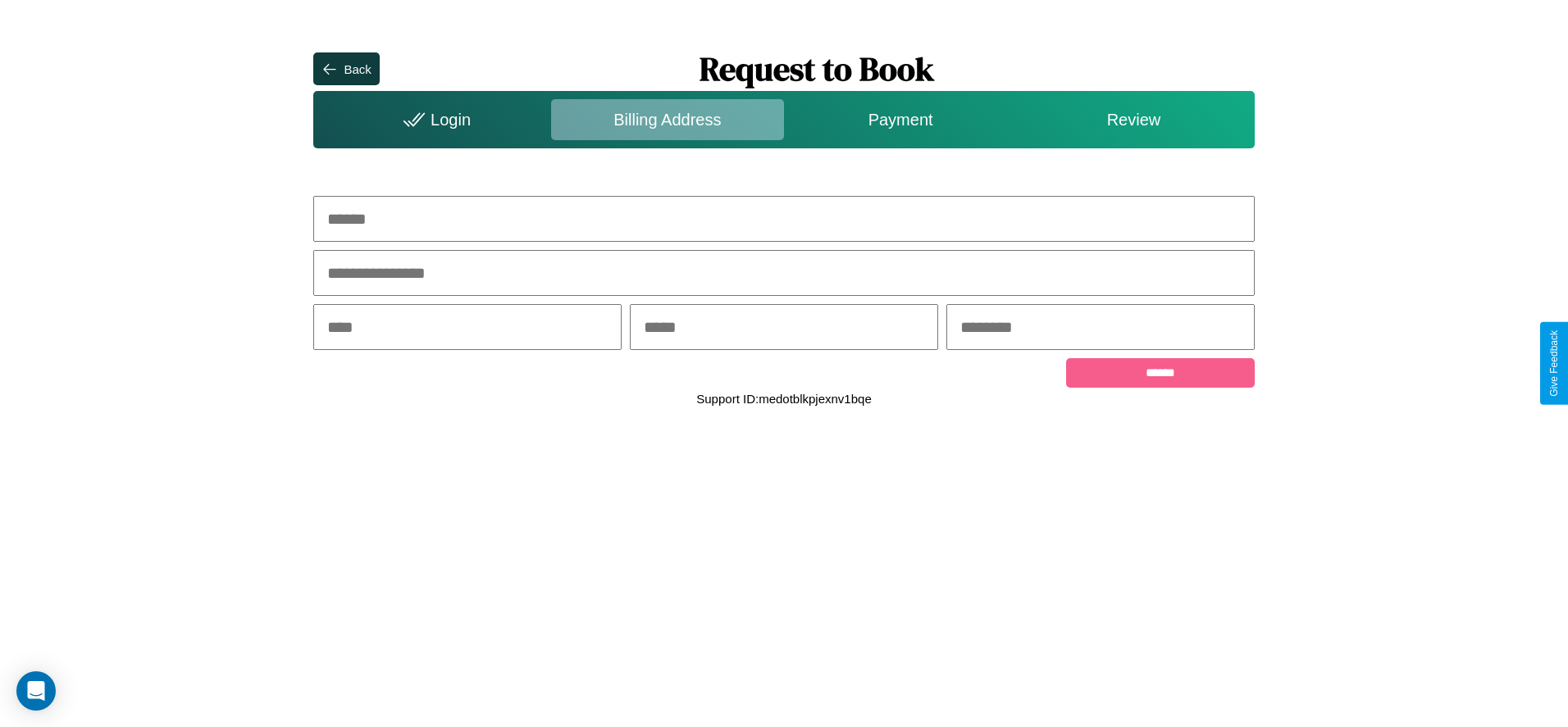
click at [784, 219] on input "text" at bounding box center [784, 219] width 941 height 46
type input "**********"
click at [467, 329] on input "text" at bounding box center [467, 327] width 309 height 46
type input "********"
click at [783, 329] on input "text" at bounding box center [784, 327] width 309 height 46
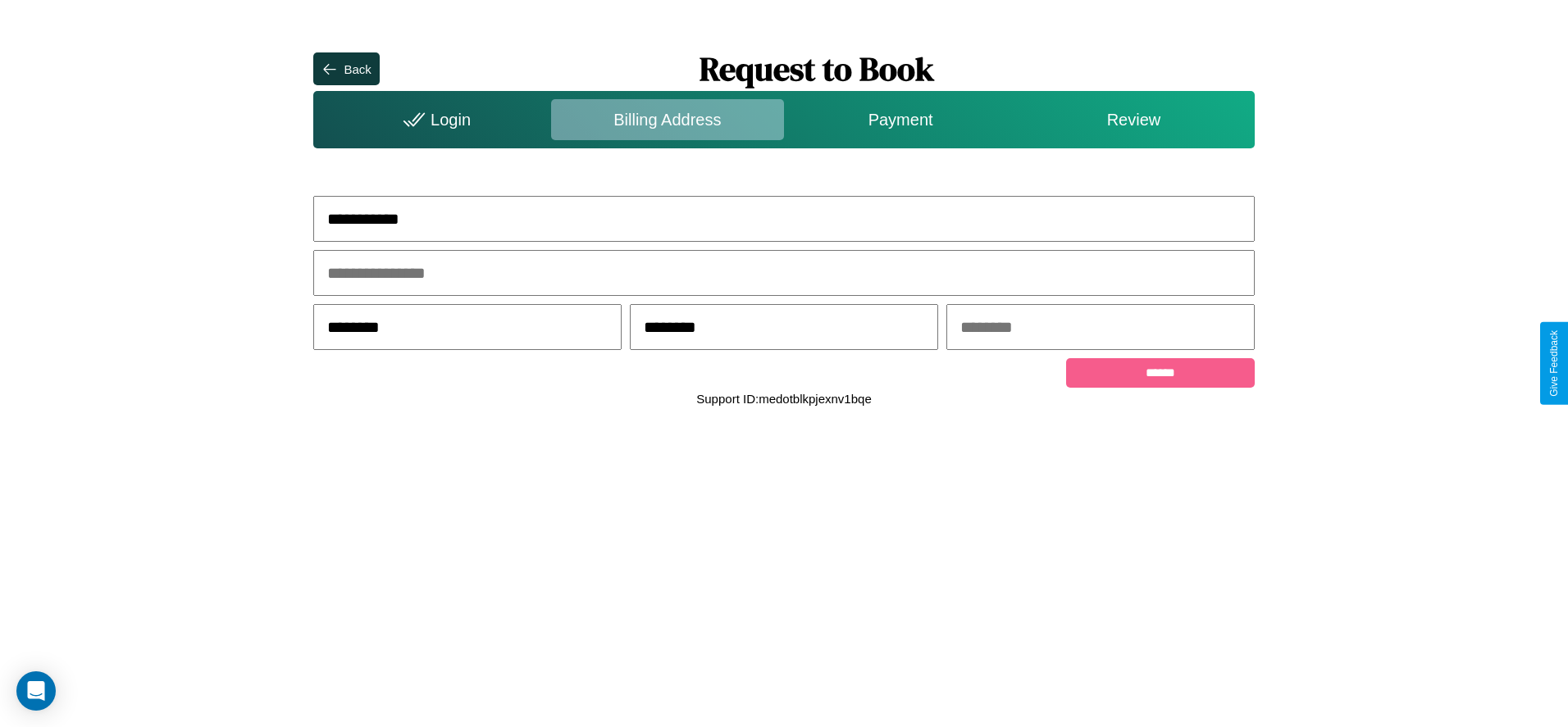
type input "********"
click at [1100, 329] on input "text" at bounding box center [1100, 327] width 309 height 46
type input "*****"
click at [1159, 375] on input "******" at bounding box center [1159, 373] width 188 height 30
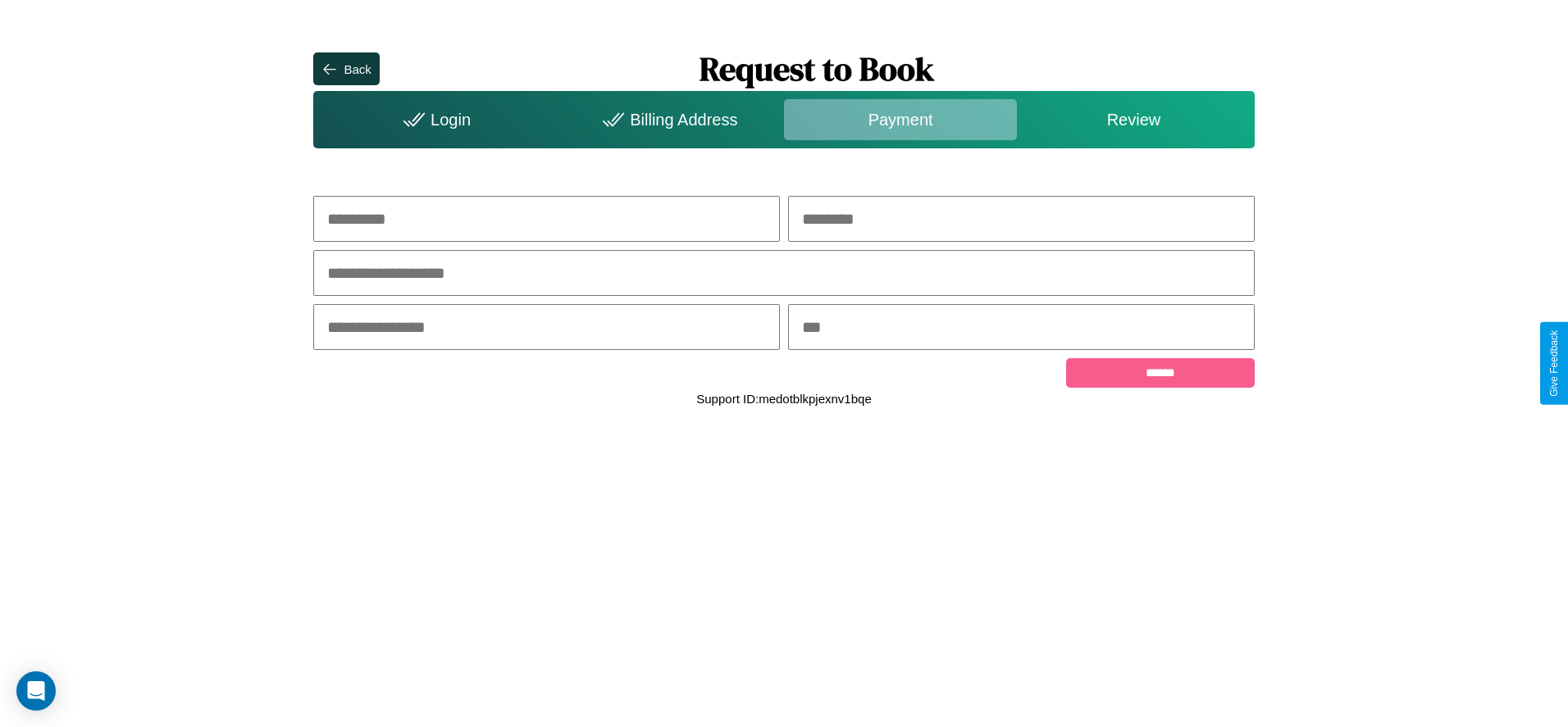
click at [546, 219] on input "text" at bounding box center [546, 219] width 467 height 46
type input "*****"
click at [1021, 219] on input "text" at bounding box center [1021, 219] width 467 height 46
type input "********"
click at [784, 273] on input "text" at bounding box center [784, 273] width 941 height 46
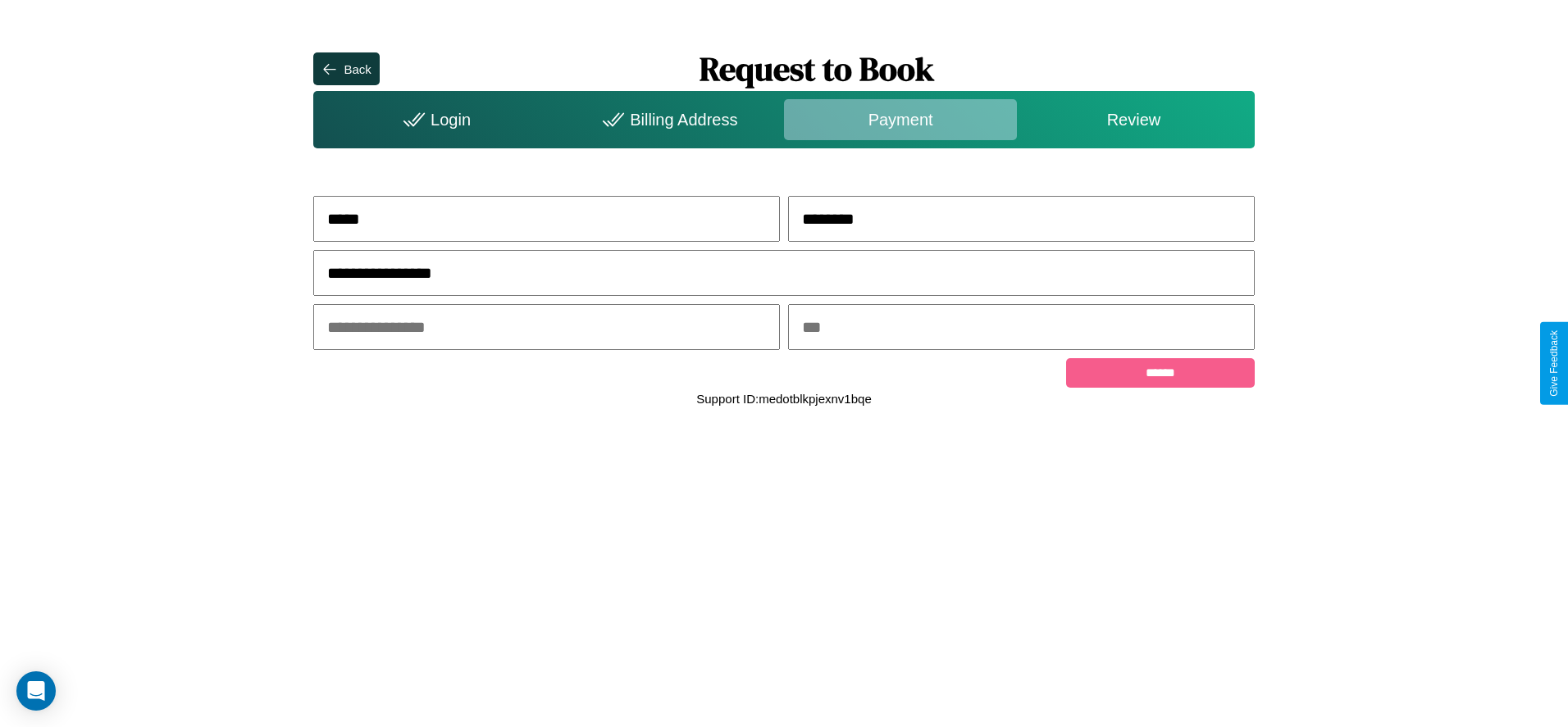
type input "**********"
click at [546, 329] on input "text" at bounding box center [546, 327] width 467 height 46
type input "*****"
click at [1021, 329] on input "text" at bounding box center [1021, 327] width 467 height 46
type input "***"
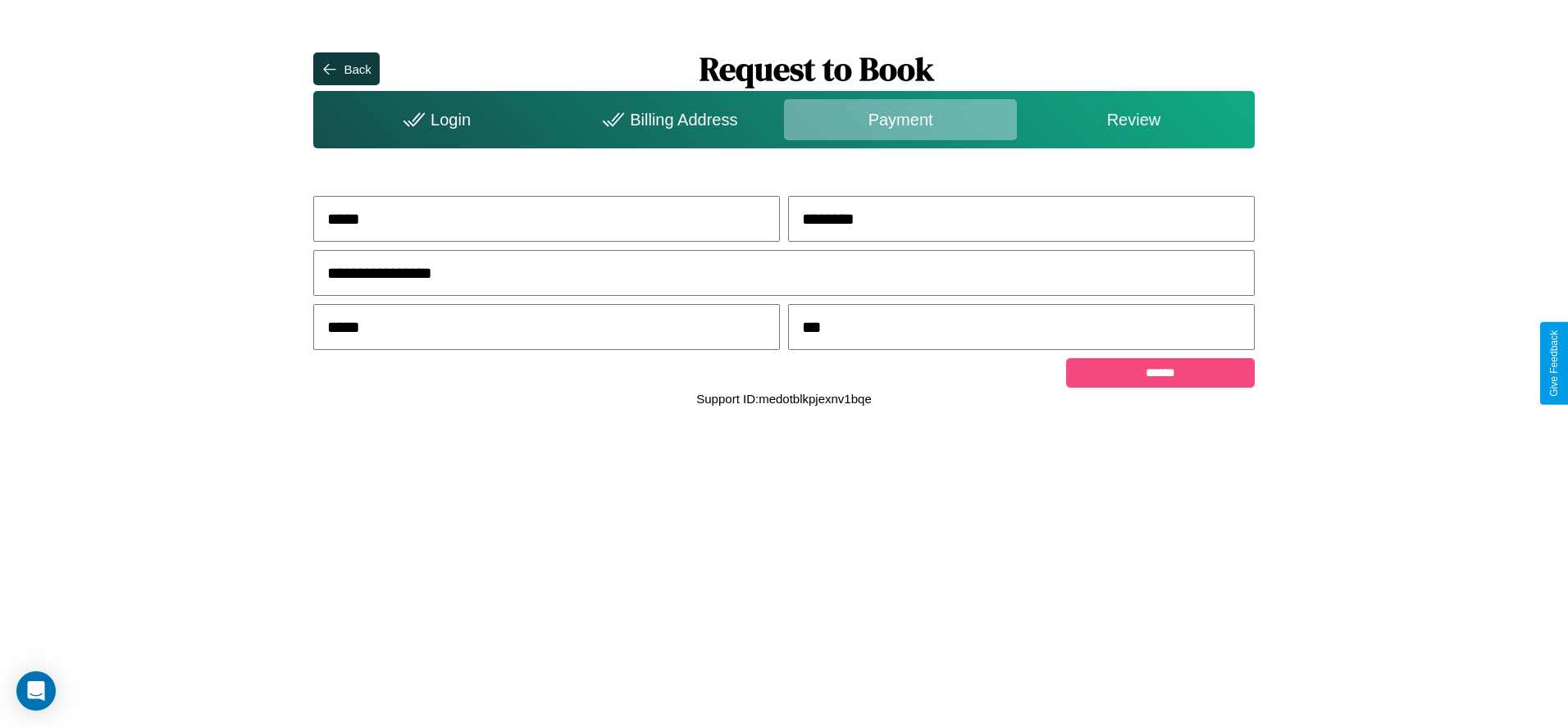
click at [1159, 375] on input "******" at bounding box center [1159, 373] width 188 height 30
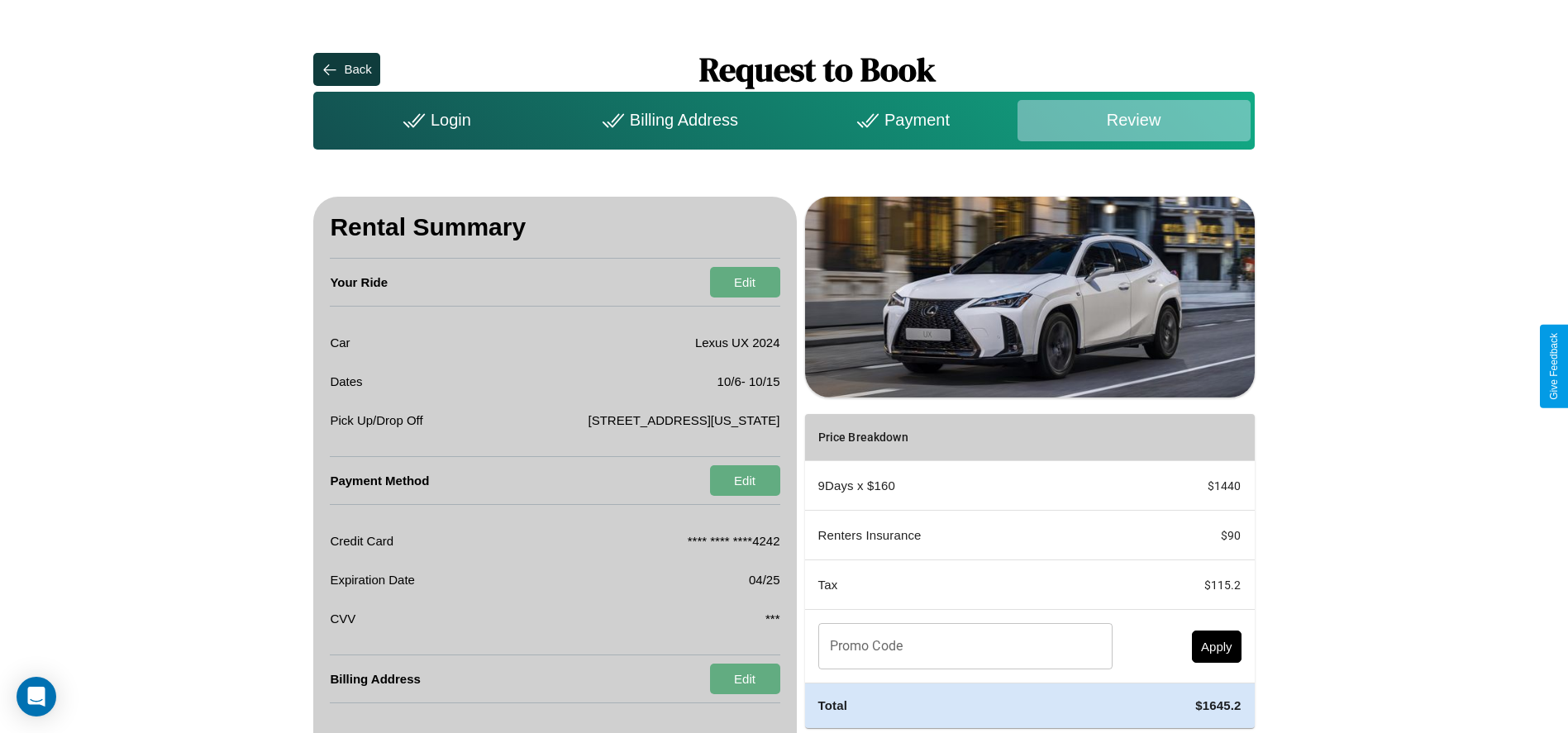
click at [960, 669] on input "Promo Code" at bounding box center [956, 646] width 276 height 46
type input "**********"
click at [1216, 663] on button "Apply" at bounding box center [1217, 647] width 50 height 33
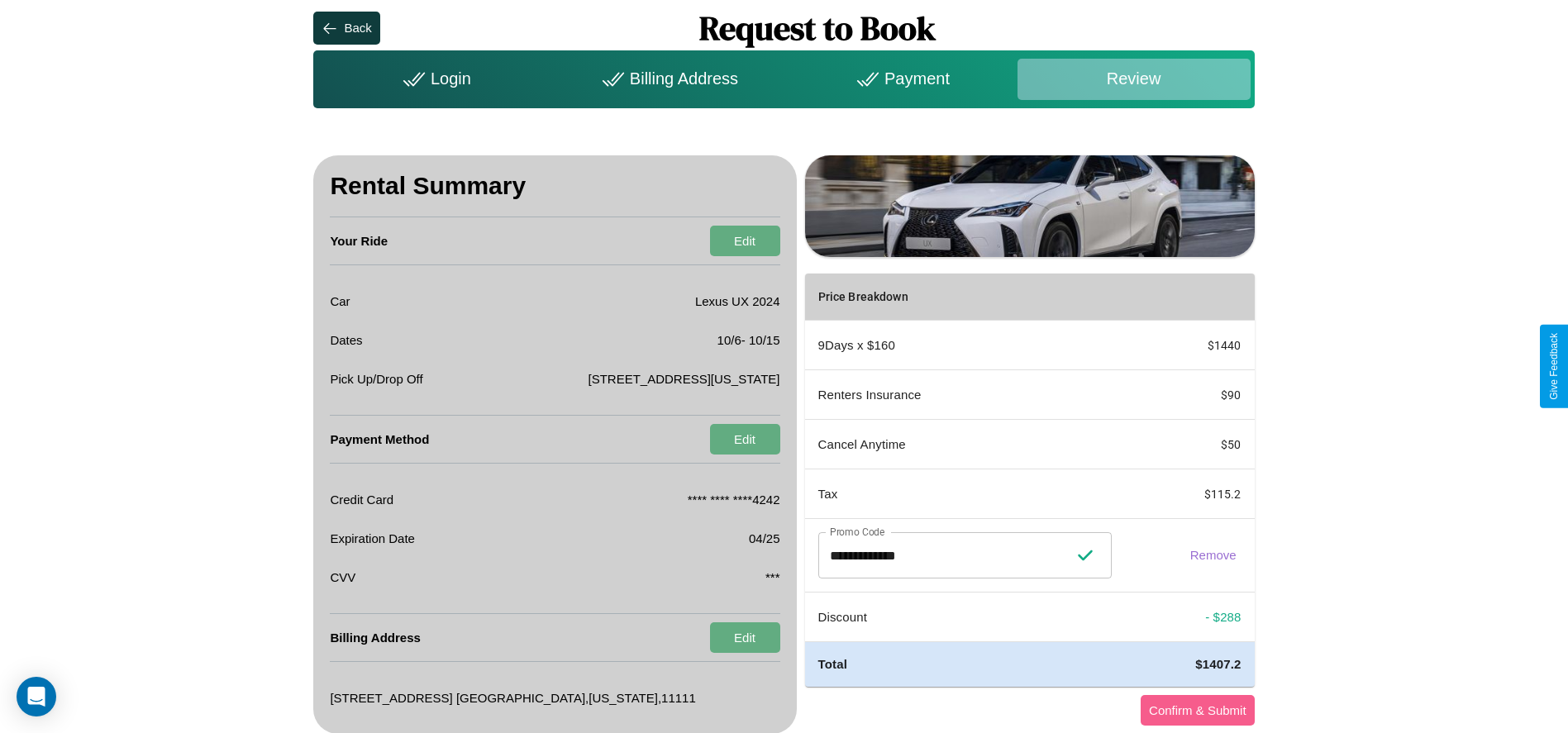
scroll to position [86, 0]
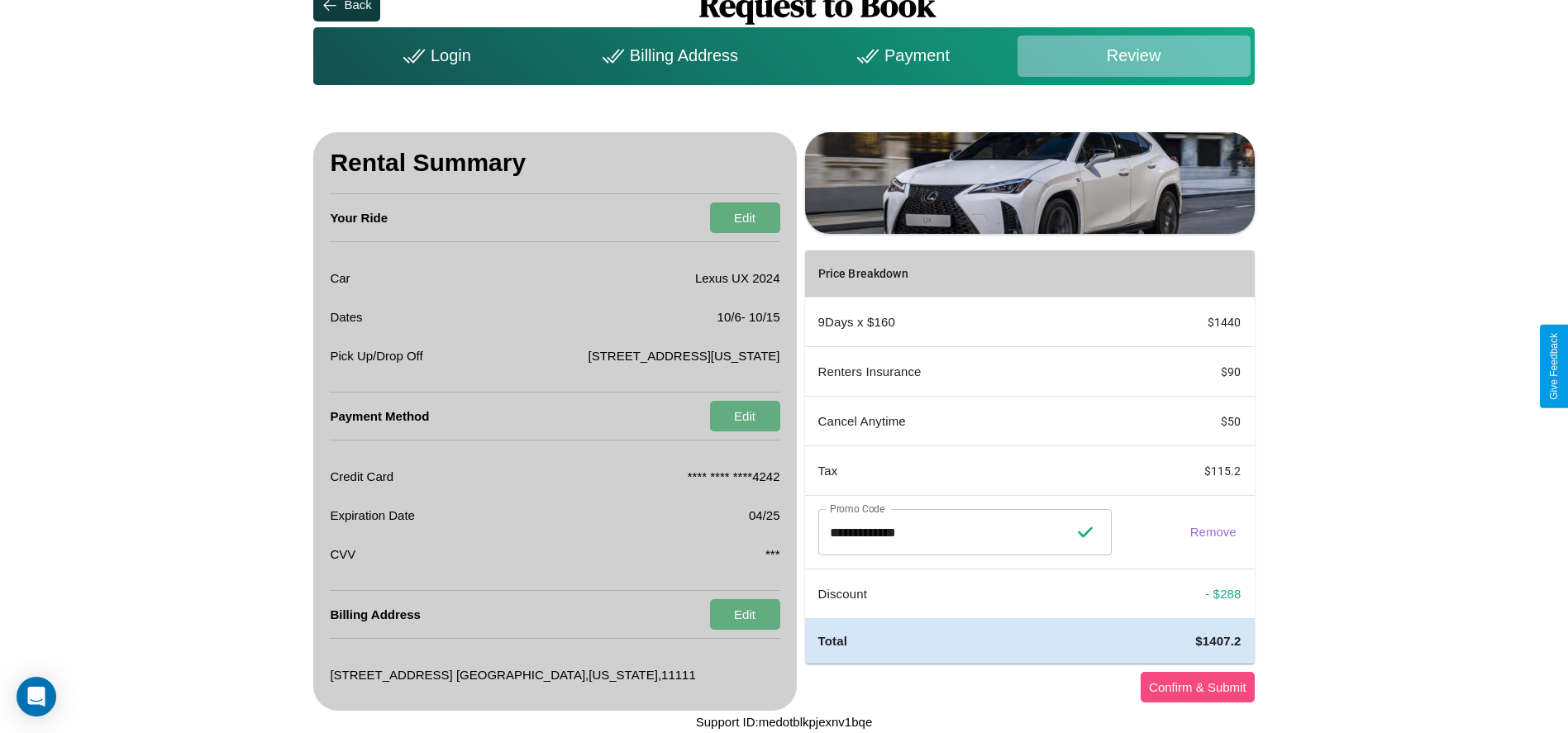
click at [1197, 687] on button "Confirm & Submit" at bounding box center [1197, 687] width 114 height 31
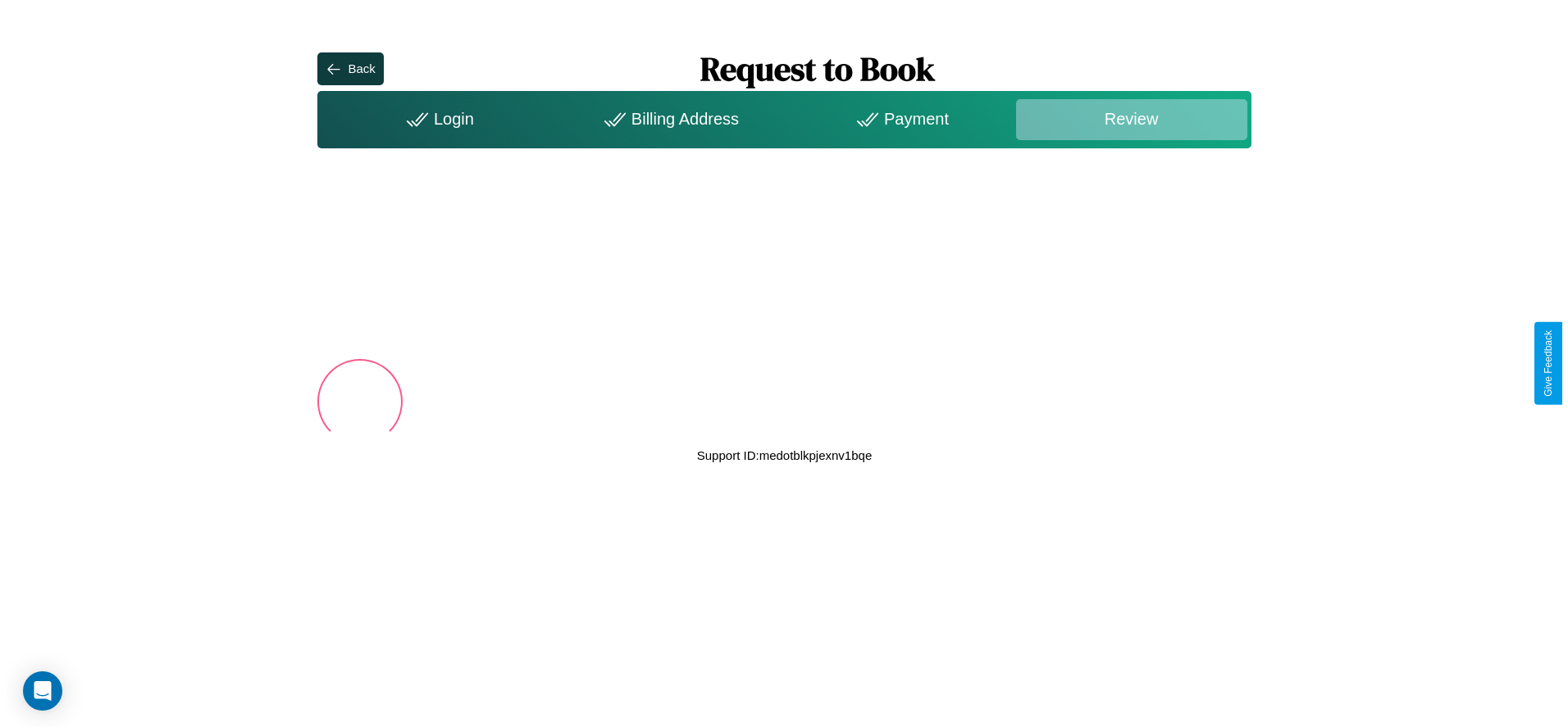
scroll to position [0, 0]
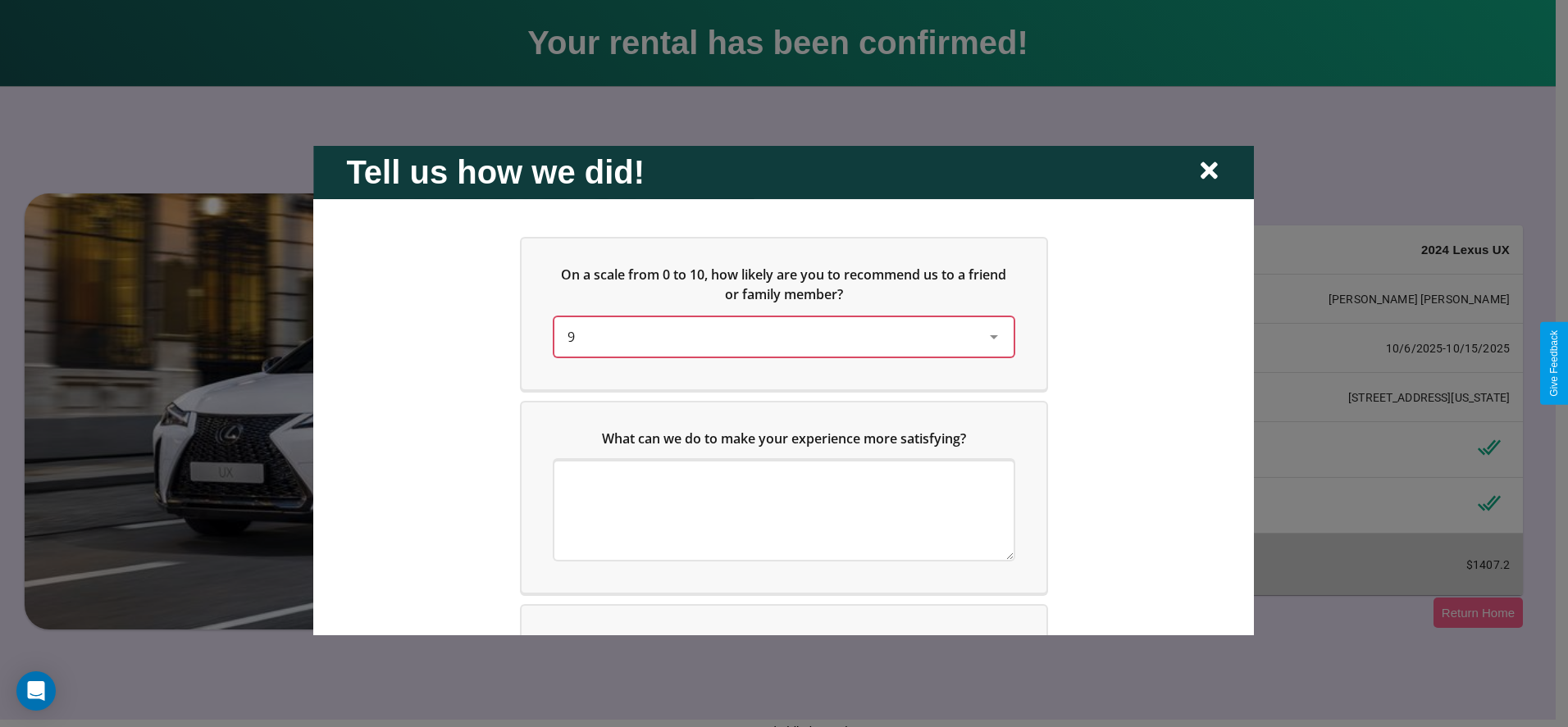
click at [779, 336] on div "9" at bounding box center [771, 335] width 407 height 20
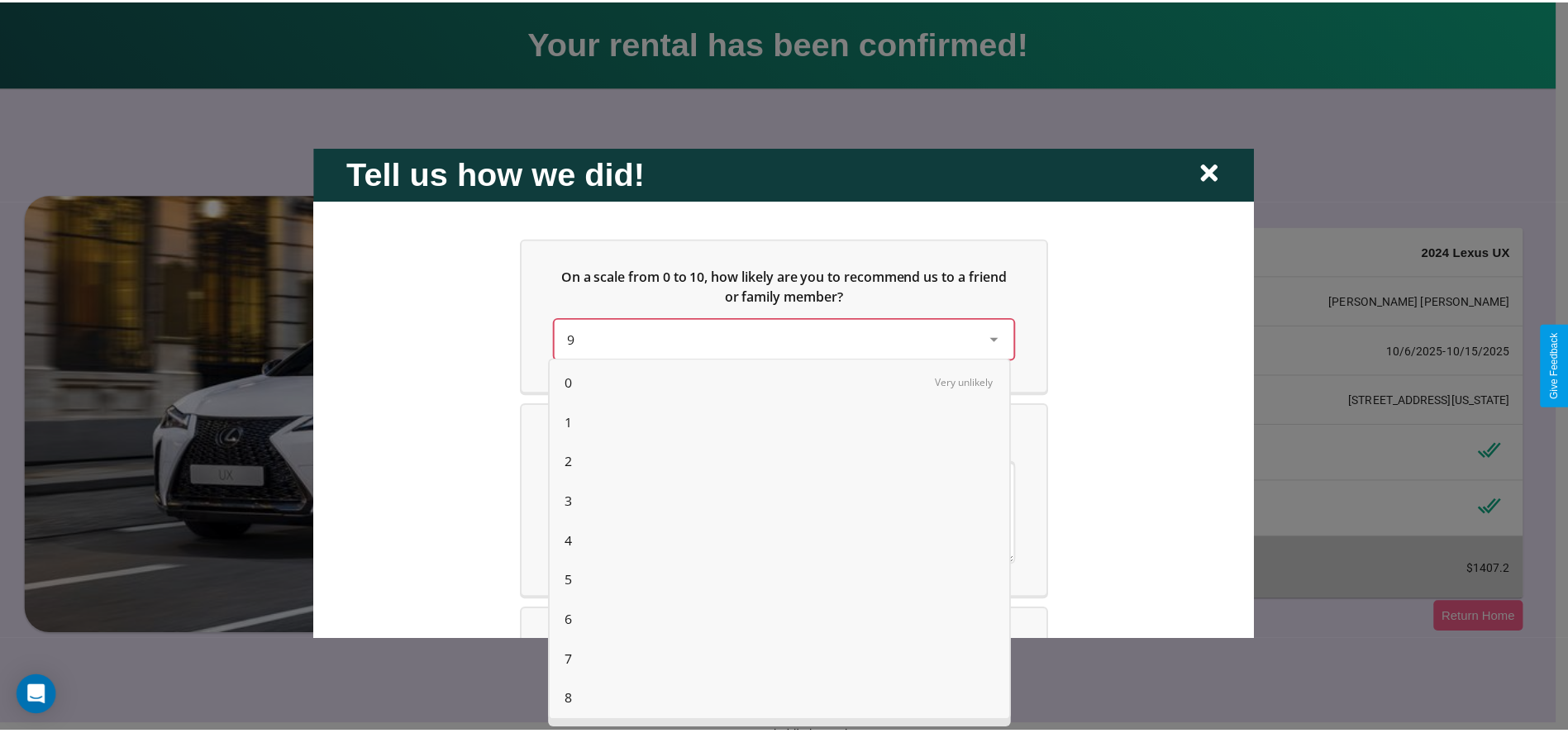
scroll to position [42, 0]
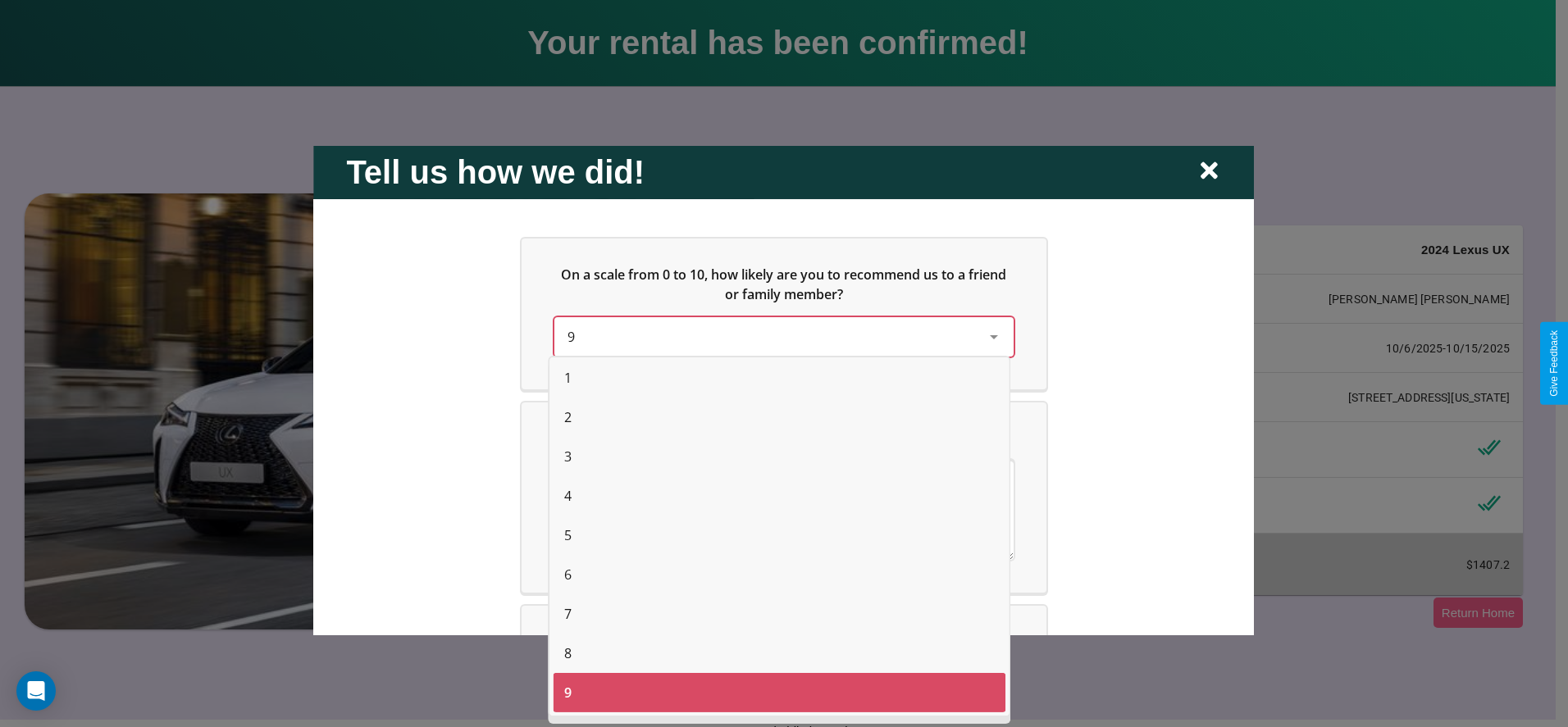
click at [568, 574] on span "6" at bounding box center [568, 574] width 8 height 20
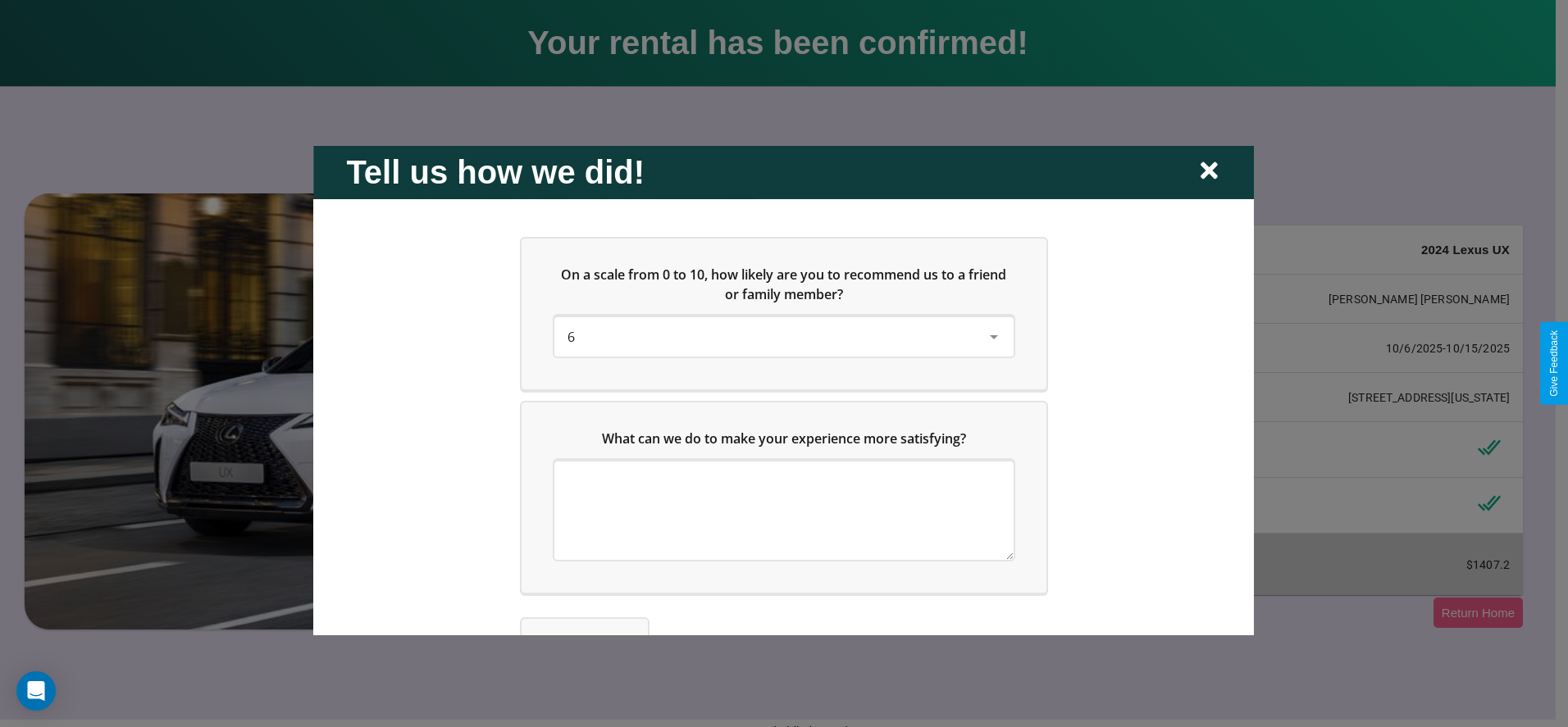
click at [1209, 172] on icon at bounding box center [1209, 171] width 17 height 17
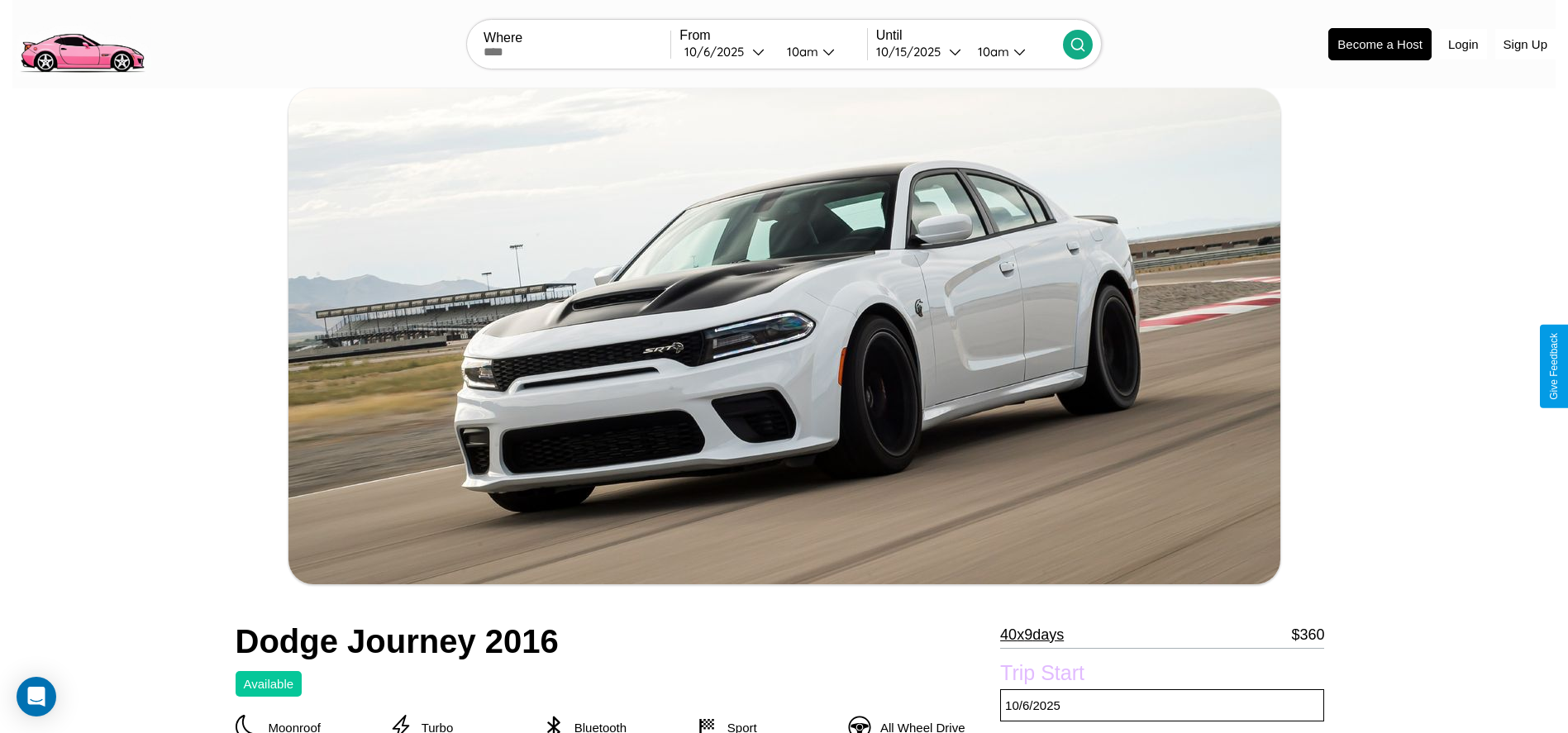
scroll to position [783, 0]
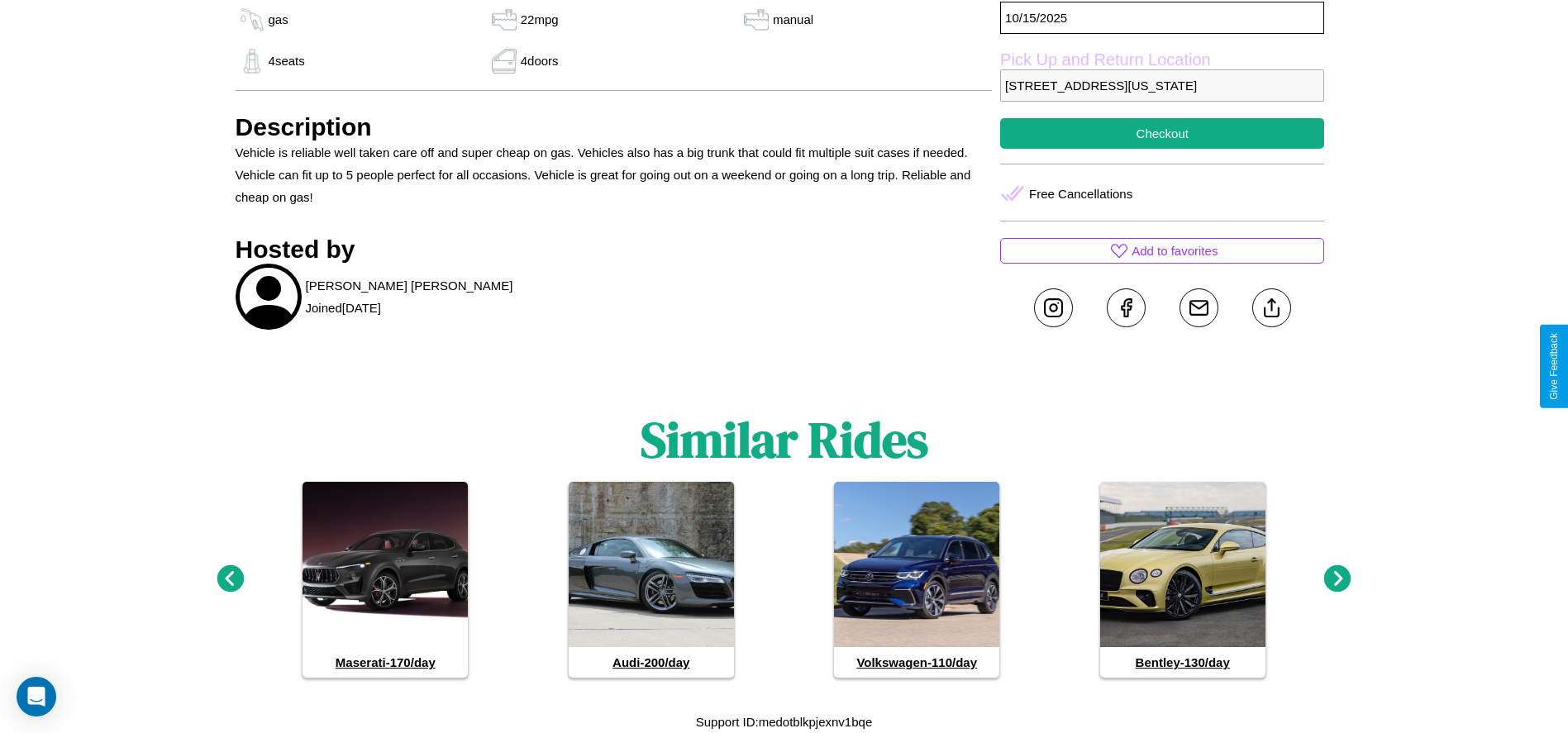
click at [1338, 579] on icon at bounding box center [1338, 579] width 27 height 27
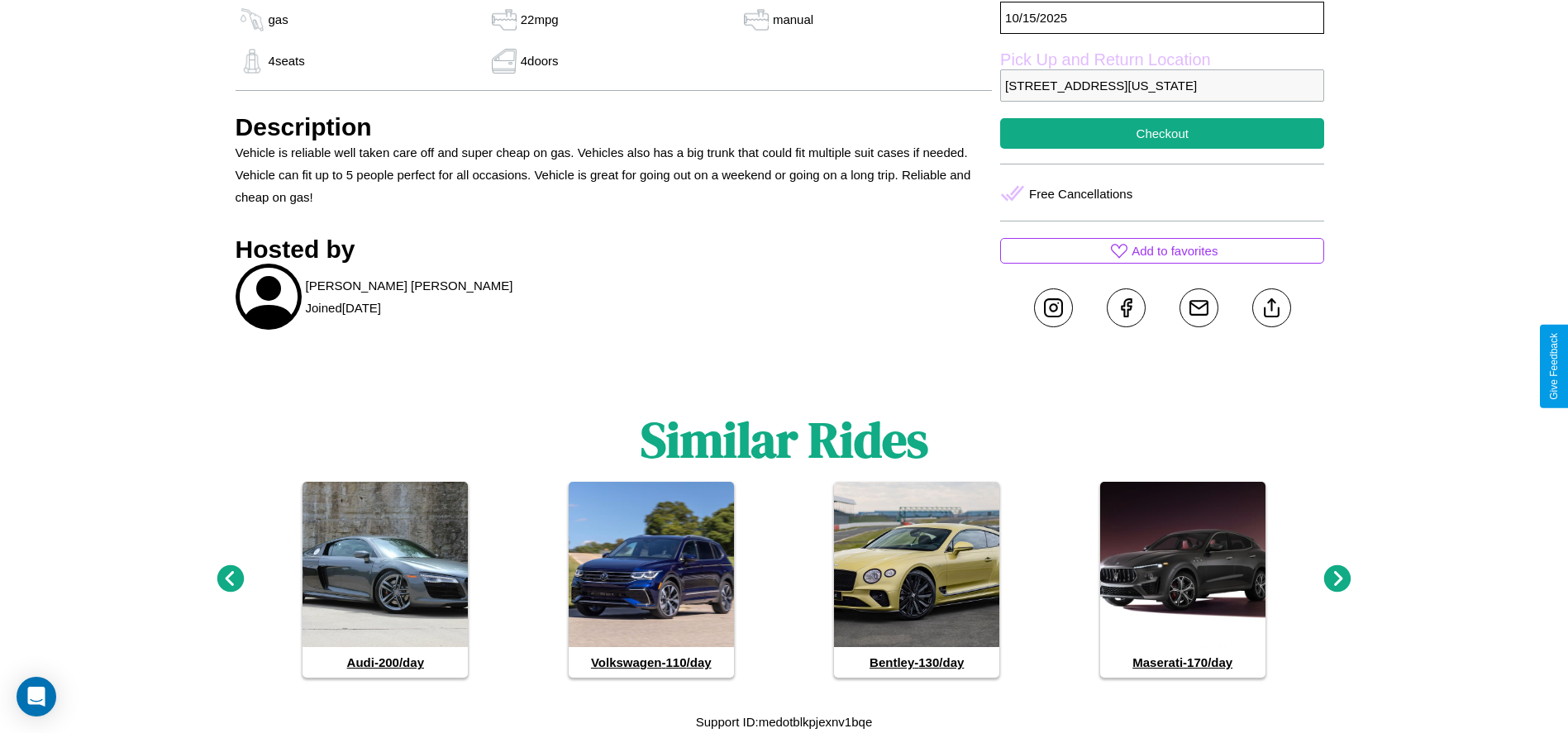
click at [230, 579] on icon at bounding box center [230, 579] width 27 height 27
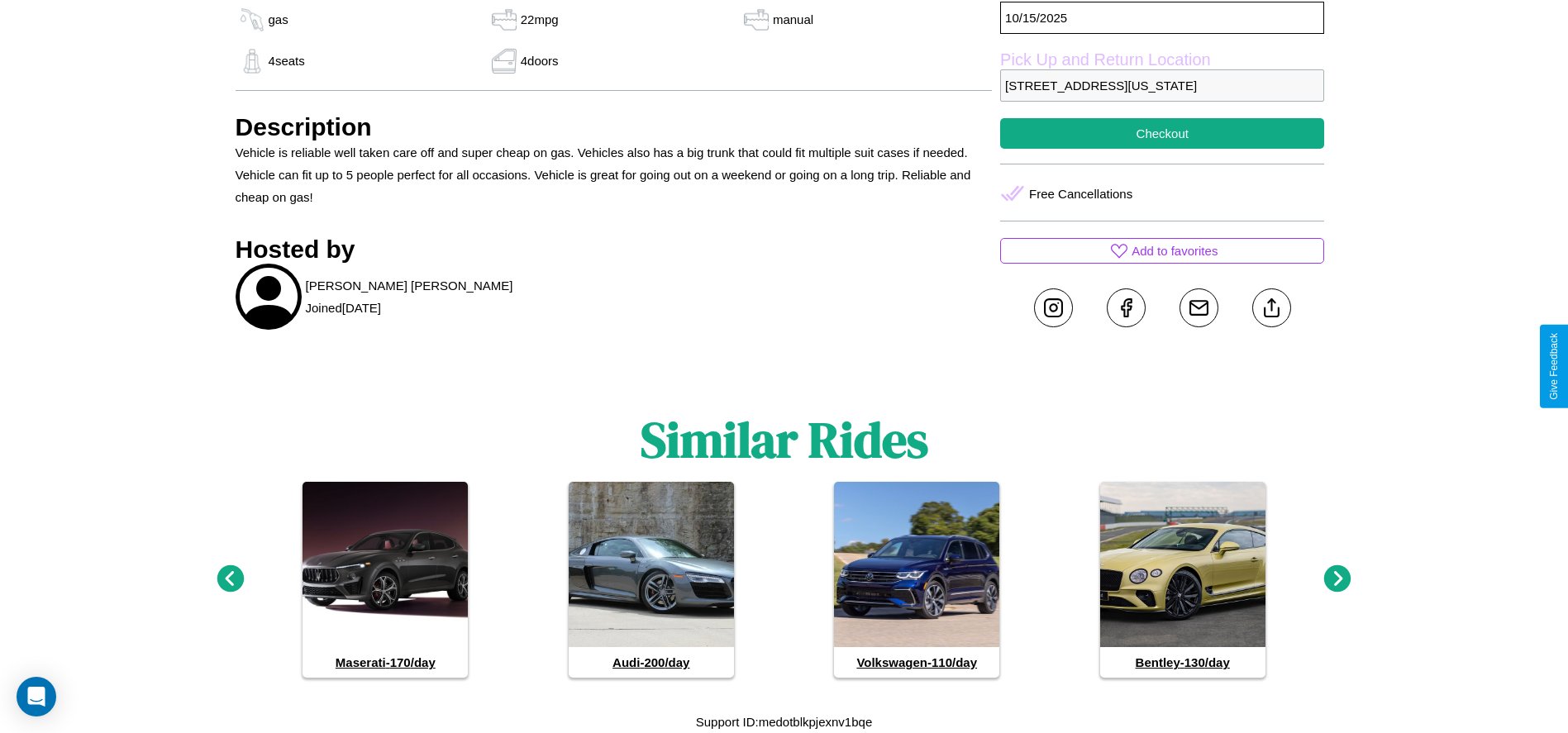
click at [230, 579] on icon at bounding box center [230, 579] width 27 height 27
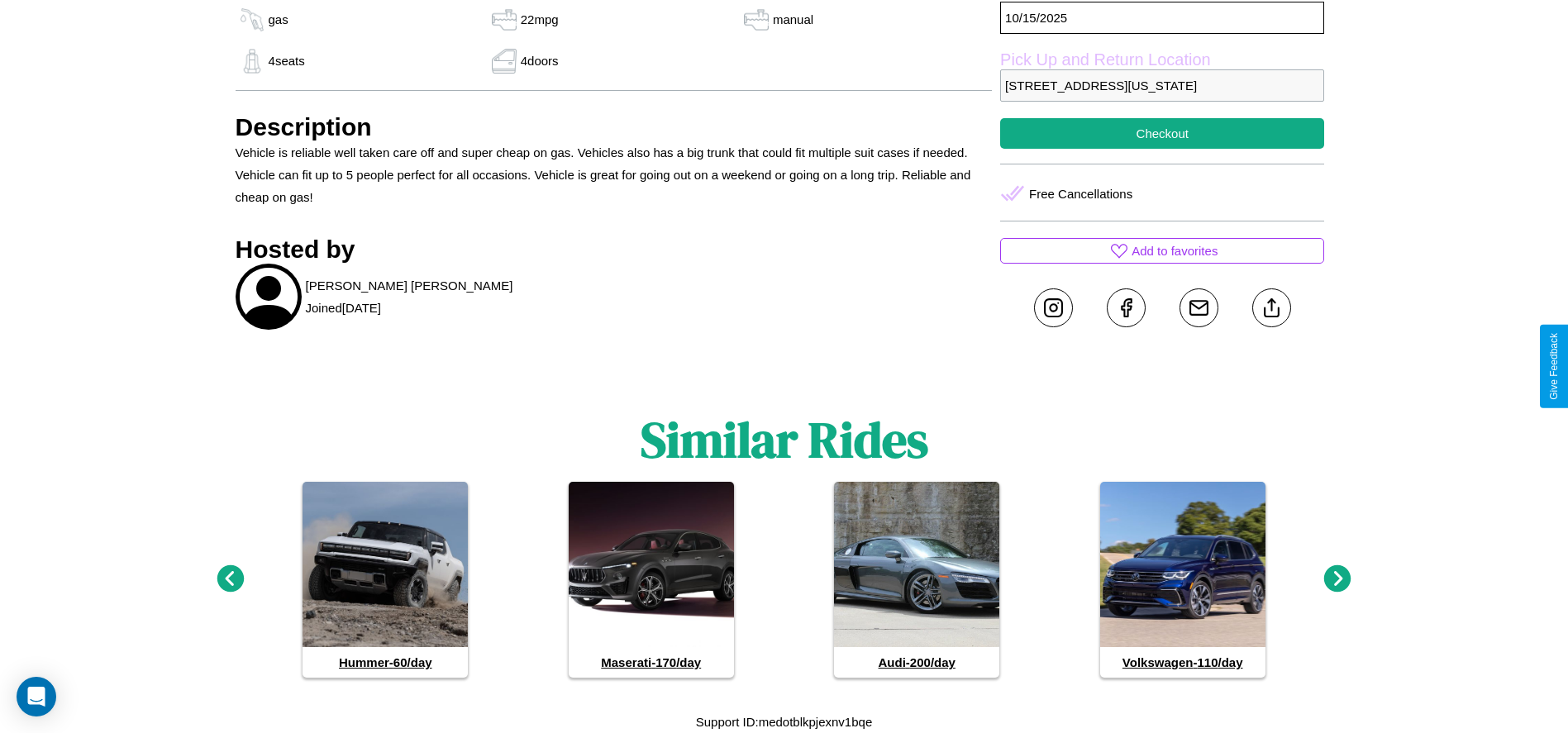
click at [1338, 579] on icon at bounding box center [1338, 579] width 27 height 27
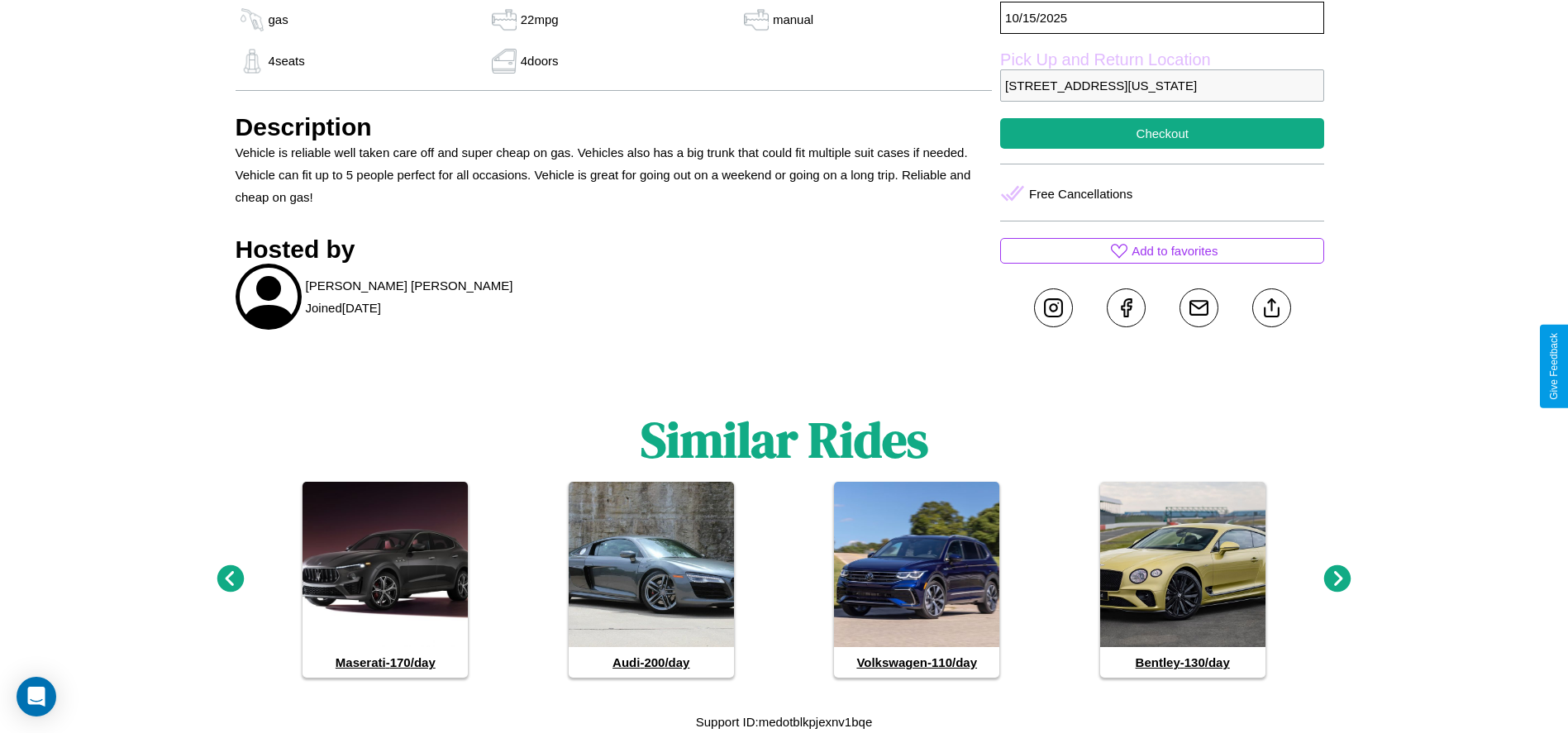
click at [1338, 579] on icon at bounding box center [1338, 579] width 27 height 27
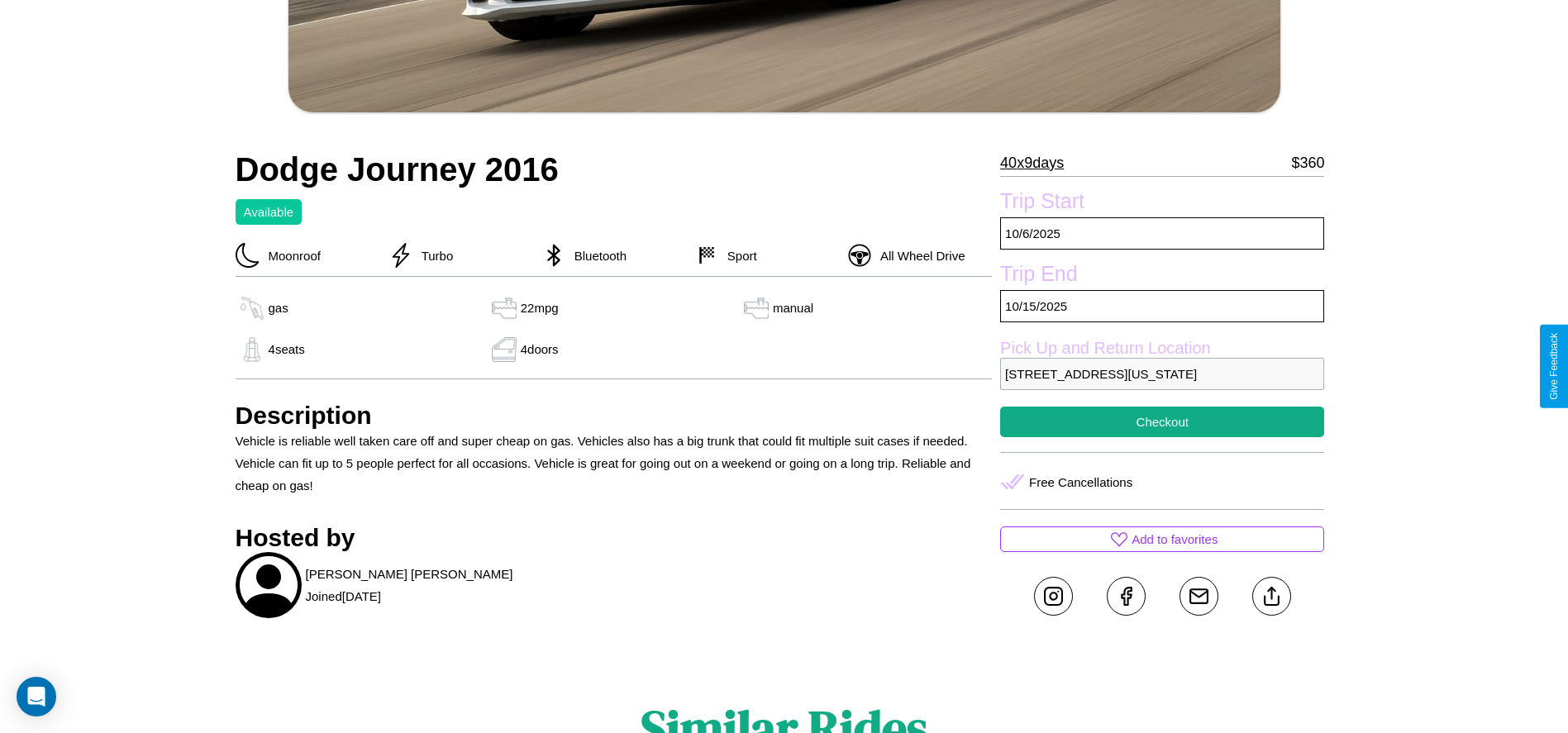
scroll to position [269, 0]
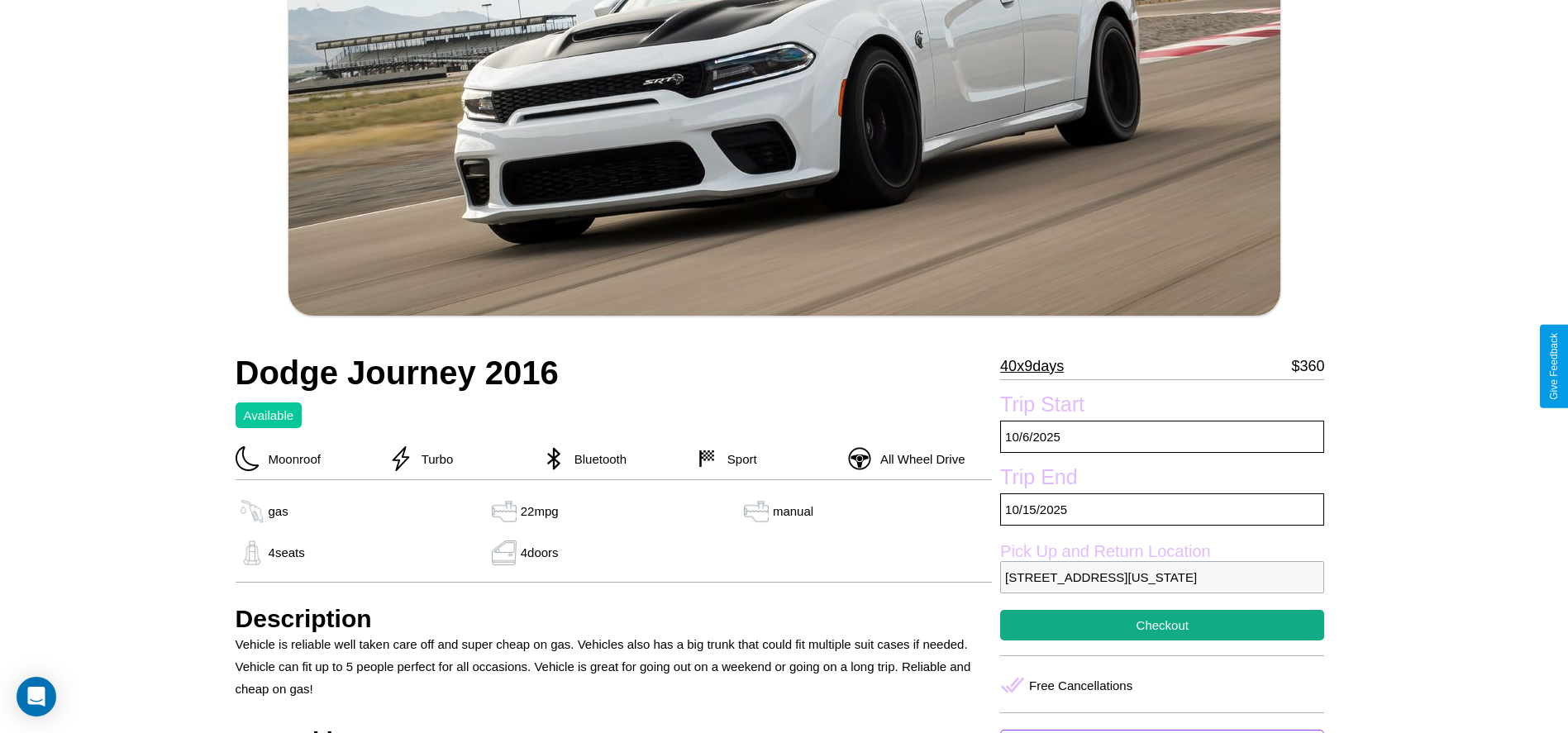
click at [1038, 366] on p "40 x 9 days" at bounding box center [1032, 366] width 63 height 27
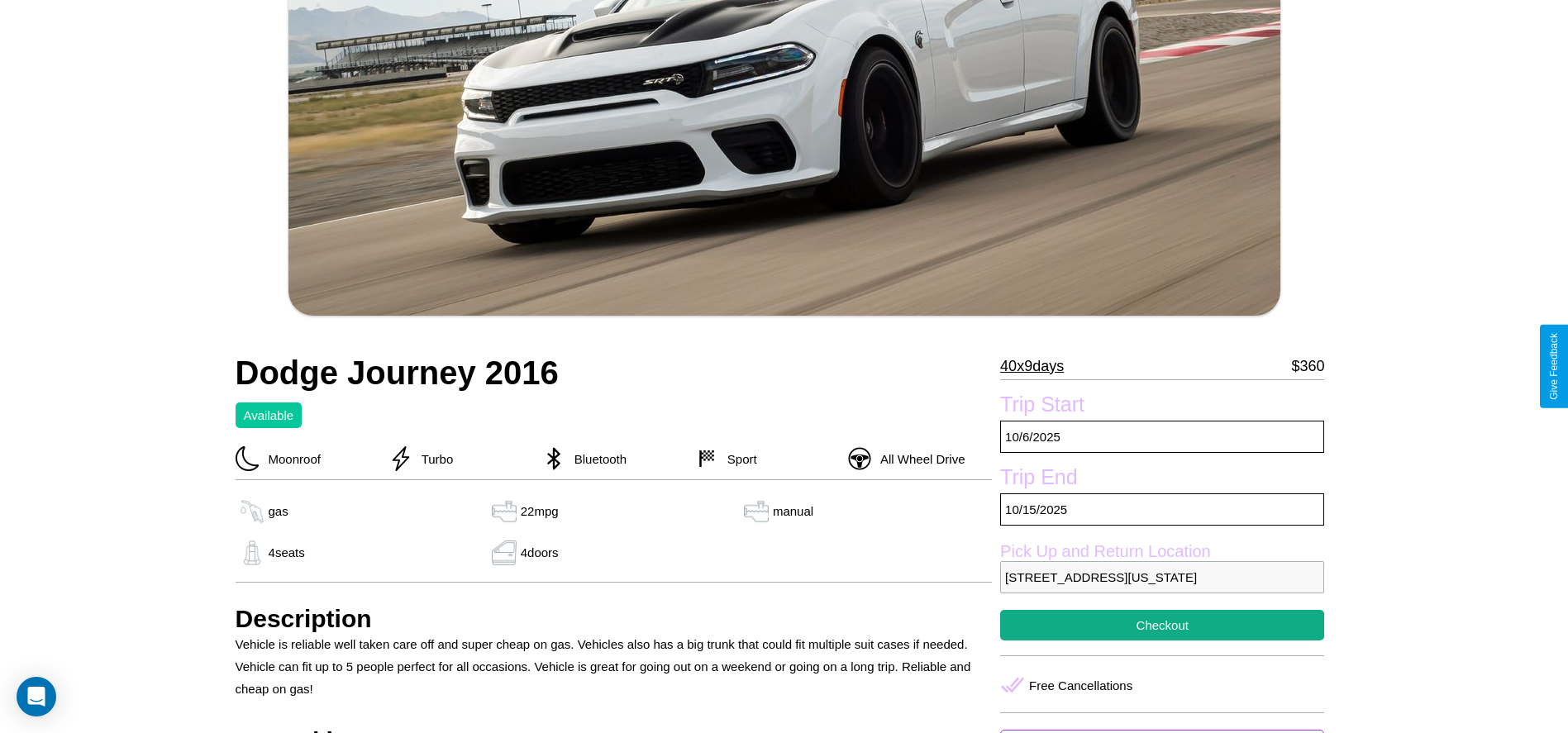
click at [1038, 366] on p "40 x 9 days" at bounding box center [1032, 366] width 63 height 27
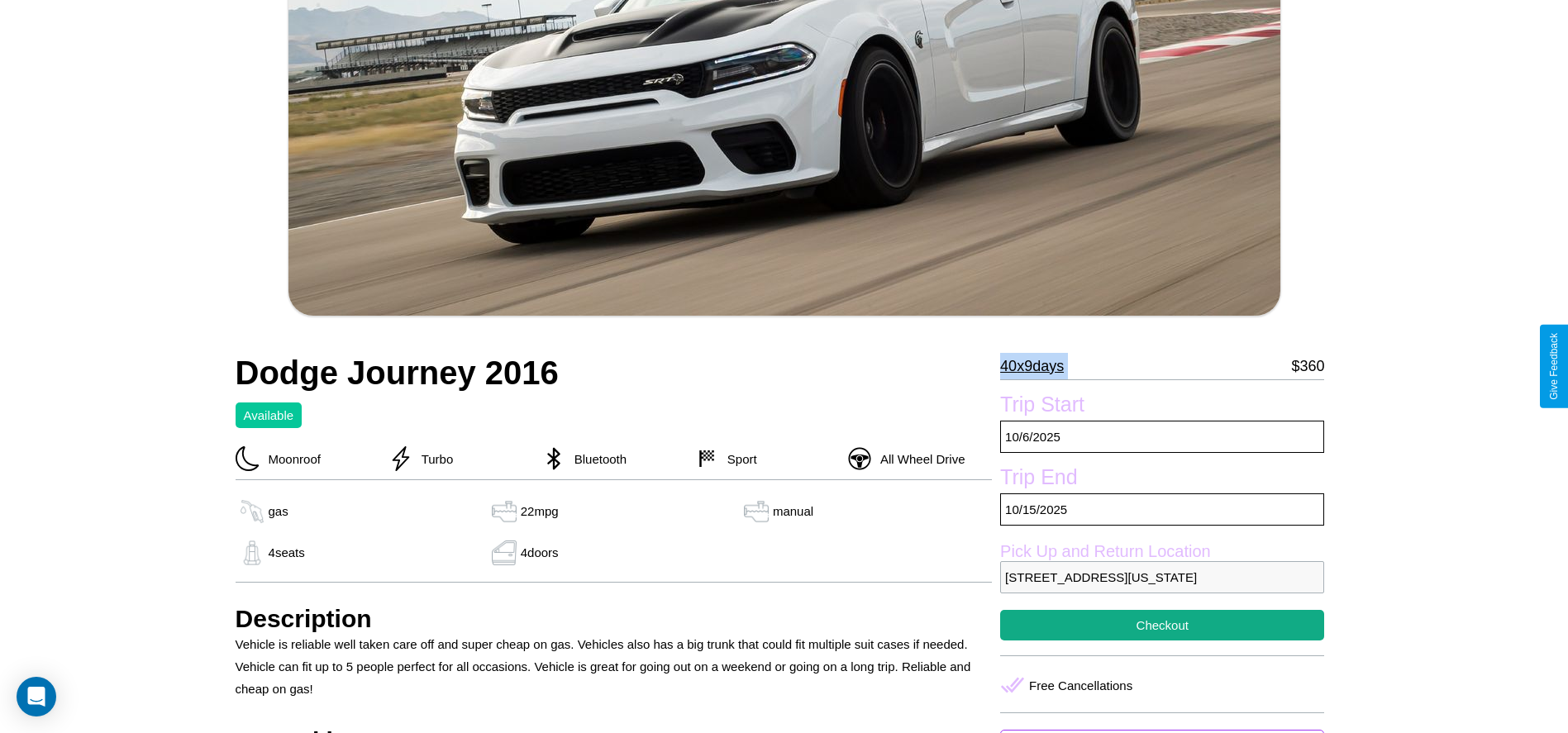
click at [1038, 366] on p "40 x 9 days" at bounding box center [1032, 366] width 63 height 27
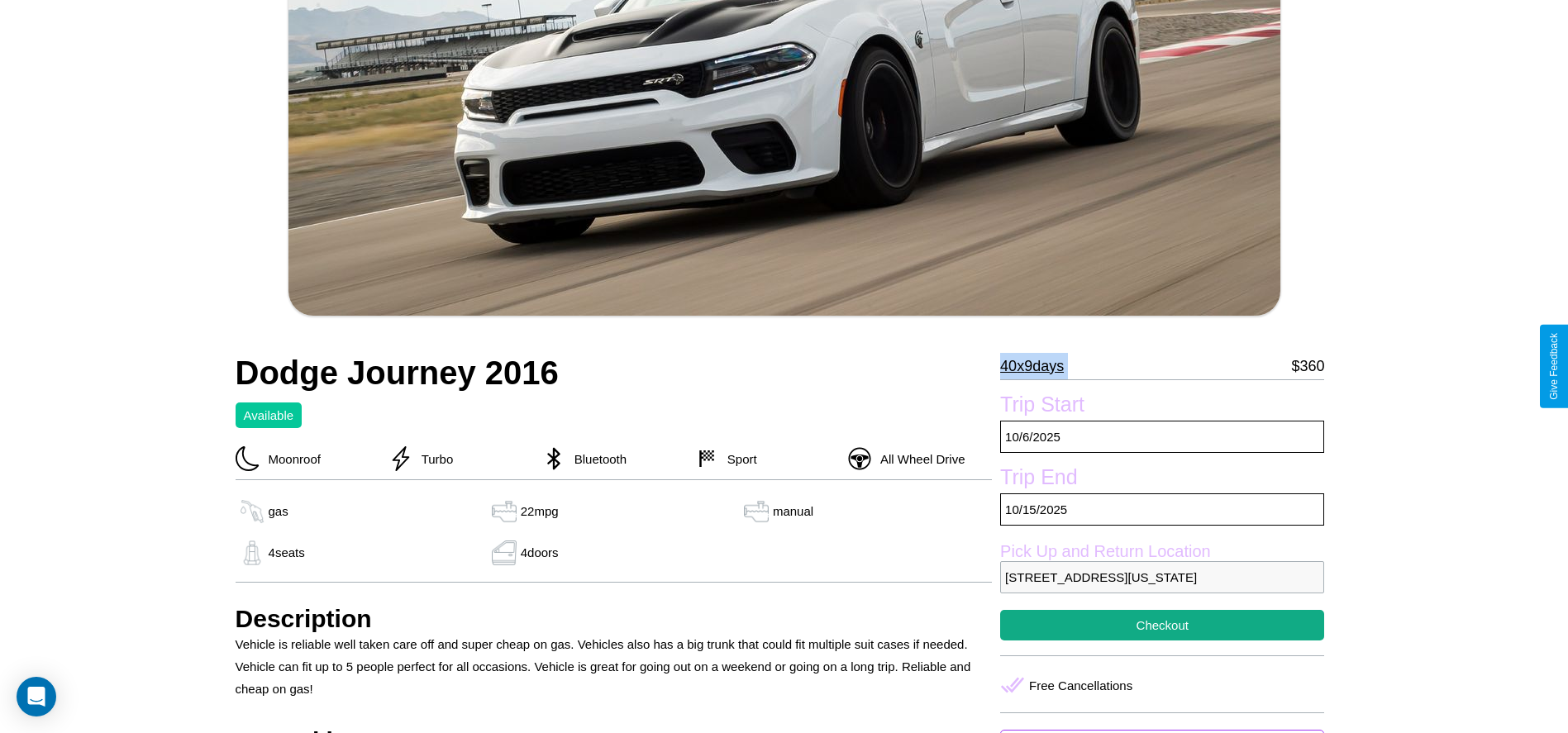
click at [1038, 366] on p "40 x 9 days" at bounding box center [1032, 366] width 63 height 27
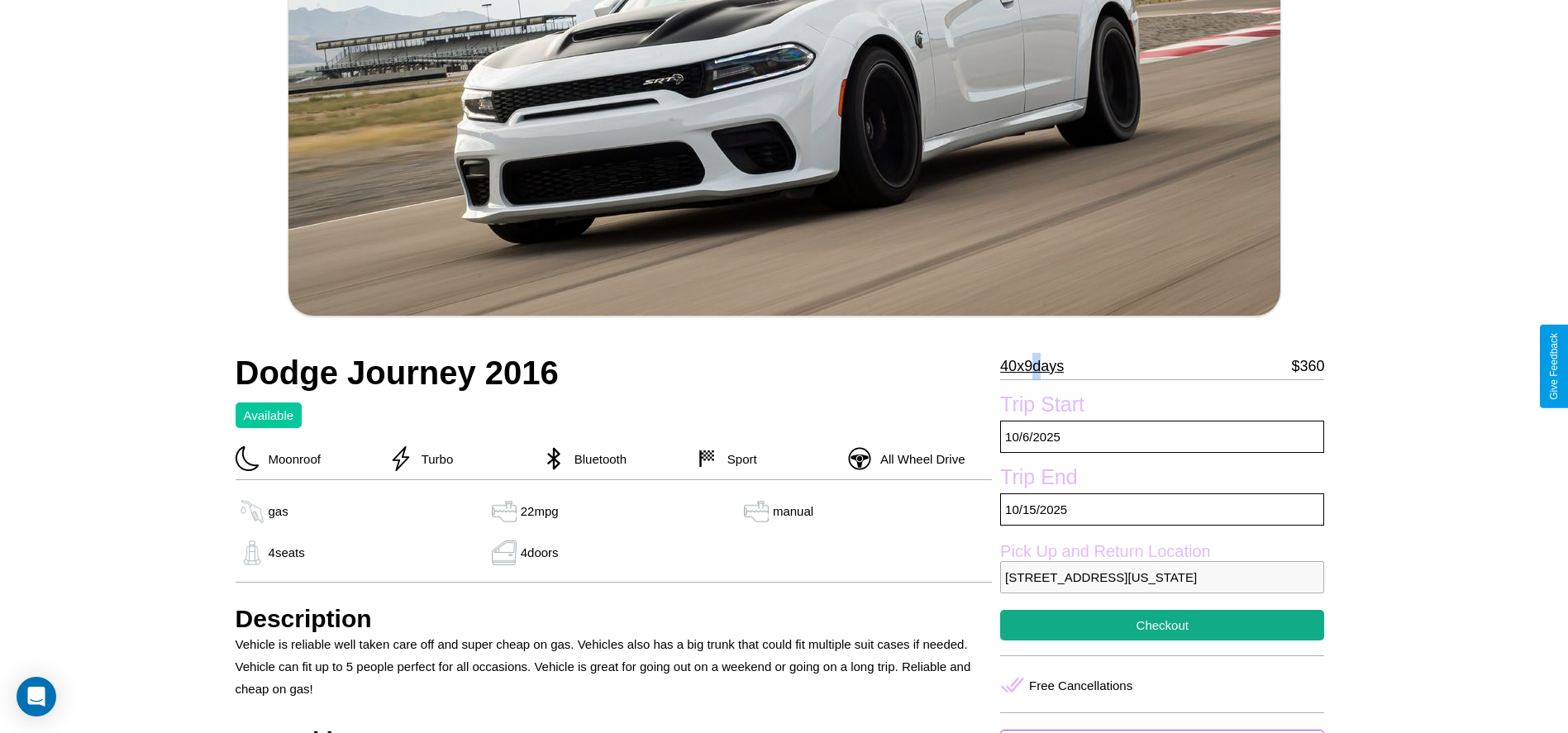
click at [1038, 366] on p "40 x 9 days" at bounding box center [1032, 366] width 63 height 27
